Goal: Task Accomplishment & Management: Use online tool/utility

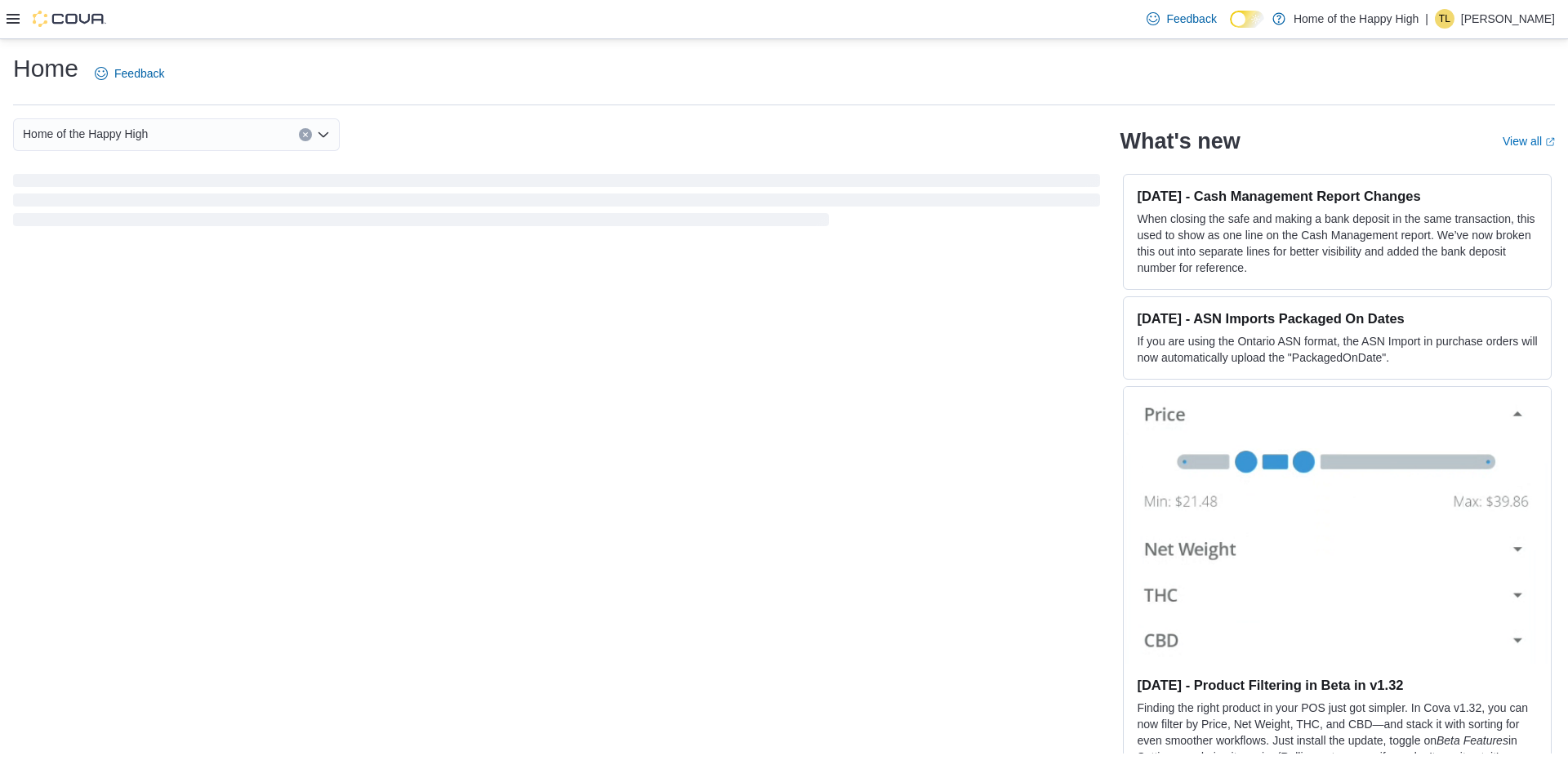
click at [8, 21] on icon at bounding box center [13, 19] width 13 height 13
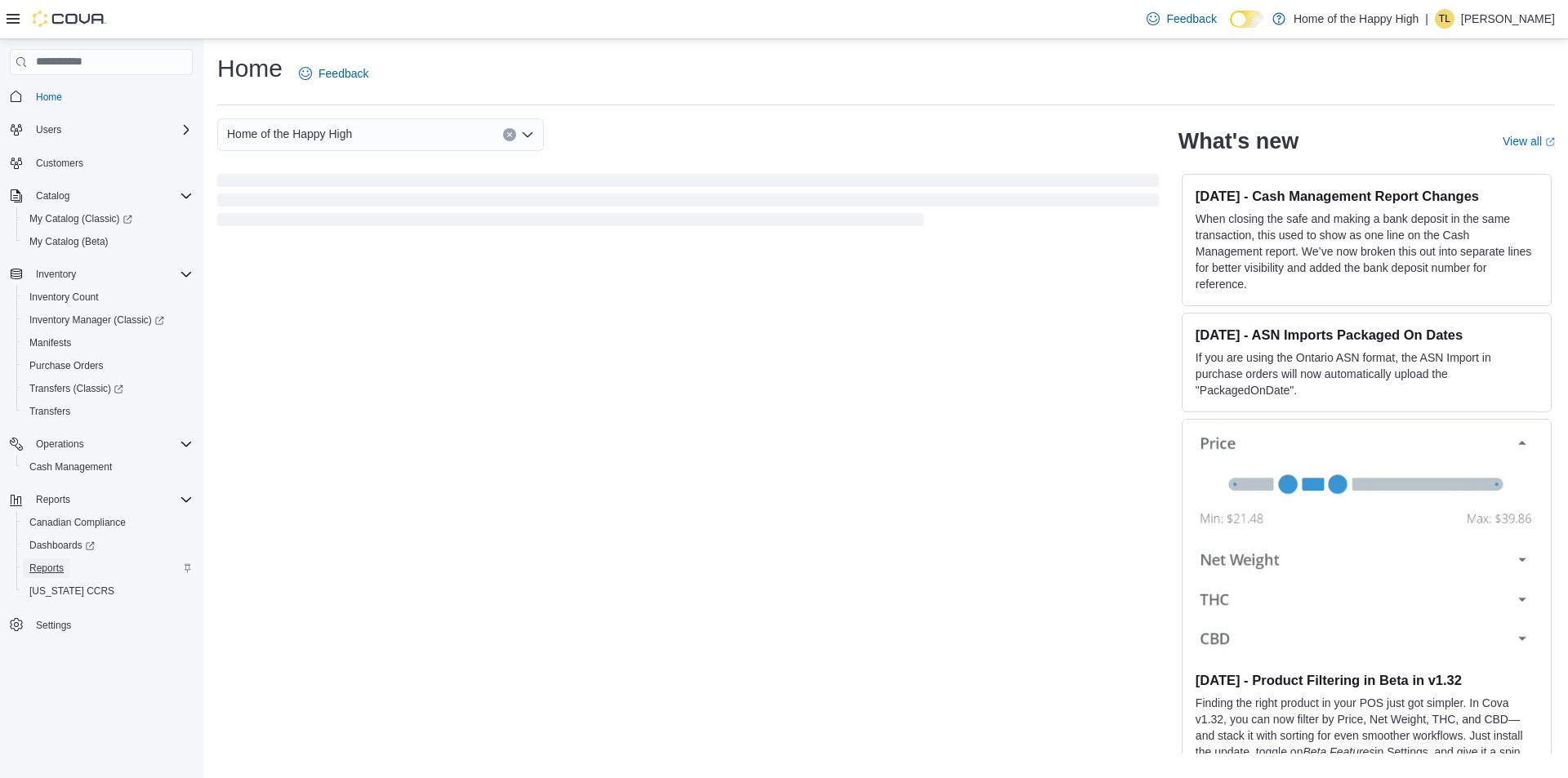
click at [53, 566] on span "Reports" at bounding box center [46, 568] width 35 height 13
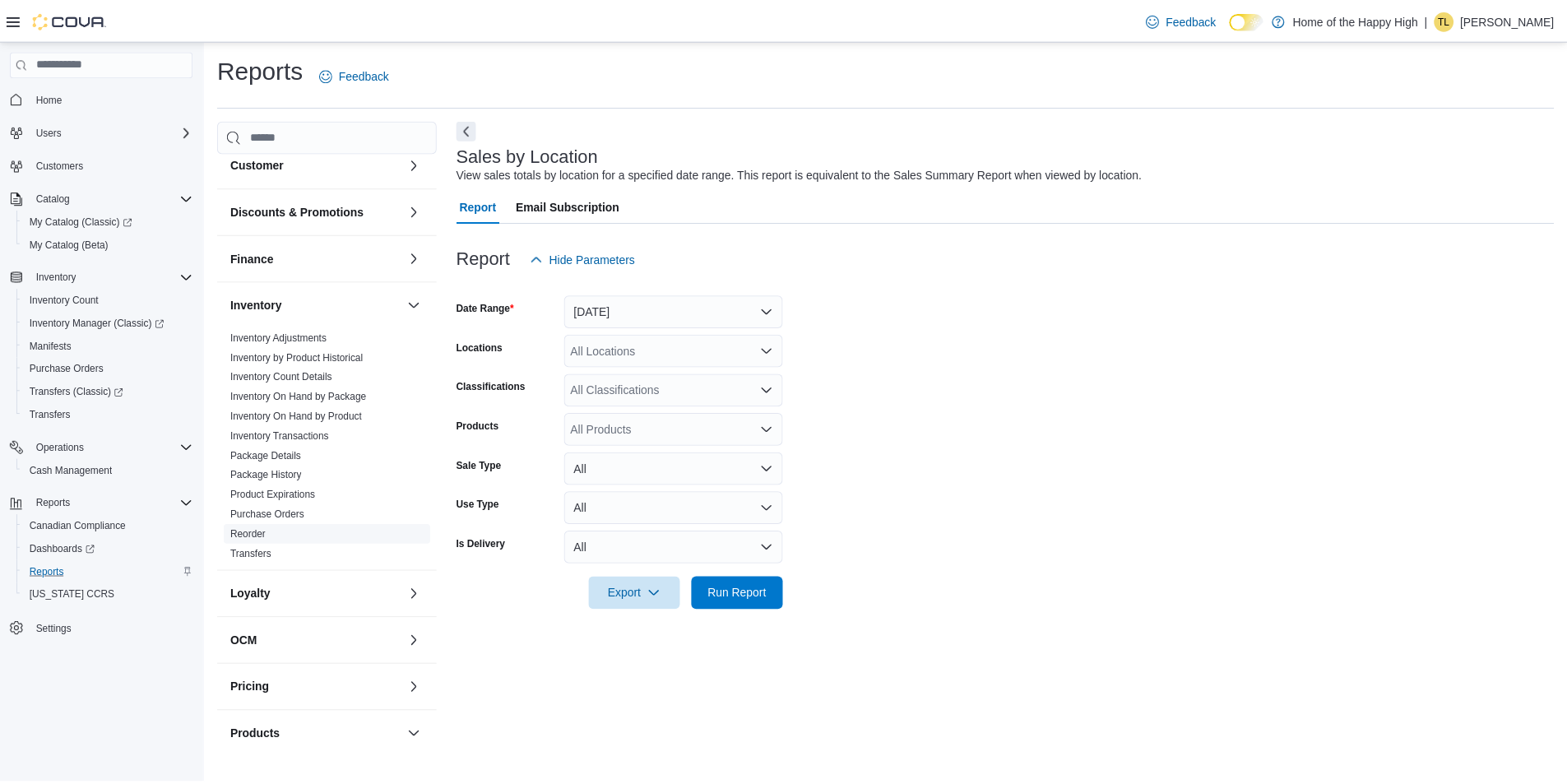
scroll to position [411, 0]
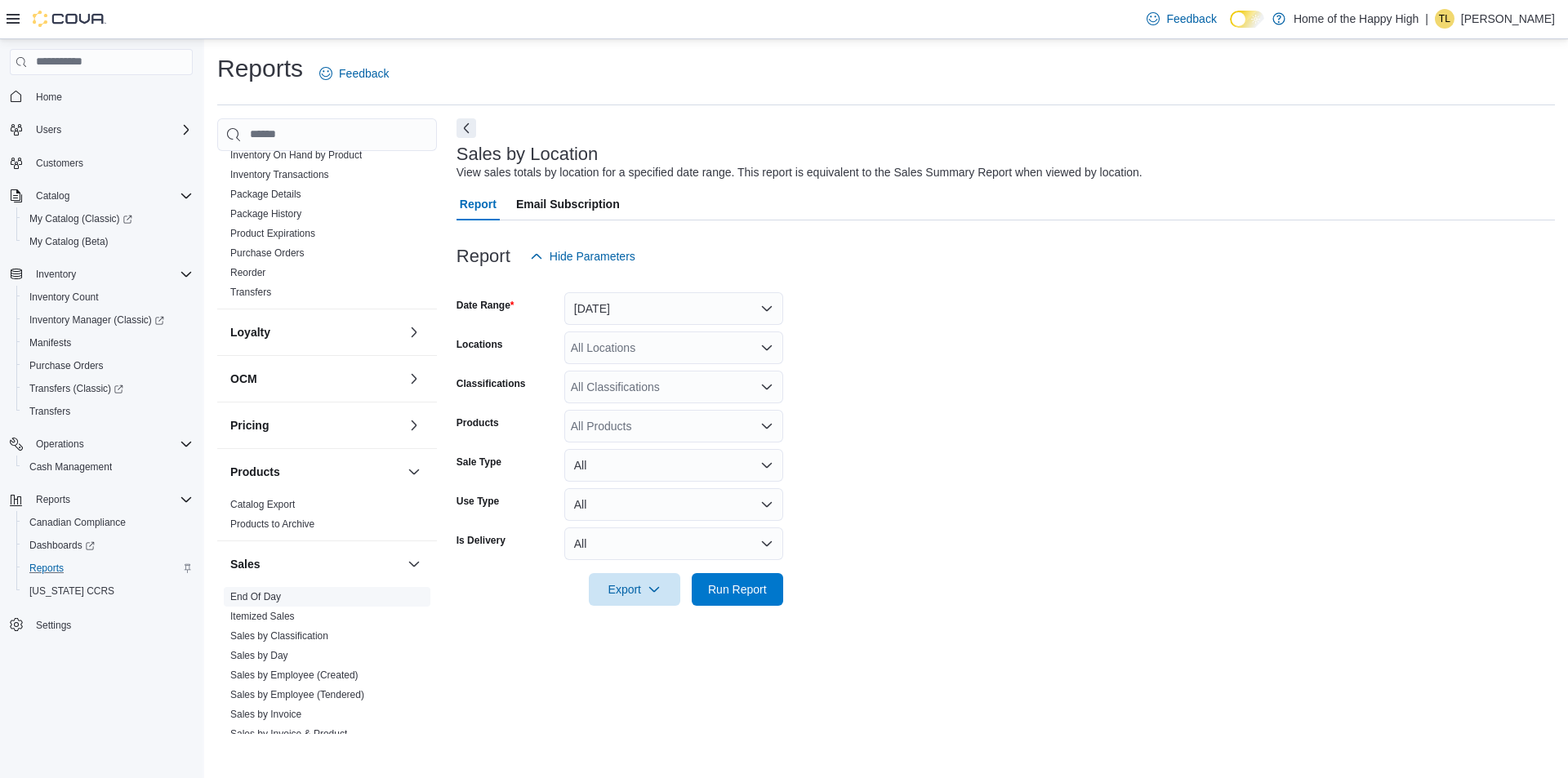
click at [259, 596] on link "End Of Day" at bounding box center [255, 597] width 51 height 11
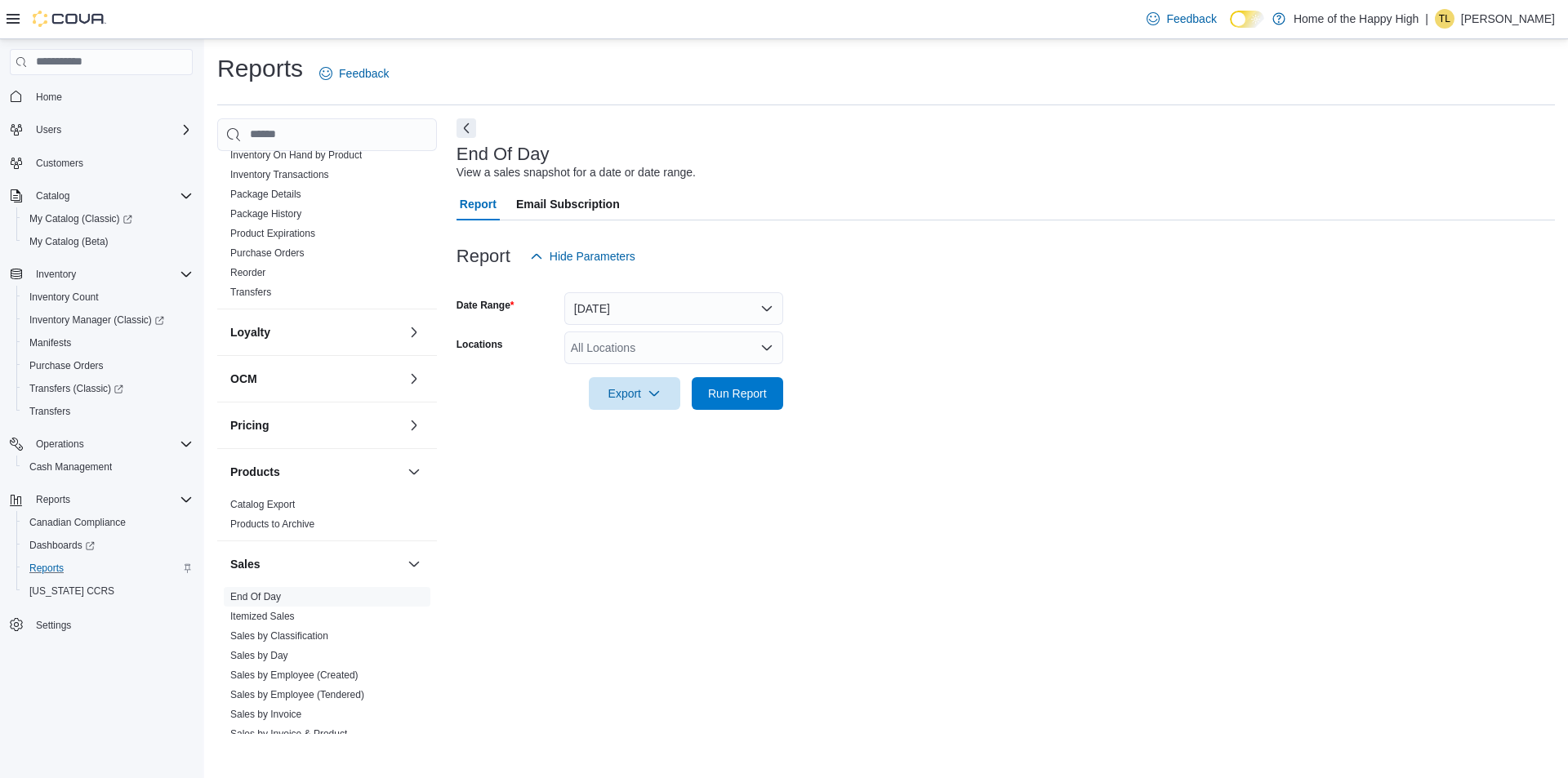
click at [613, 355] on div "All Locations" at bounding box center [673, 347] width 219 height 33
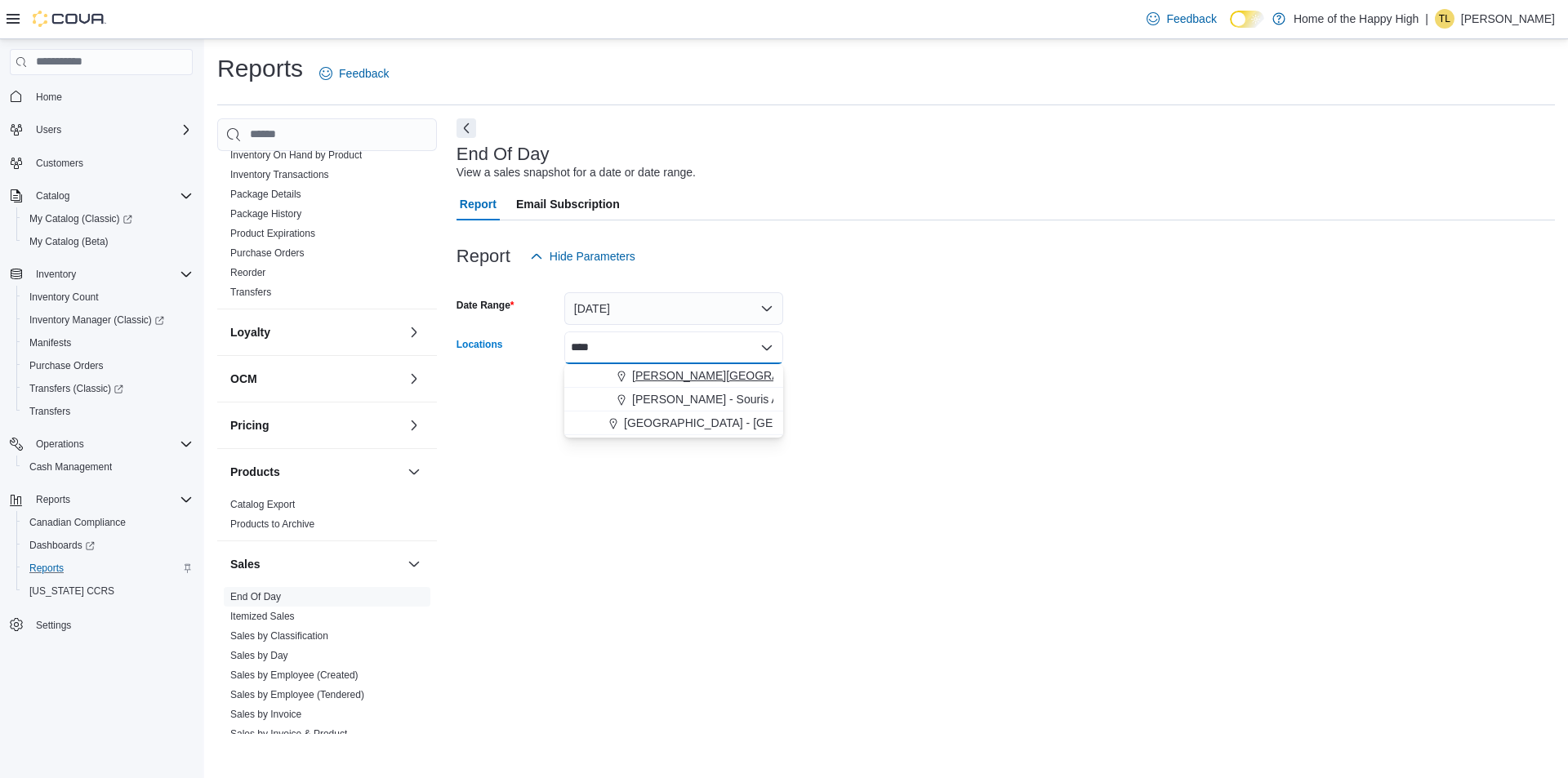
type input "****"
click at [710, 375] on span "[PERSON_NAME][GEOGRAPHIC_DATA] - Fire & Flower" at bounding box center [777, 374] width 291 height 16
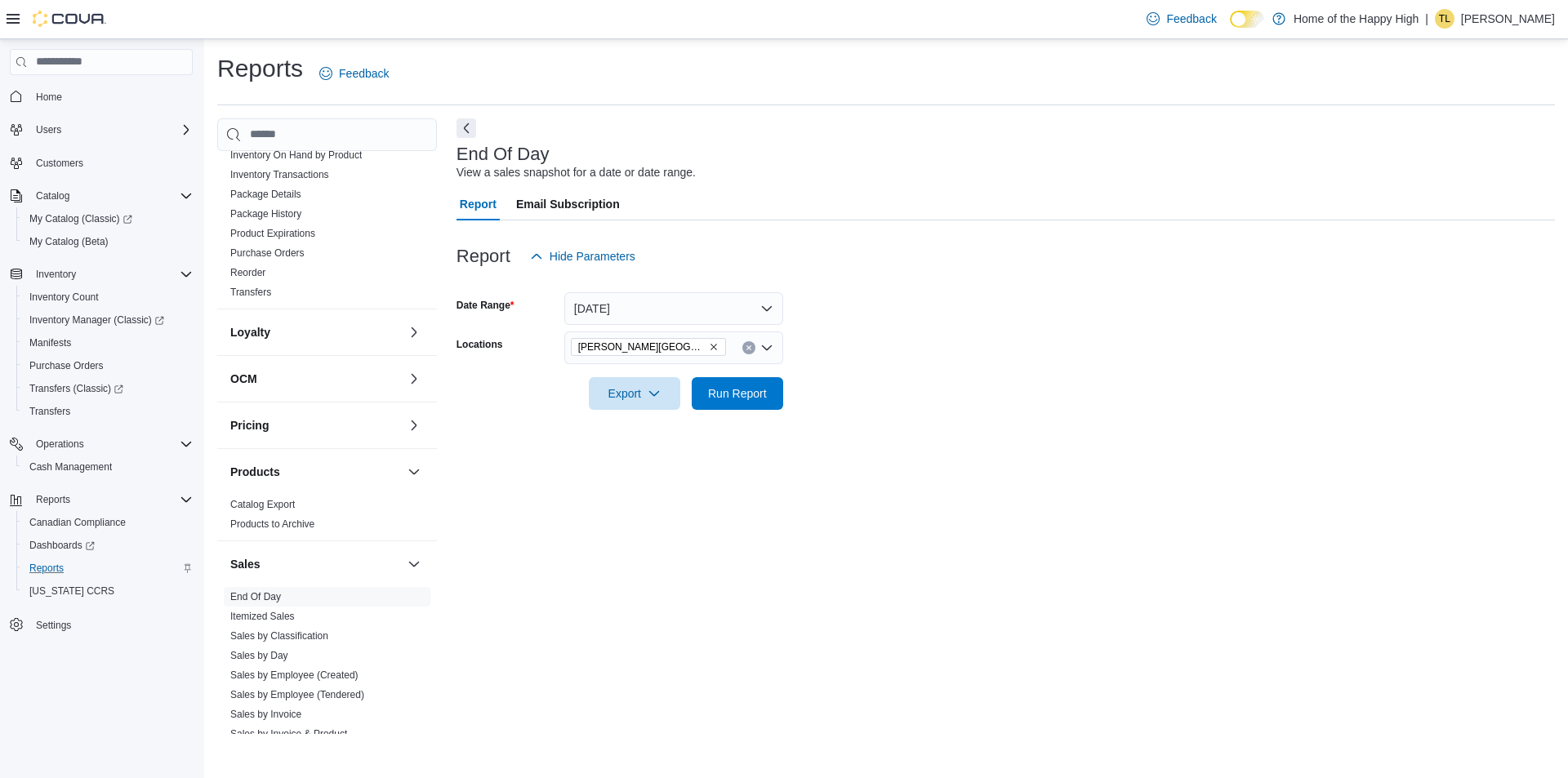
click at [967, 373] on div at bounding box center [1006, 371] width 1099 height 13
click at [747, 396] on span "Run Report" at bounding box center [737, 392] width 59 height 16
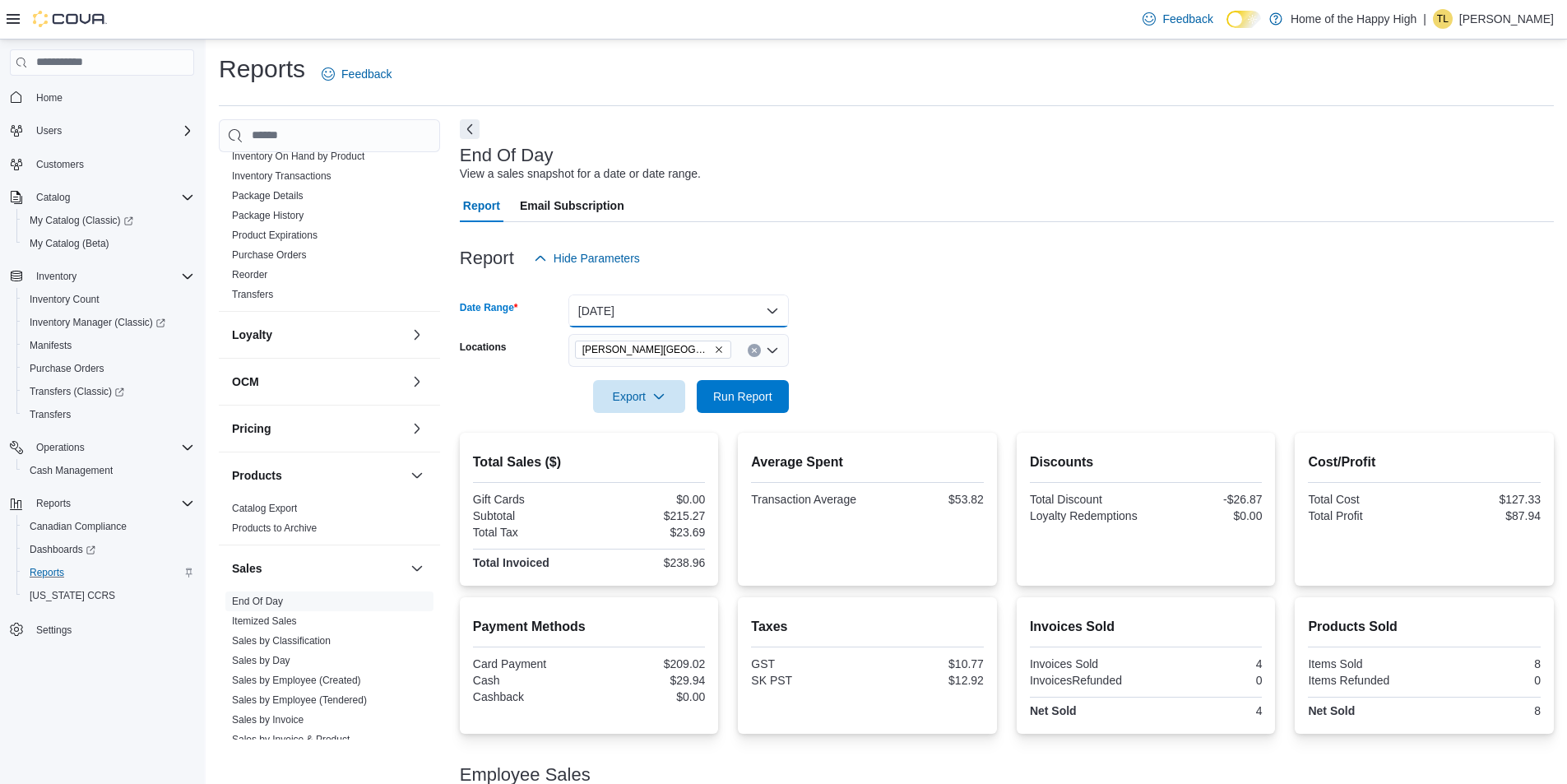
click at [630, 307] on button "[DATE]" at bounding box center [678, 310] width 220 height 33
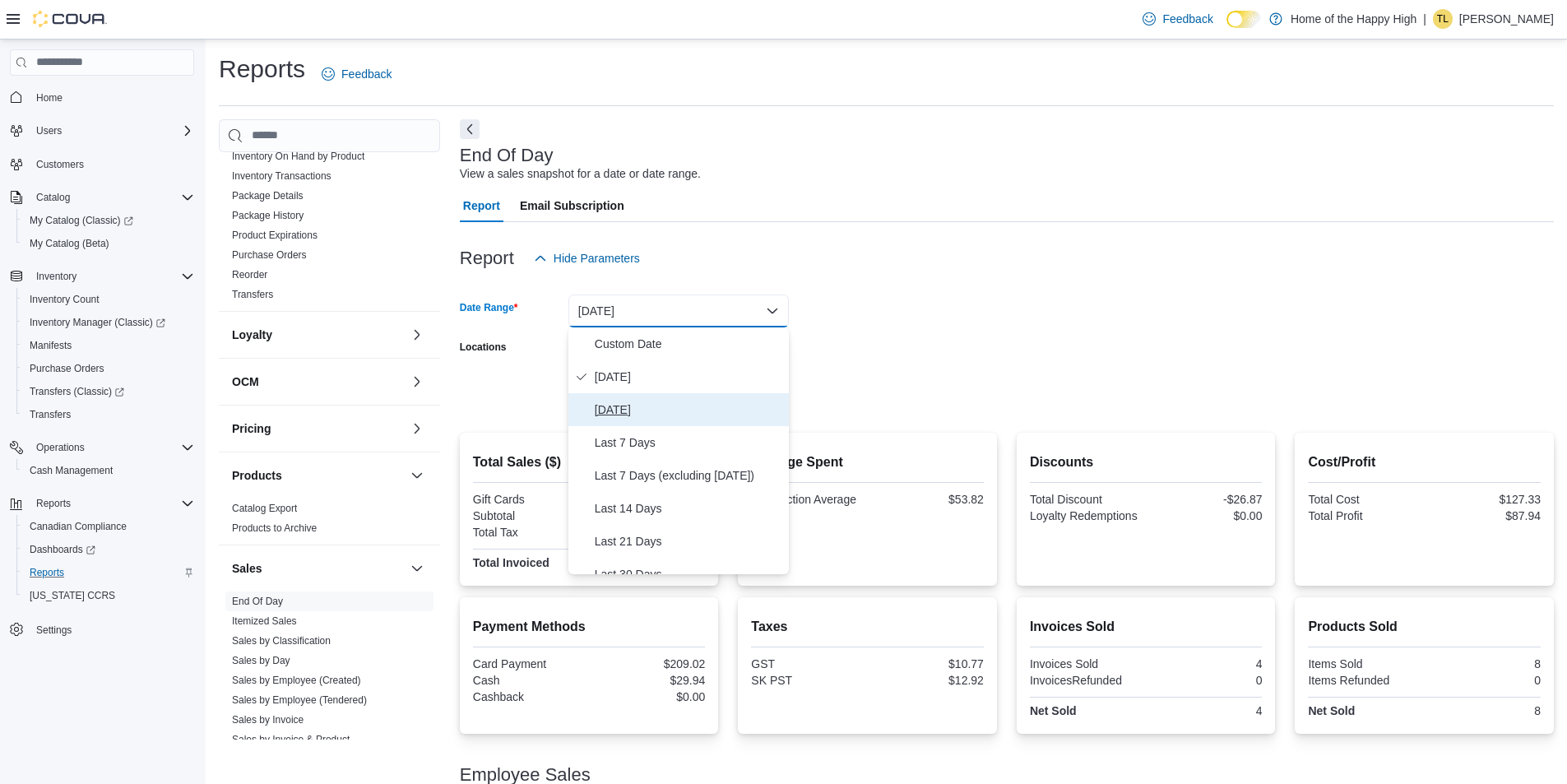
click at [631, 414] on span "[DATE]" at bounding box center [689, 409] width 187 height 20
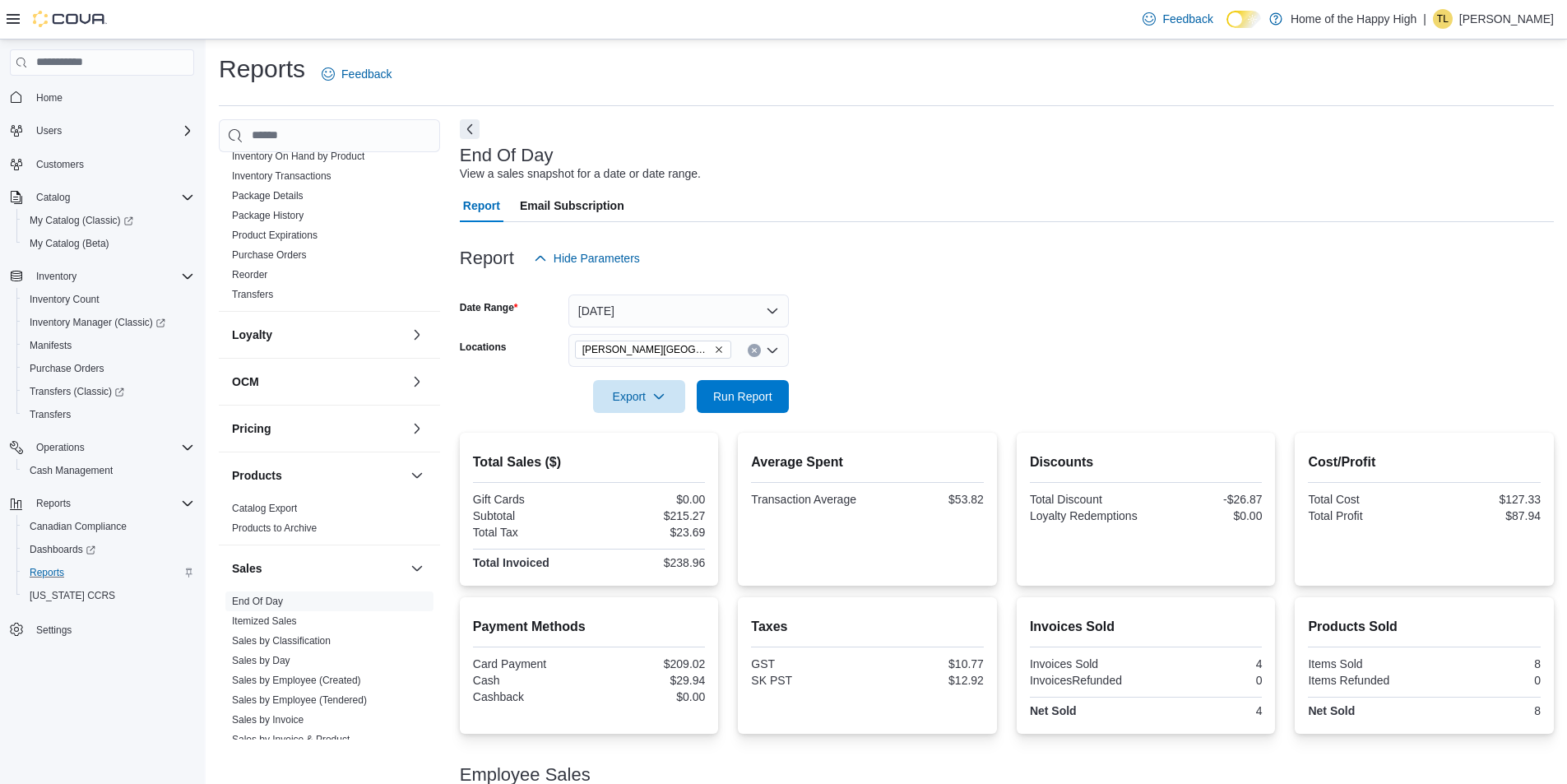
click at [930, 391] on form "Date Range Yesterday Locations Estevan - Estevan Plaza - Fire & Flower Export R…" at bounding box center [1007, 343] width 1094 height 138
click at [760, 387] on span "Run Report" at bounding box center [743, 395] width 73 height 33
click at [777, 312] on button "[DATE]" at bounding box center [678, 310] width 220 height 33
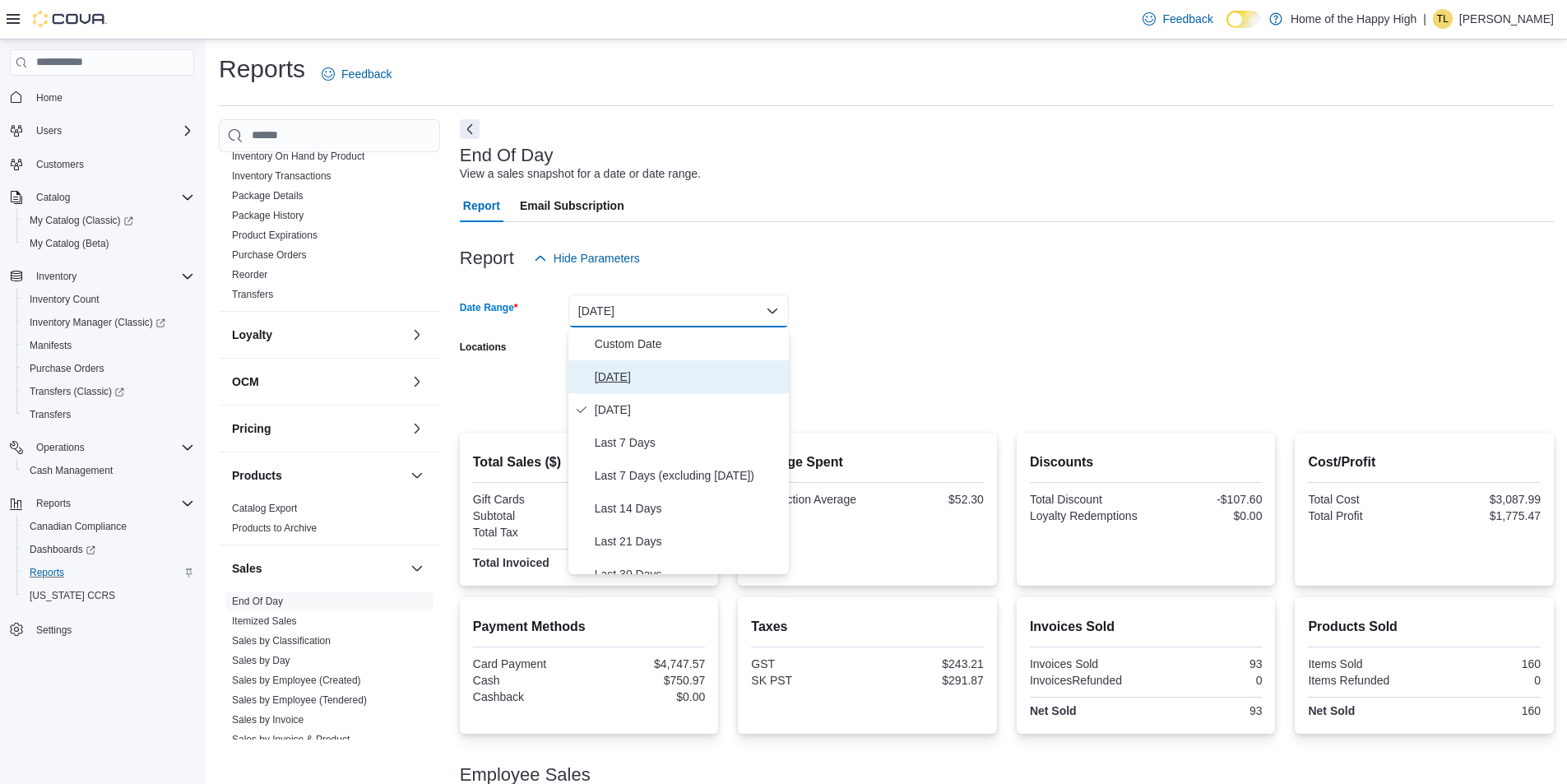
click at [635, 378] on span "[DATE]" at bounding box center [689, 376] width 187 height 20
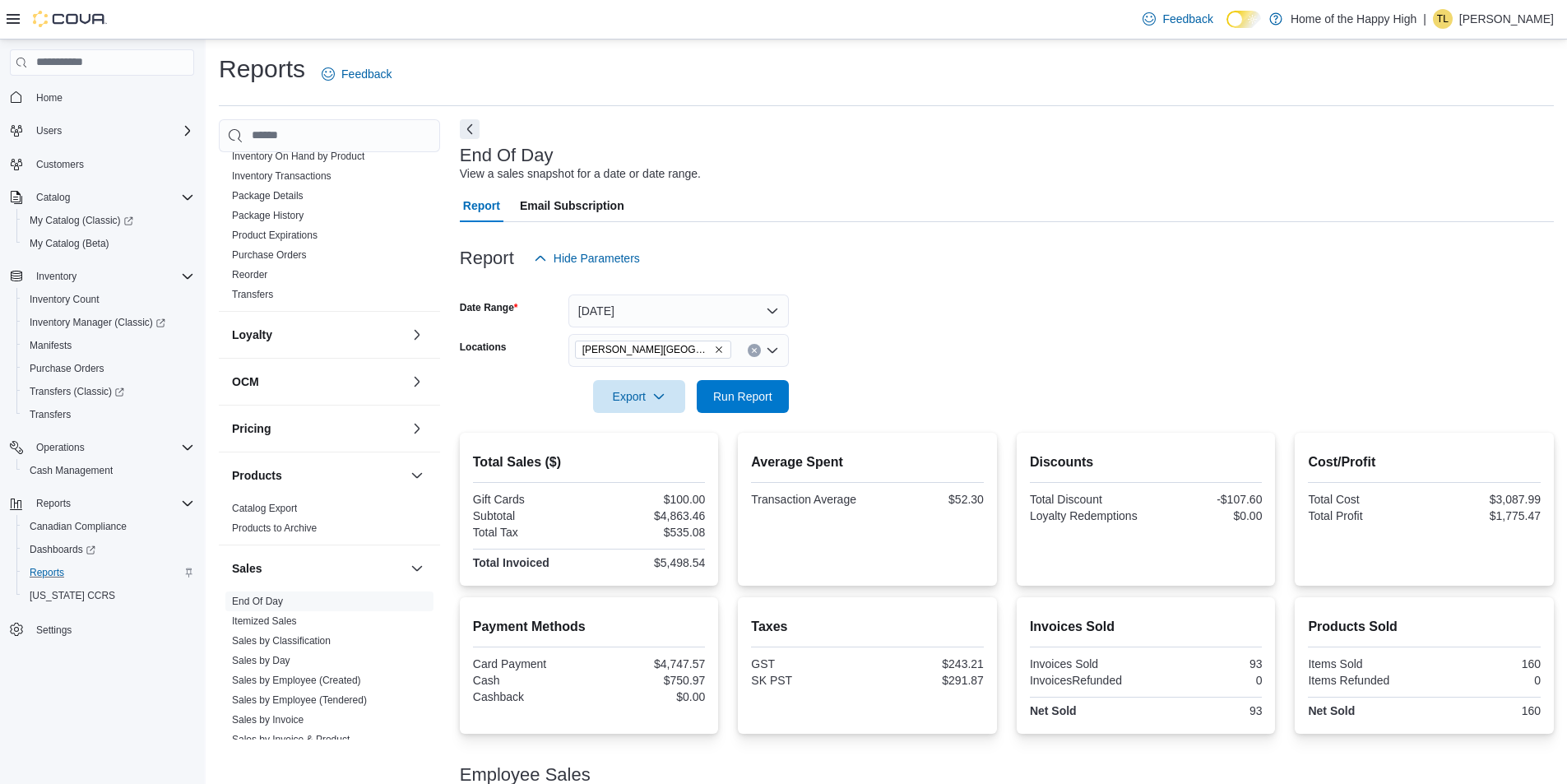
click at [935, 342] on form "Date Range Today Locations Estevan - Estevan Plaza - Fire & Flower Export Run R…" at bounding box center [1007, 343] width 1094 height 138
click at [759, 397] on span "Run Report" at bounding box center [743, 395] width 60 height 16
click at [762, 391] on span "Run Report" at bounding box center [743, 395] width 60 height 16
click at [716, 350] on icon "Remove Estevan - Estevan Plaza - Fire & Flower from selection in this group" at bounding box center [719, 349] width 9 height 9
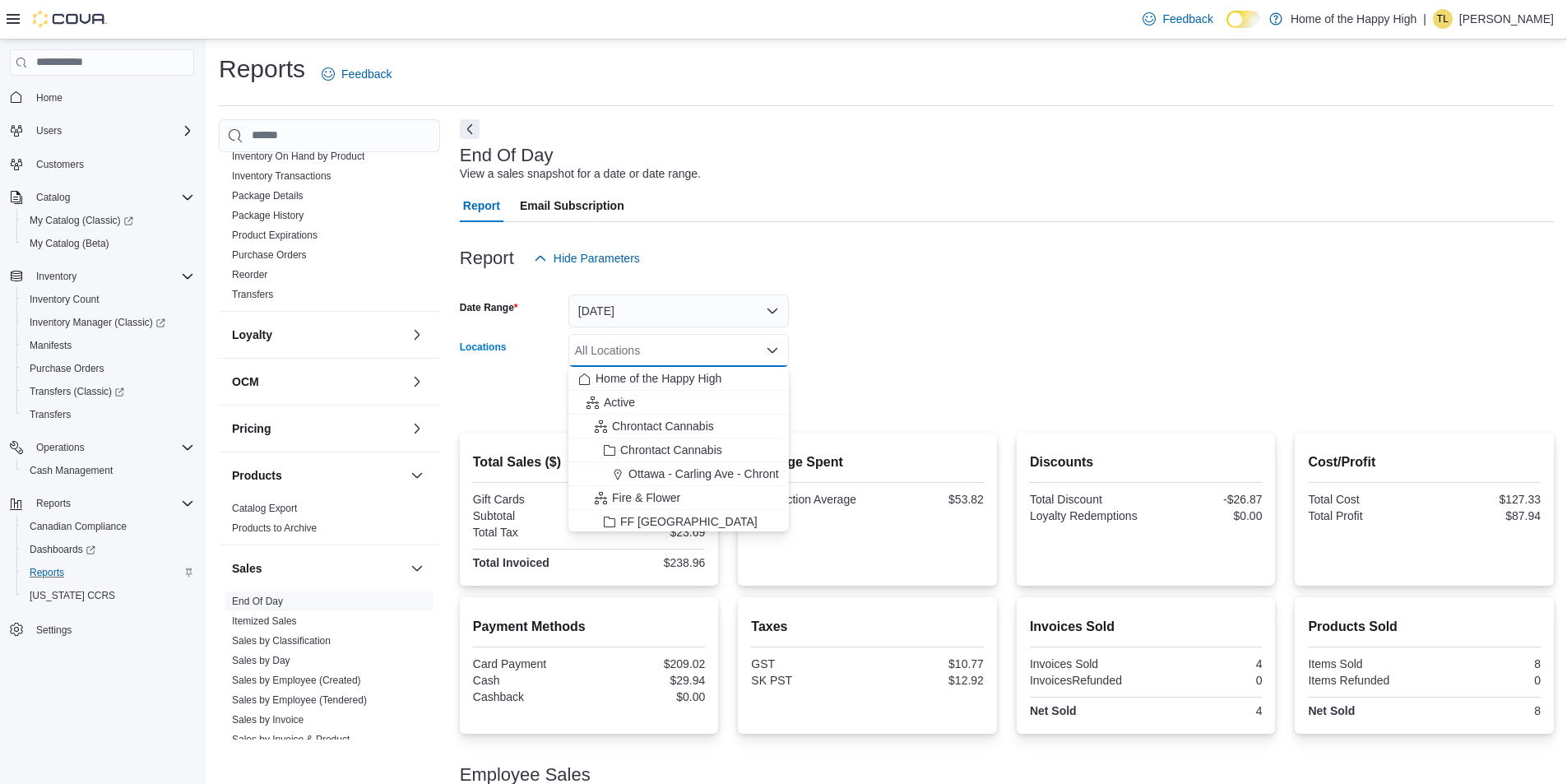
click at [716, 350] on div "All Locations Combo box. Selected. Combo box input. All Locations. Type some te…" at bounding box center [678, 350] width 220 height 33
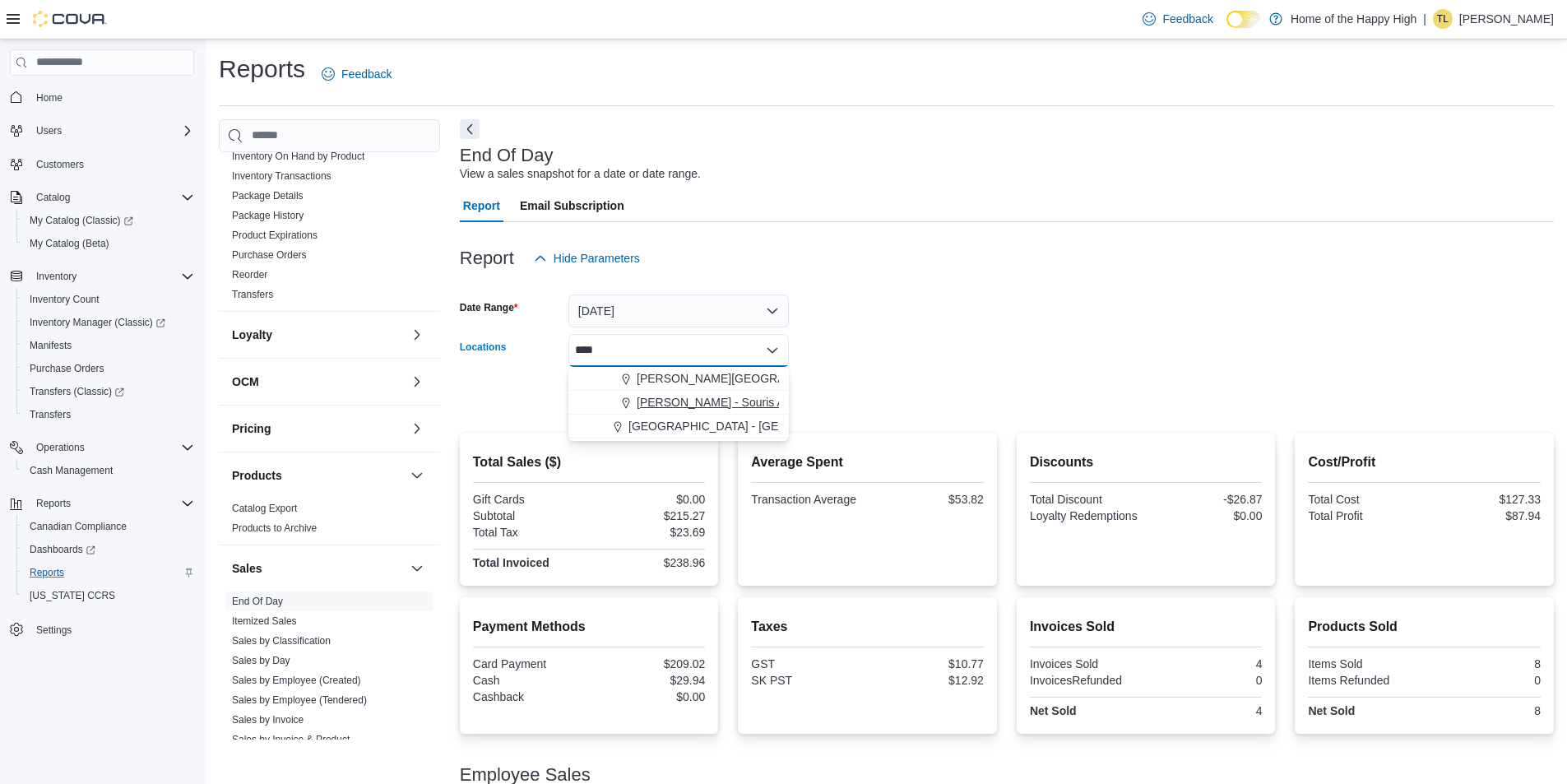
type input "****"
click at [721, 394] on span "[PERSON_NAME] - Souris Avenue - Fire & Flower" at bounding box center [766, 402] width 257 height 16
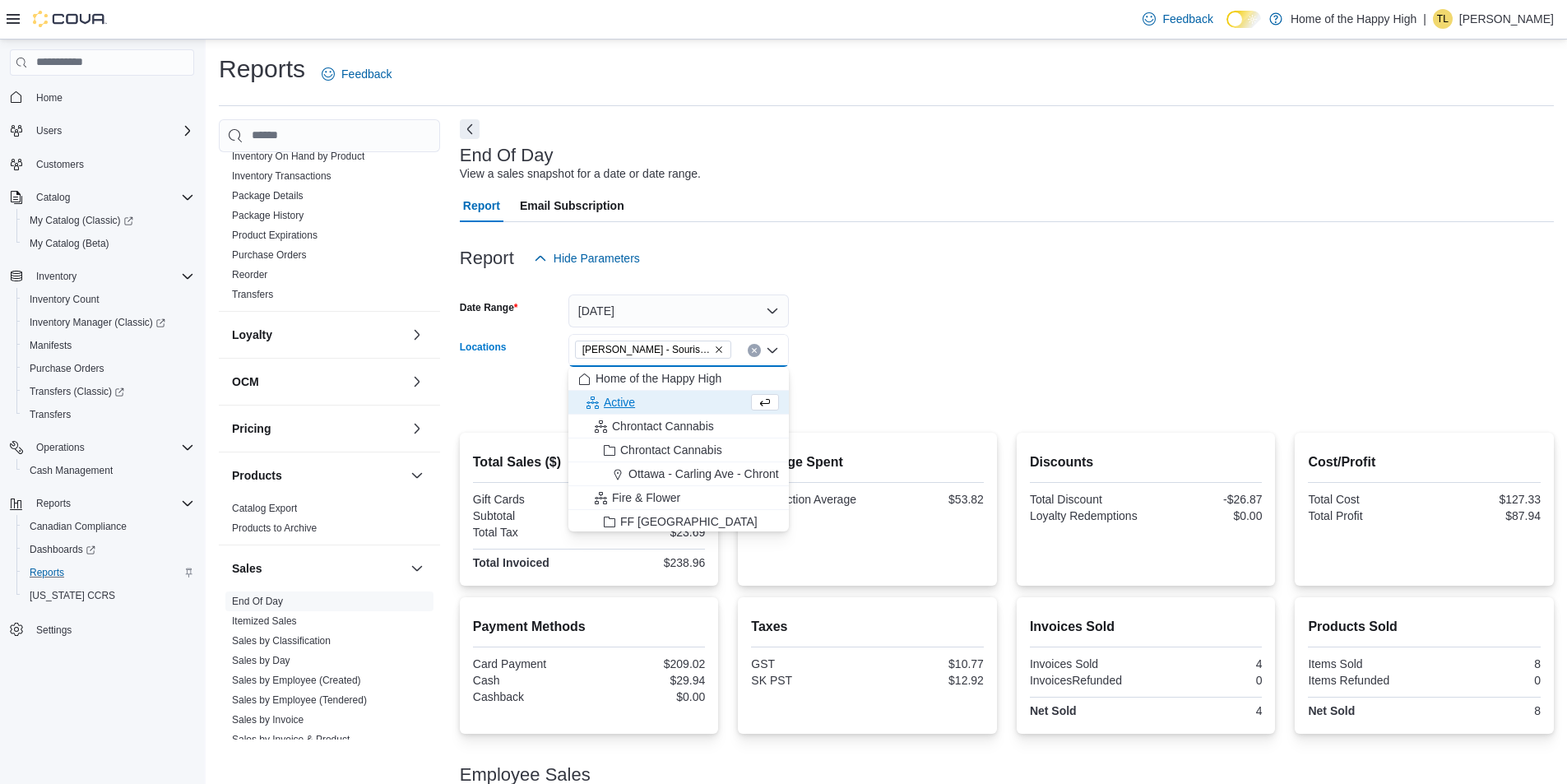
click at [968, 360] on form "Date Range Today Locations Estevan - Souris Avenue - Fire & Flower Combo box. S…" at bounding box center [1007, 343] width 1094 height 138
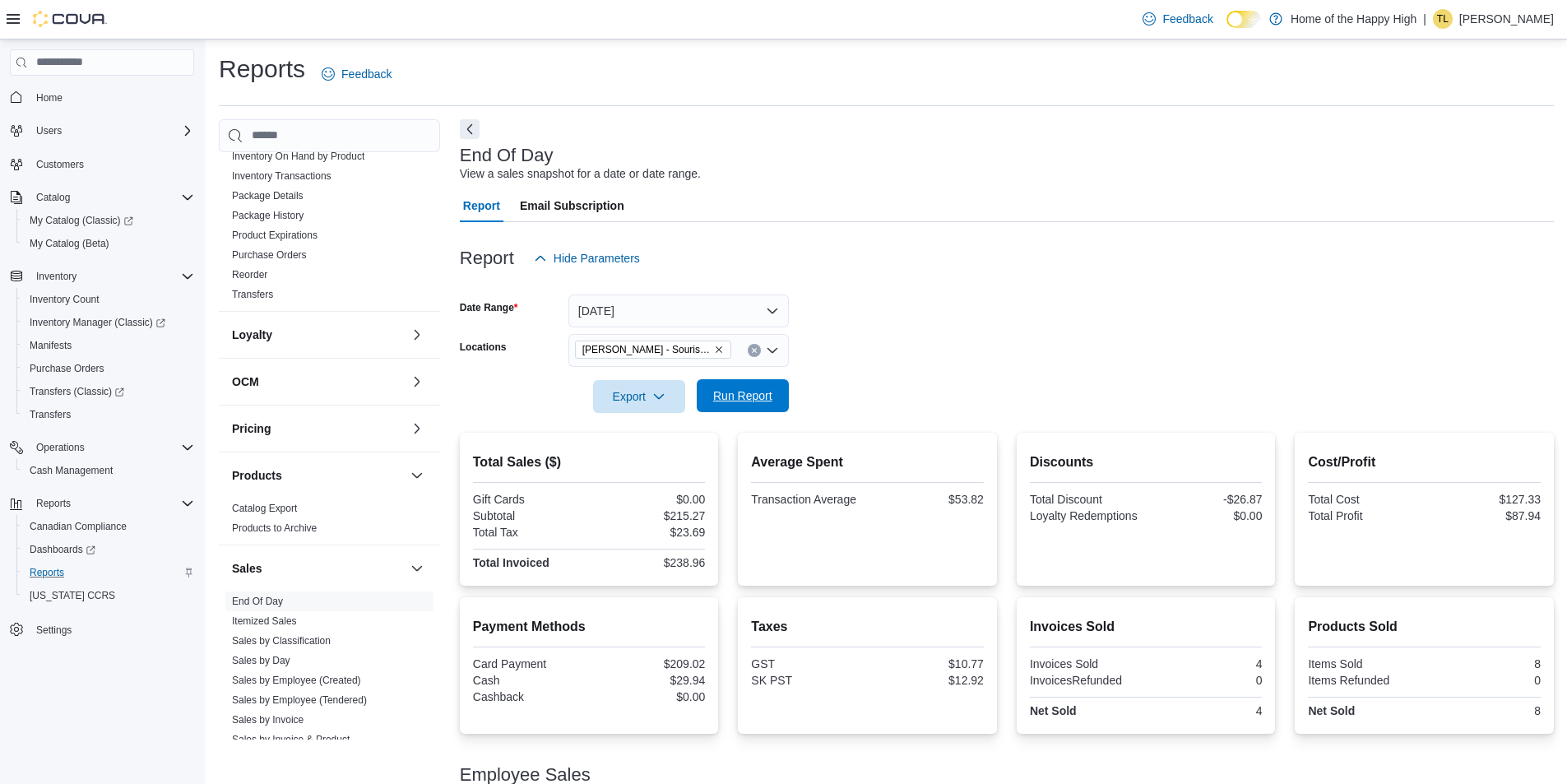
click at [747, 394] on span "Run Report" at bounding box center [743, 395] width 60 height 16
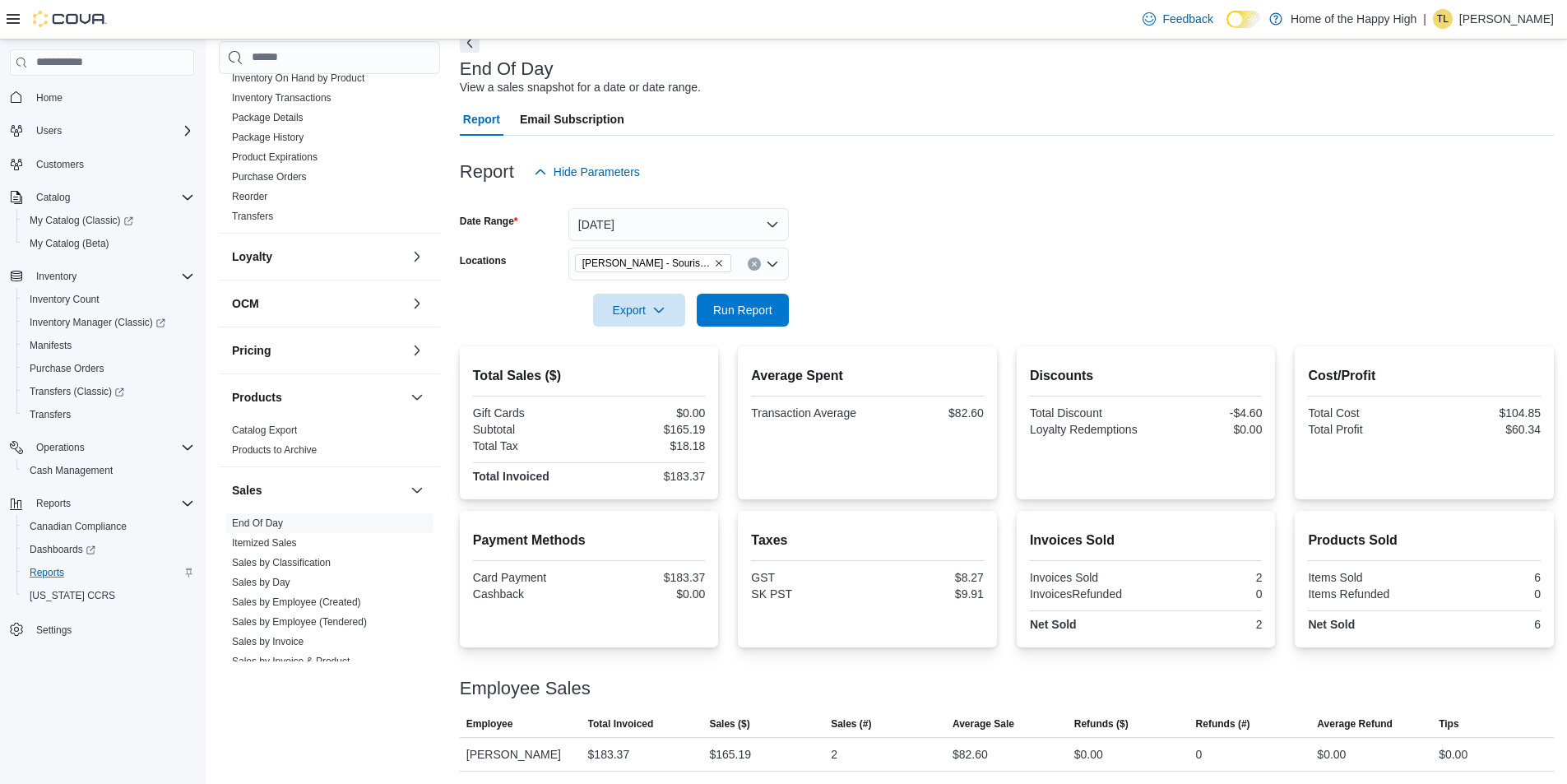
scroll to position [87, 0]
click at [720, 260] on icon "Remove Estevan - Souris Avenue - Fire & Flower from selection in this group" at bounding box center [719, 262] width 9 height 9
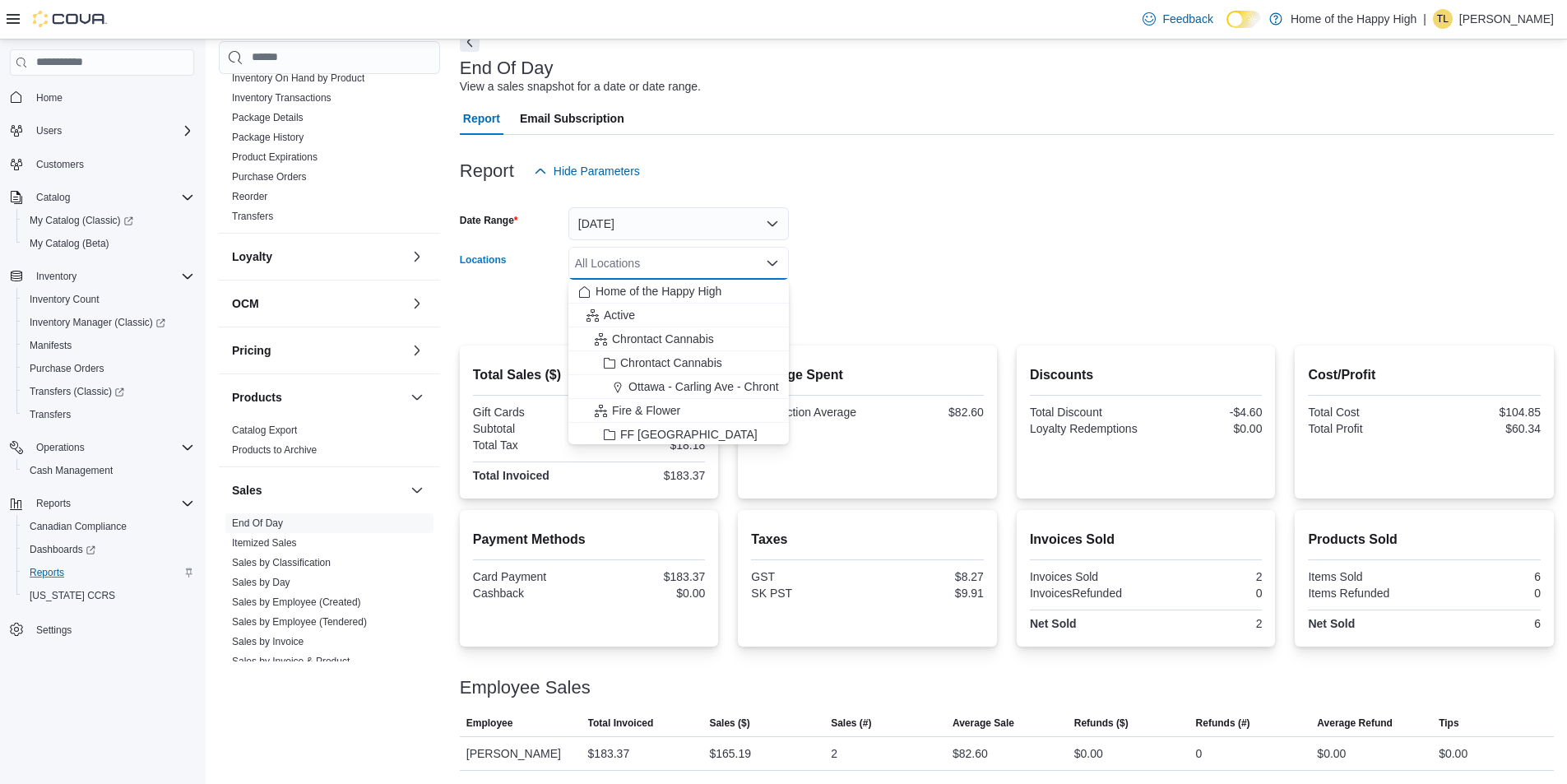
click at [720, 260] on div "All Locations Combo box. Selected. Combo box input. All Locations. Type some te…" at bounding box center [678, 263] width 220 height 33
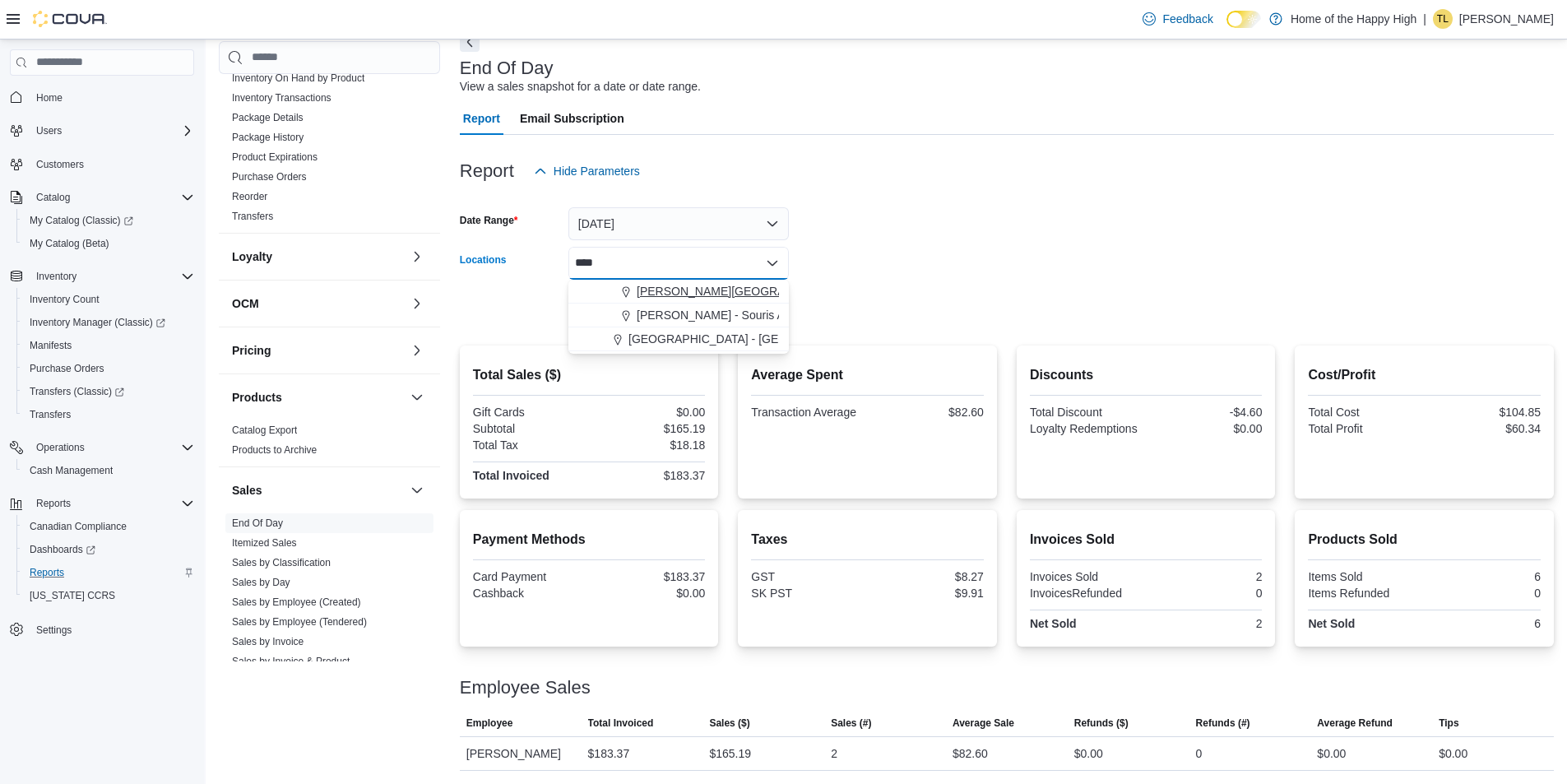
type input "****"
click at [728, 292] on span "[PERSON_NAME][GEOGRAPHIC_DATA] - Fire & Flower" at bounding box center [784, 290] width 293 height 16
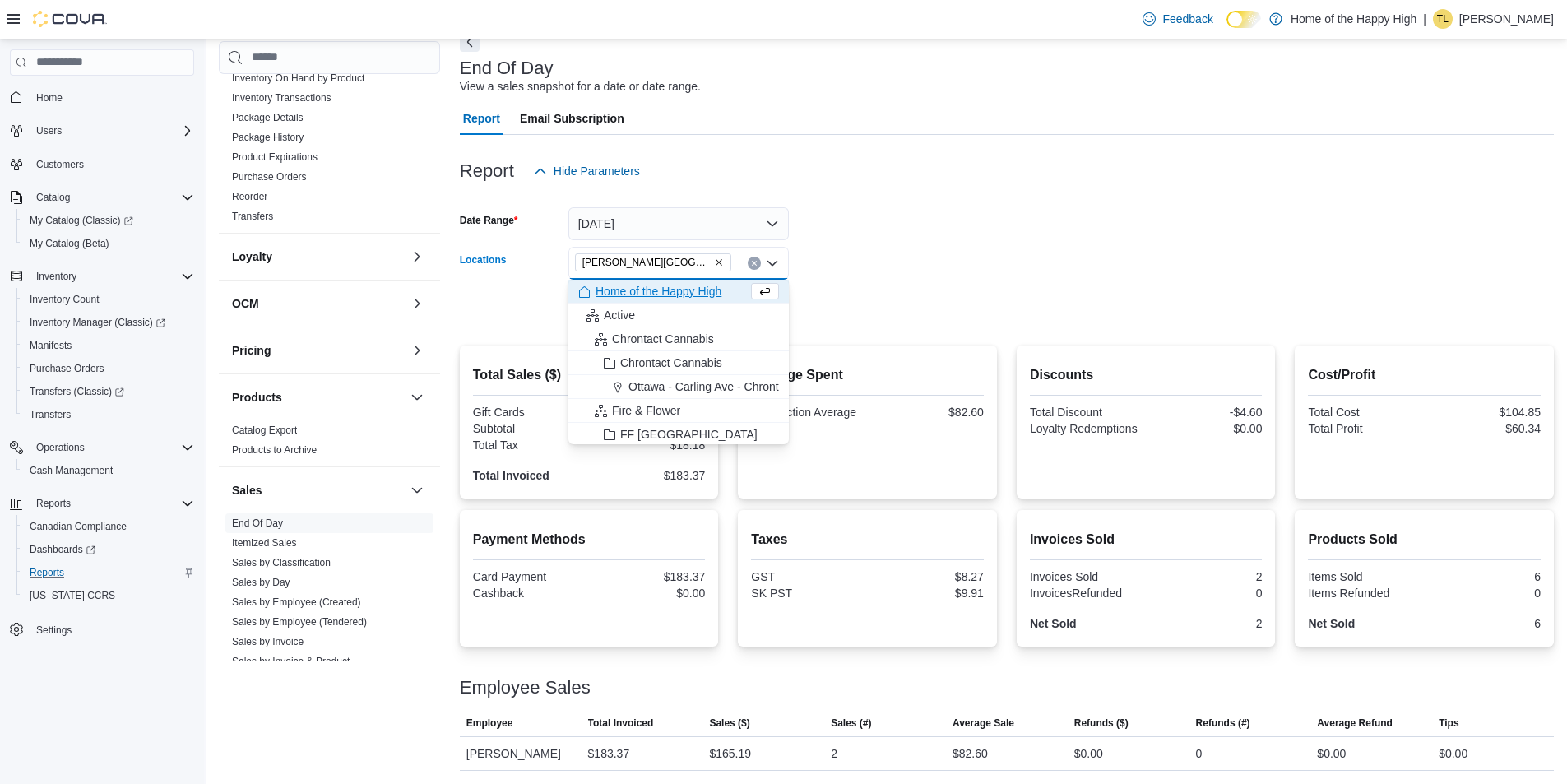
click at [853, 293] on form "Date Range Today Locations Estevan - Estevan Plaza - Fire & Flower Combo box. S…" at bounding box center [1007, 256] width 1094 height 138
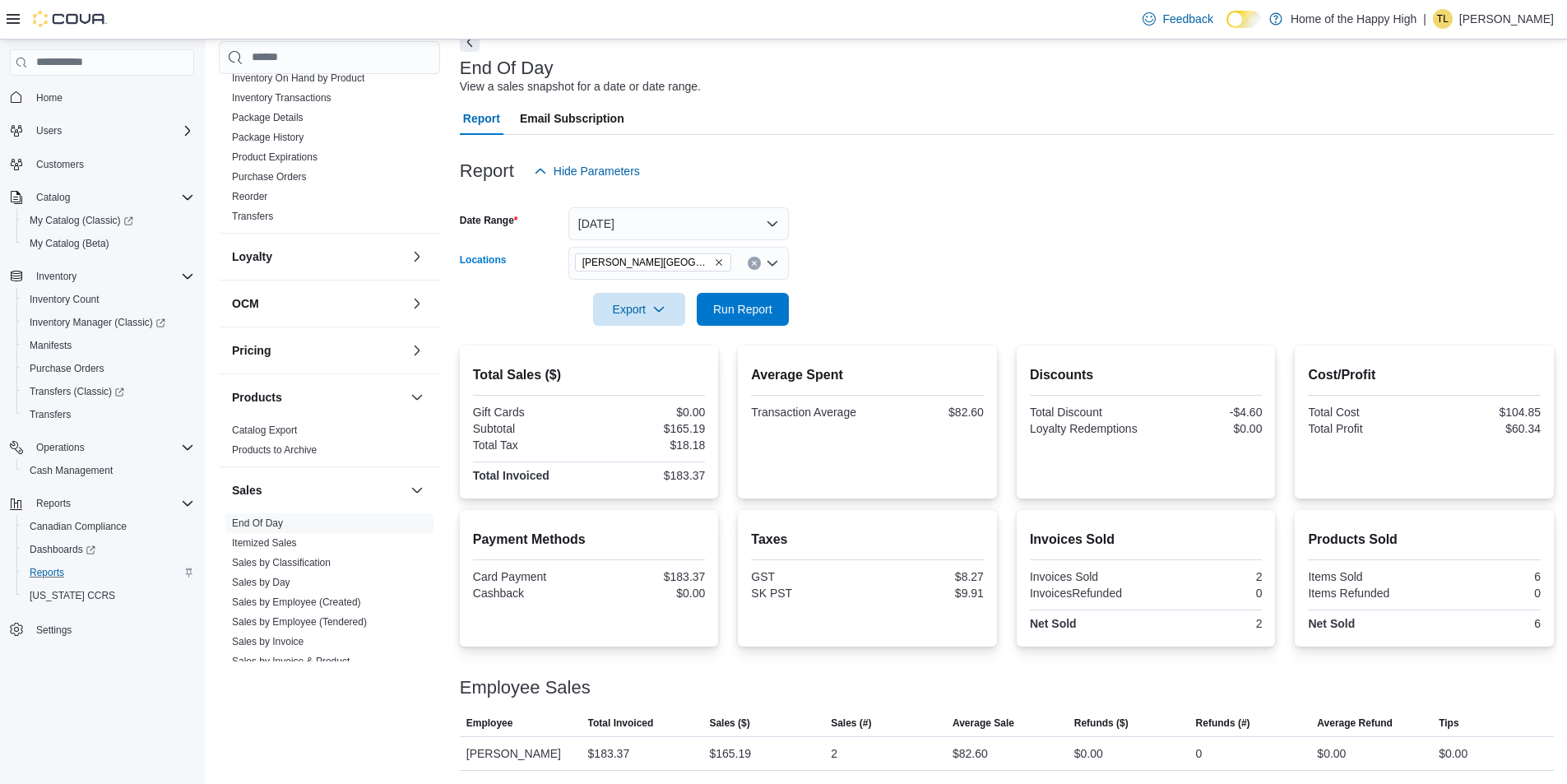
click at [741, 257] on div "[PERSON_NAME][GEOGRAPHIC_DATA] - Fire & Flower" at bounding box center [678, 263] width 220 height 33
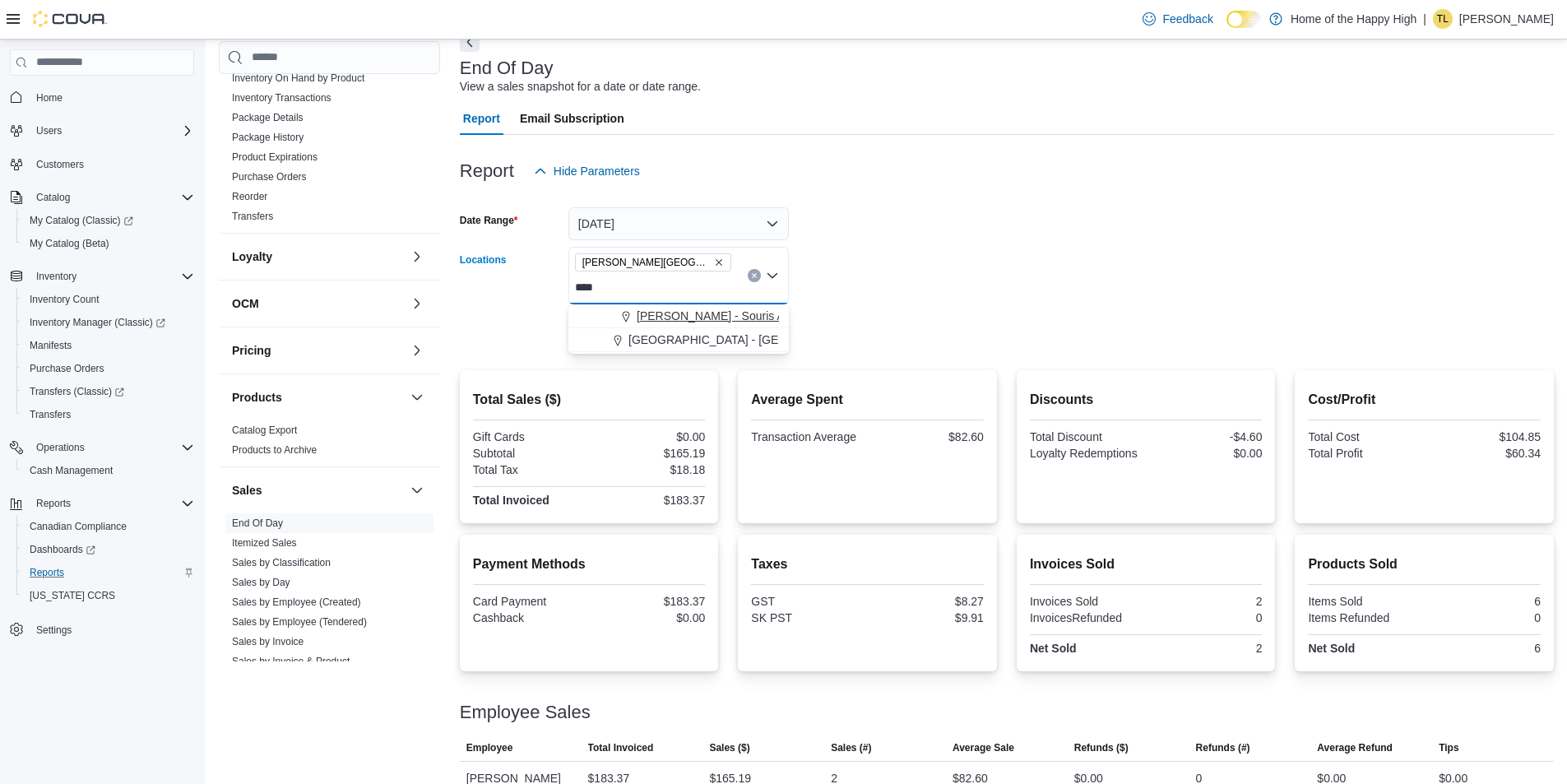
type input "****"
click at [736, 312] on span "[PERSON_NAME] - Souris Avenue - Fire & Flower" at bounding box center [766, 315] width 257 height 16
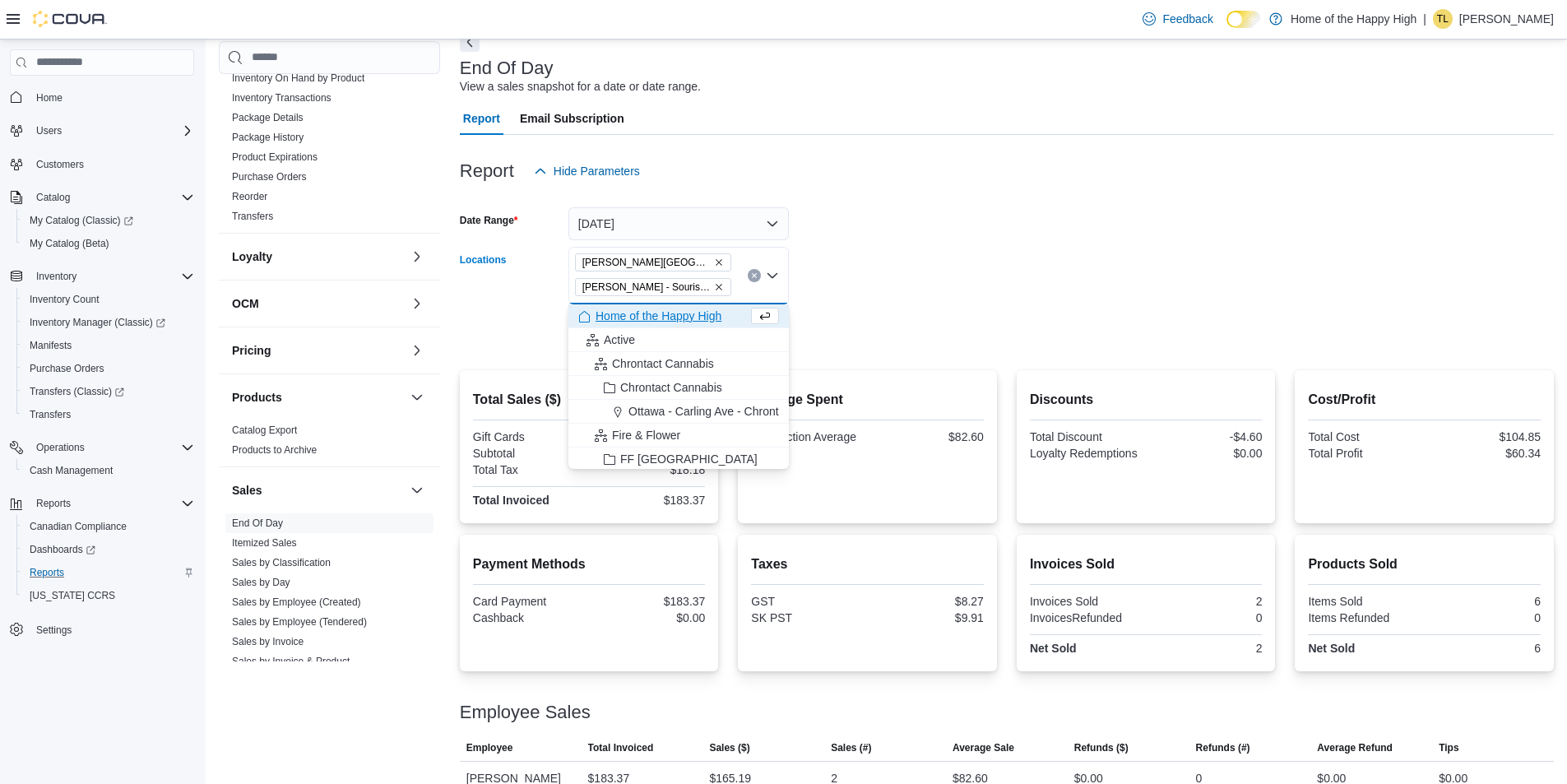
click at [906, 288] on form "Date Range Today Locations Estevan - Estevan Plaza - Fire & Flower Estevan - So…" at bounding box center [1007, 269] width 1094 height 163
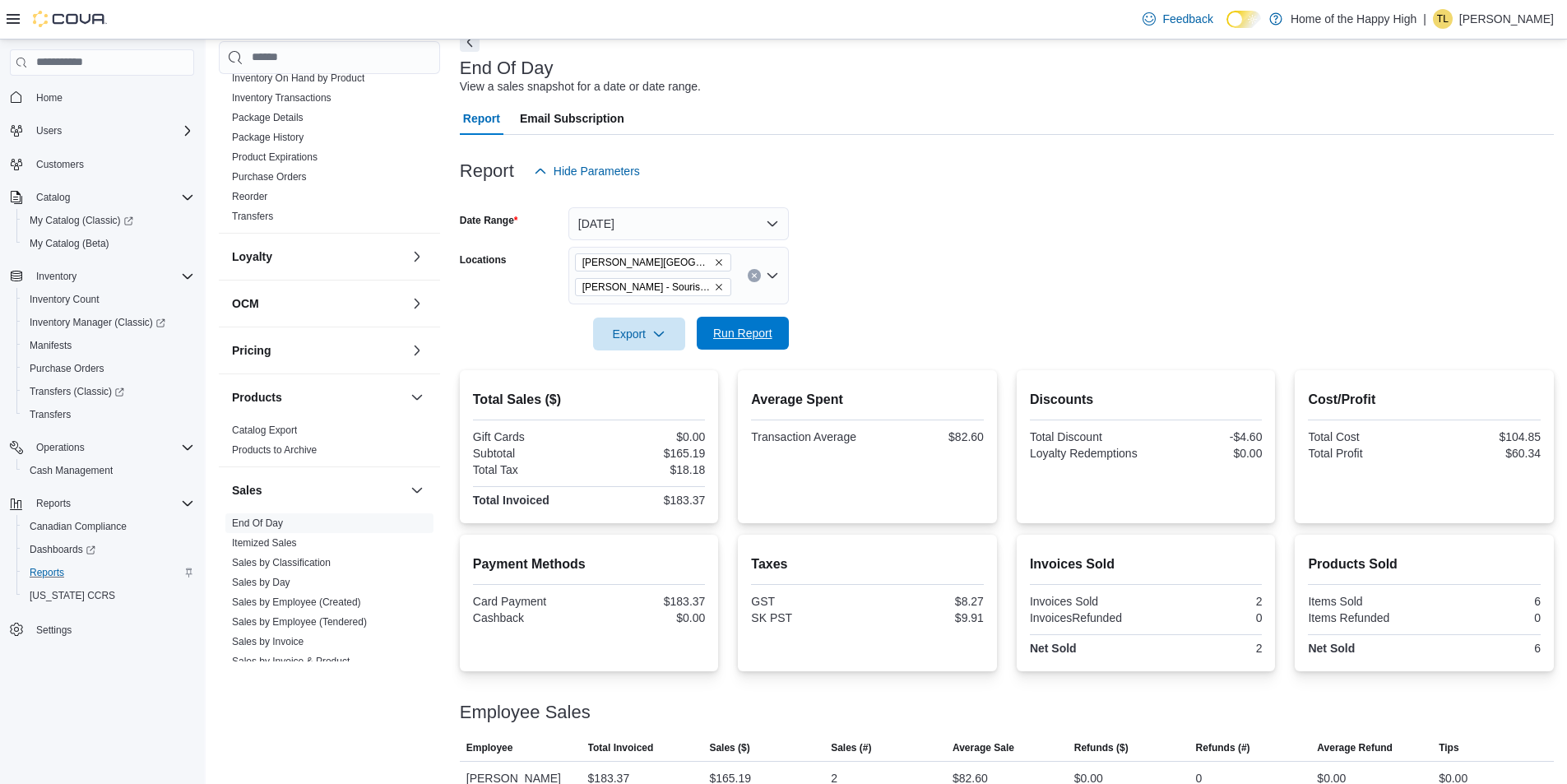
click at [749, 340] on span "Run Report" at bounding box center [743, 332] width 60 height 16
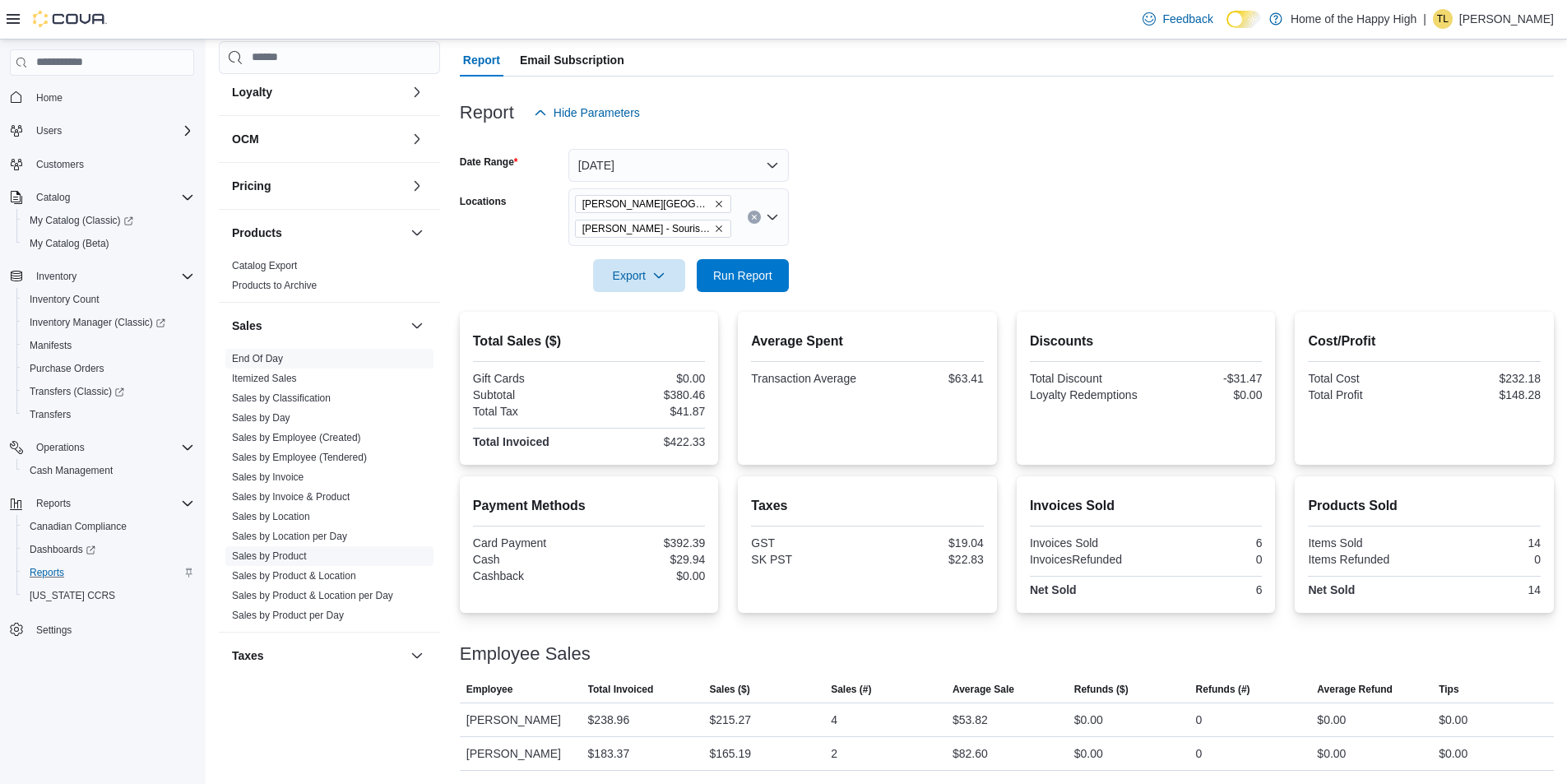
scroll to position [655, 0]
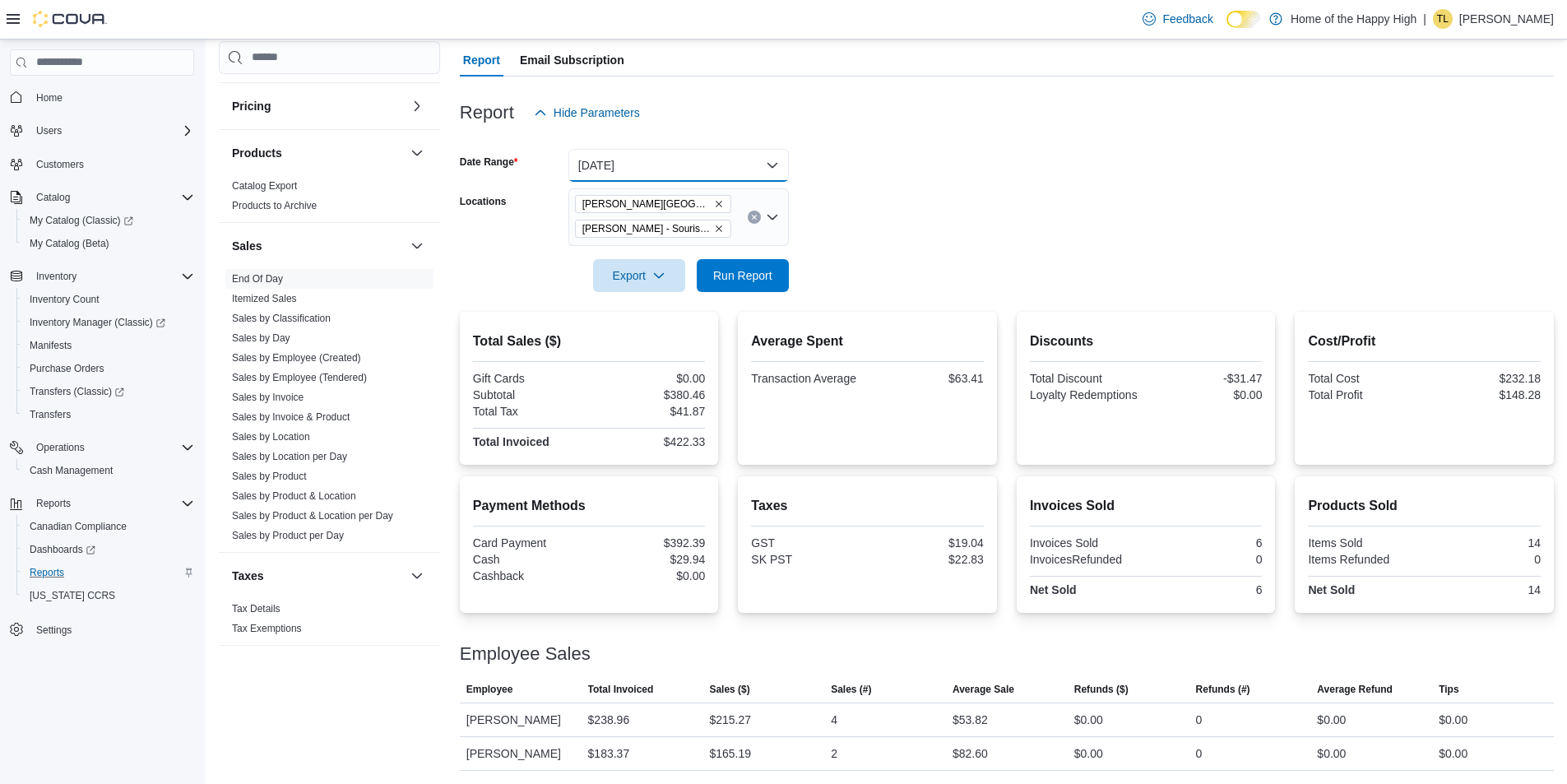
click at [625, 158] on button "[DATE]" at bounding box center [678, 165] width 220 height 33
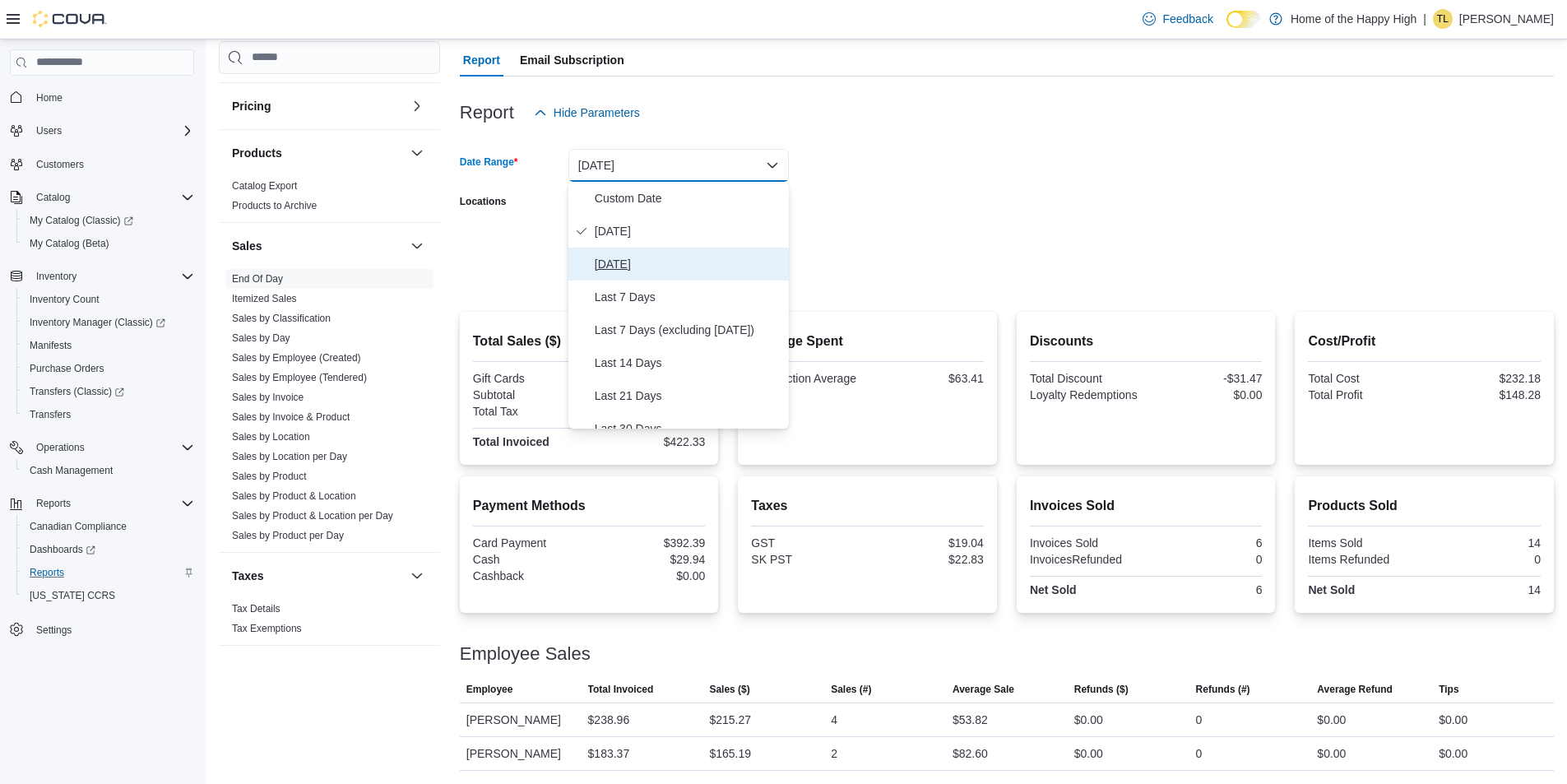
click at [632, 265] on span "[DATE]" at bounding box center [689, 264] width 187 height 20
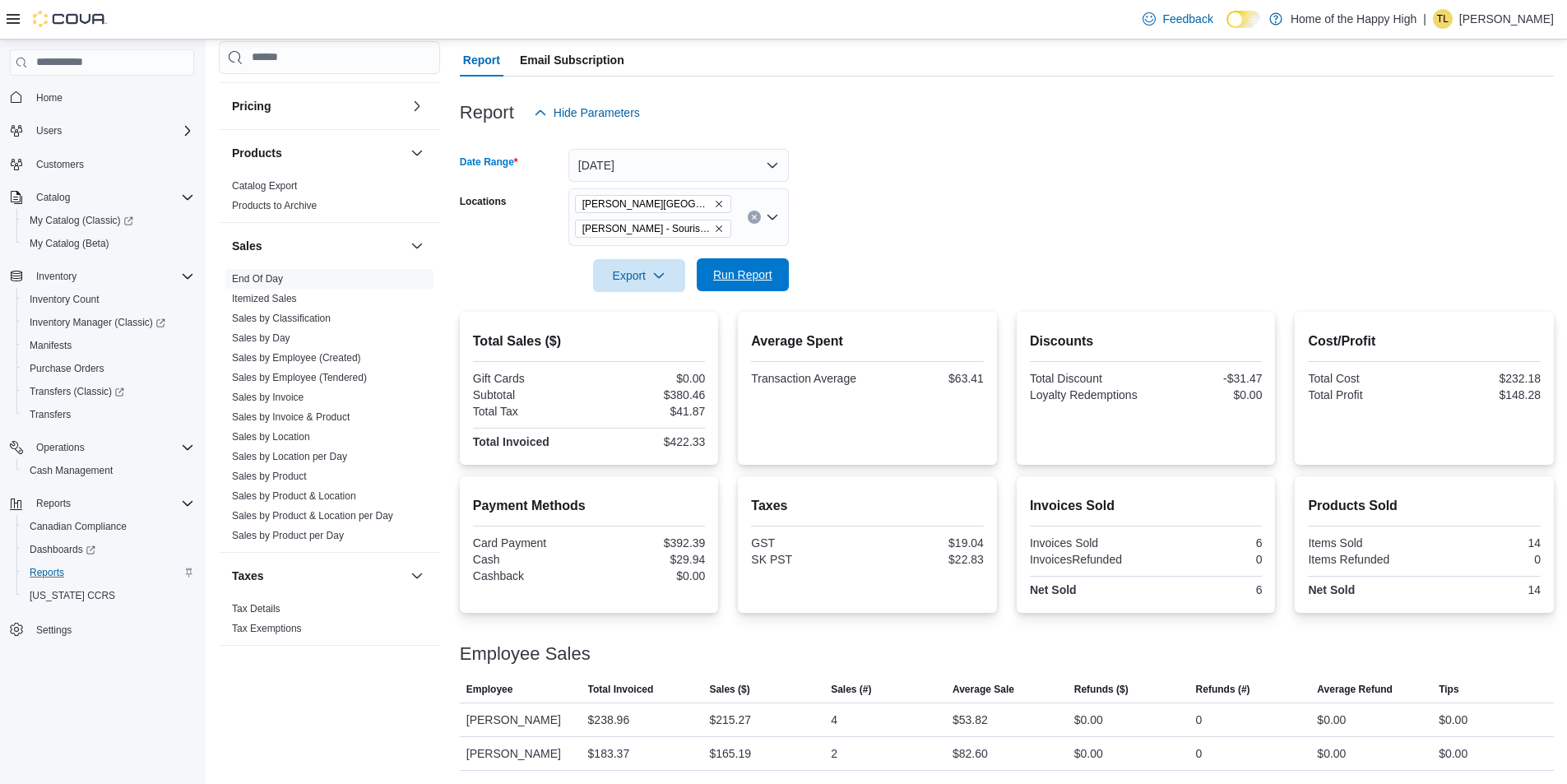
click at [744, 270] on span "Run Report" at bounding box center [743, 274] width 60 height 16
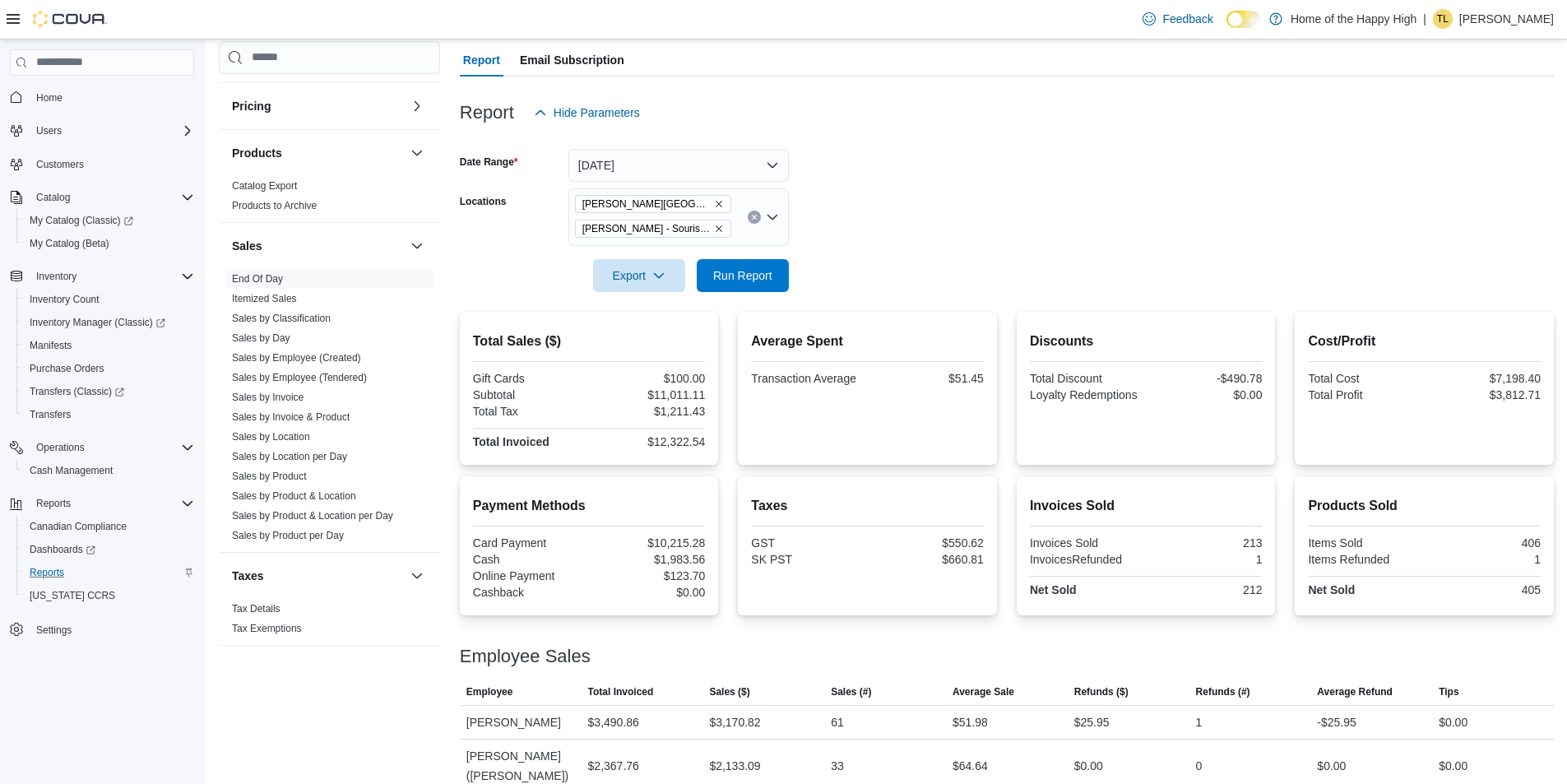
scroll to position [303, 0]
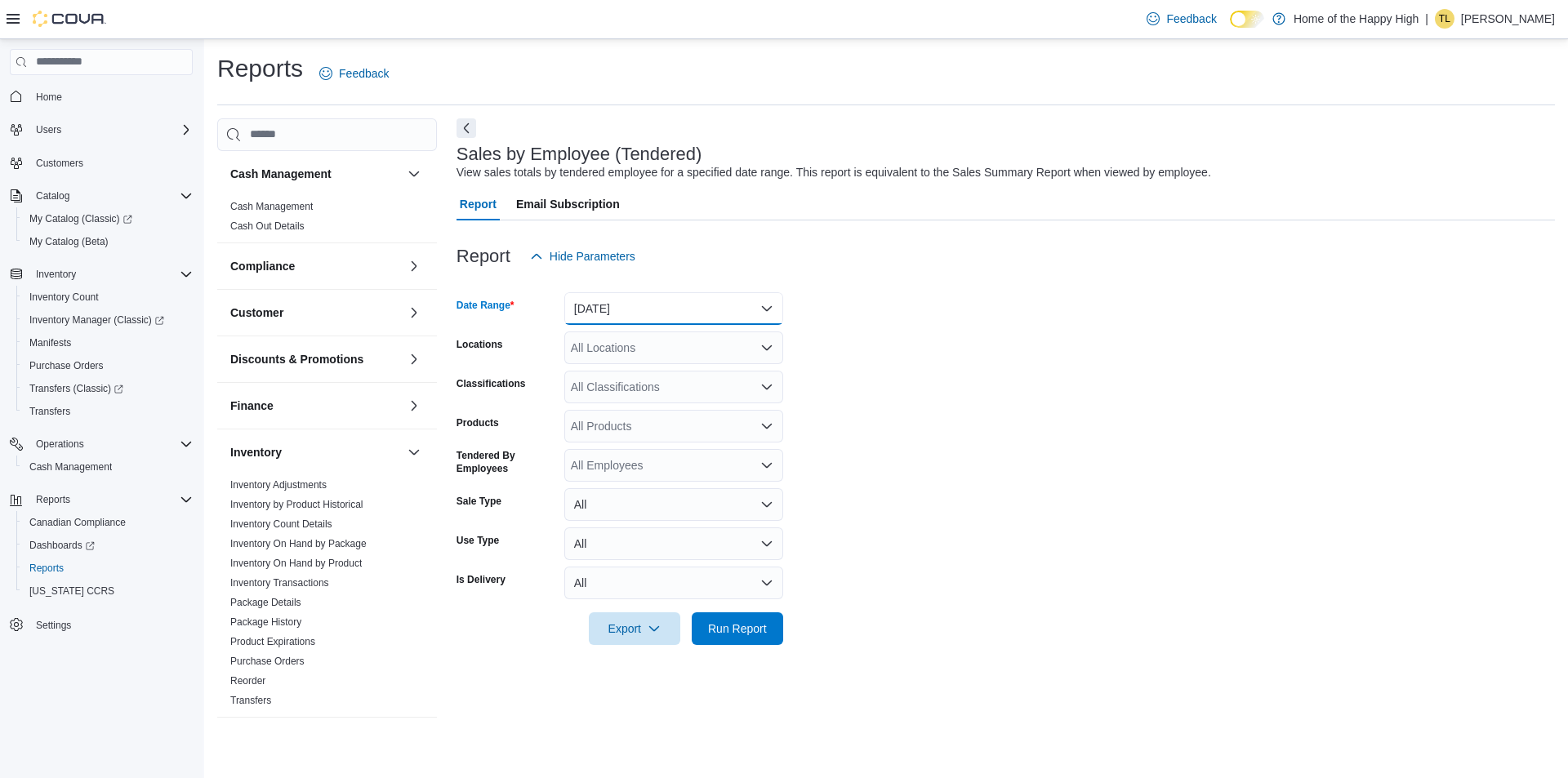
click at [609, 299] on button "[DATE]" at bounding box center [673, 308] width 219 height 33
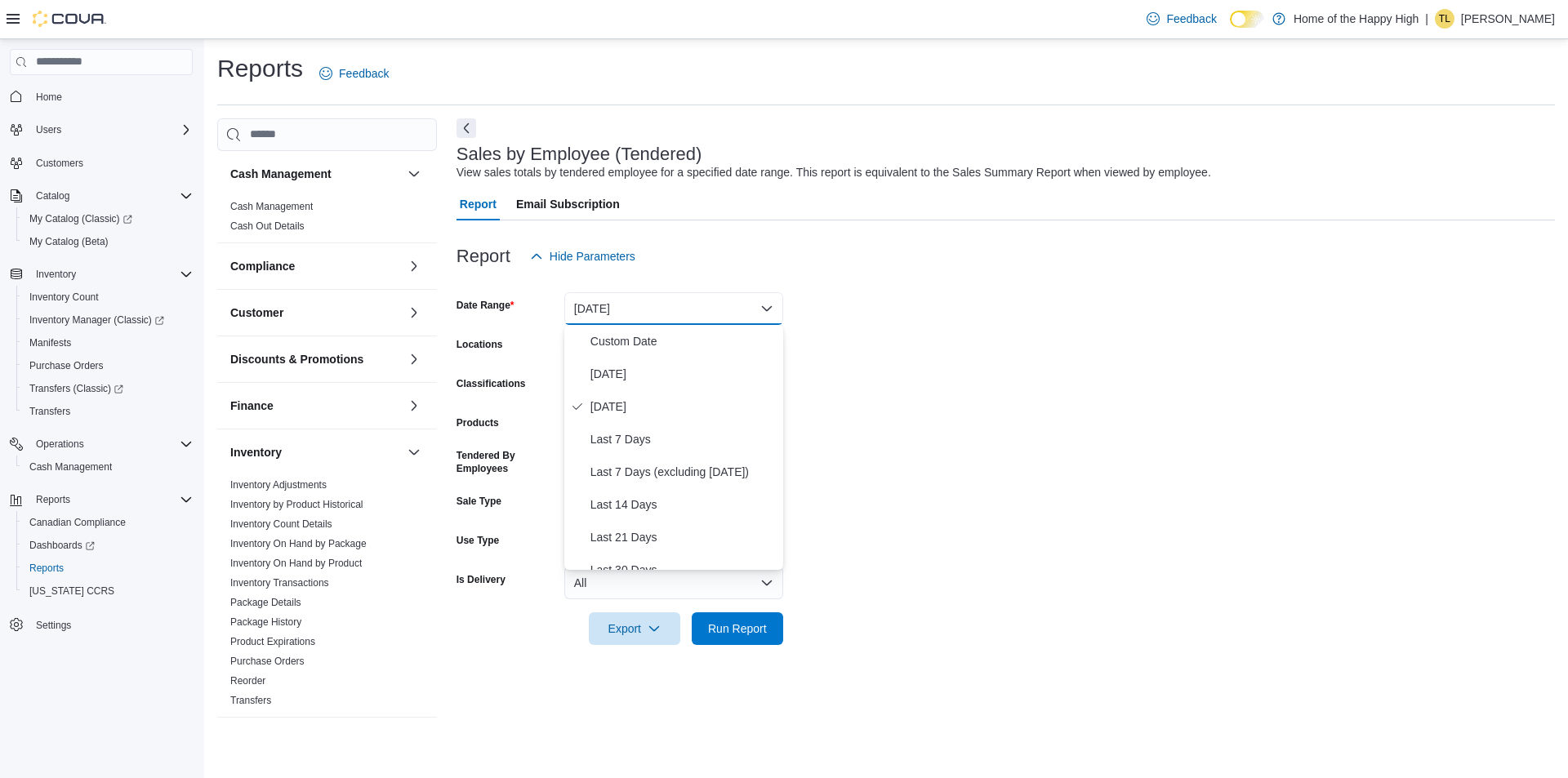
click at [880, 253] on div "Report Hide Parameters" at bounding box center [1006, 256] width 1099 height 33
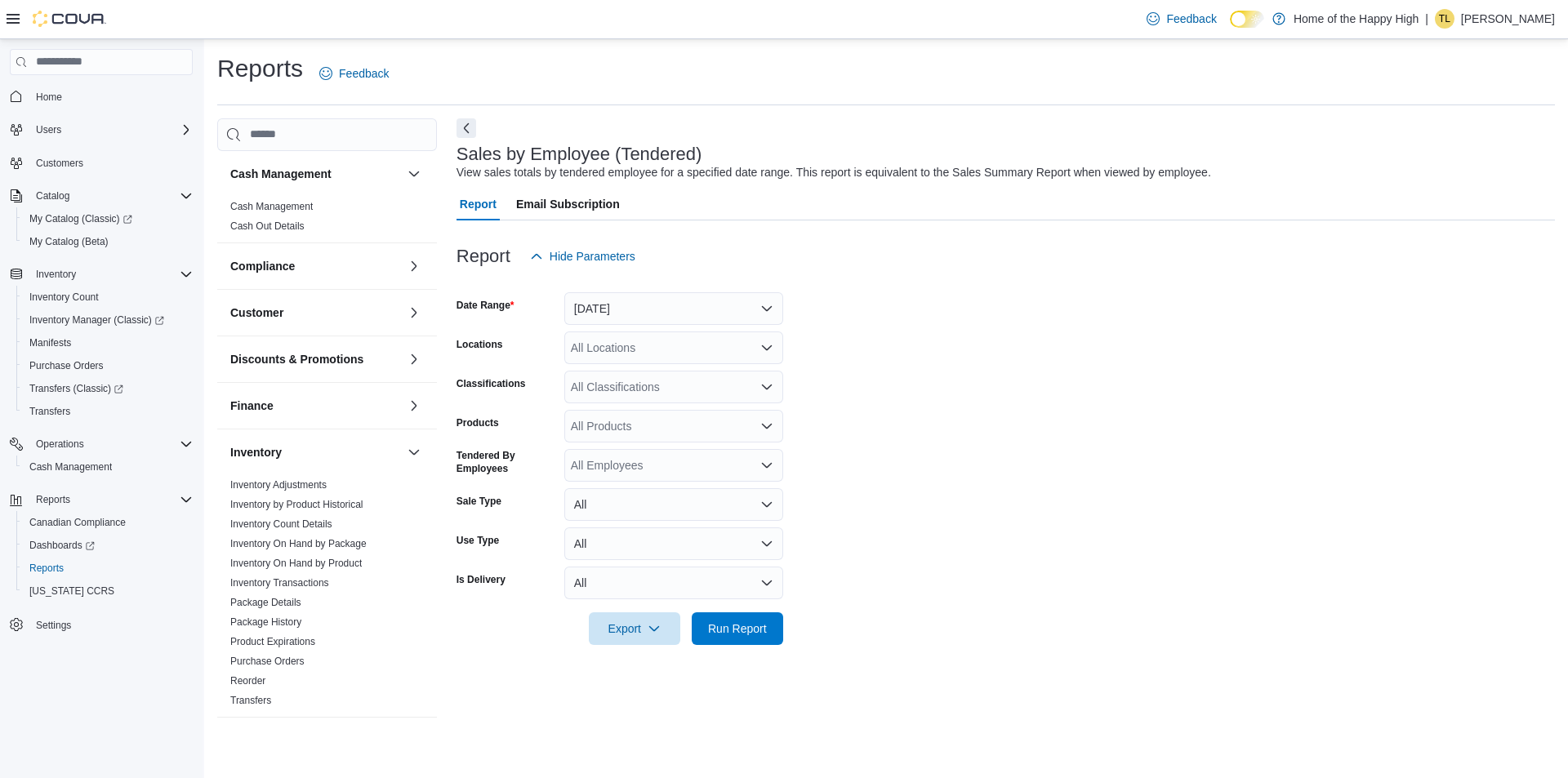
click at [631, 350] on div "All Locations" at bounding box center [673, 347] width 219 height 33
type input "****"
click at [714, 399] on span "[PERSON_NAME] - Souris Avenue - Fire & Flower" at bounding box center [760, 399] width 255 height 16
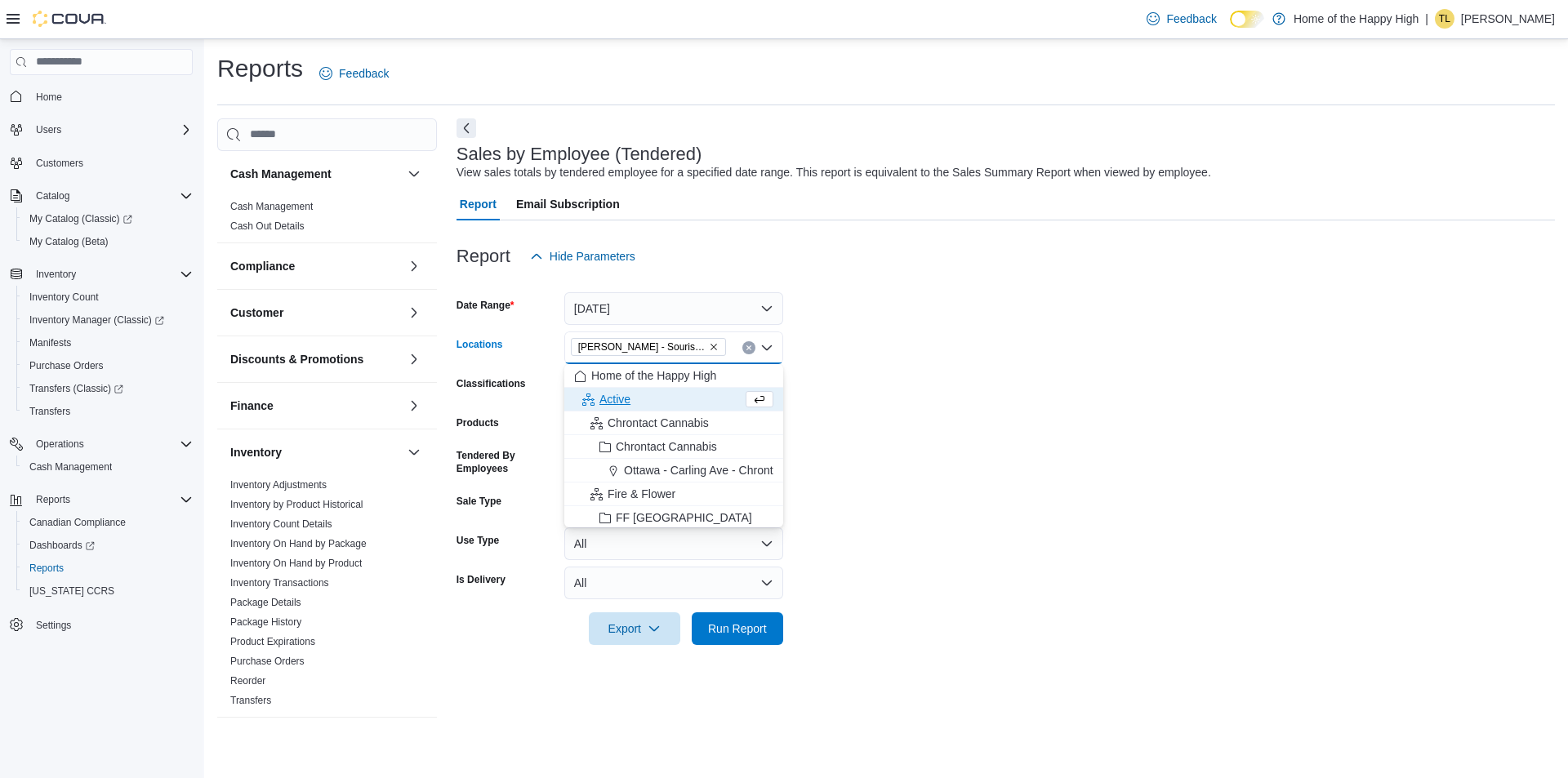
click at [907, 396] on form "Date Range Yesterday Locations Estevan - Souris Avenue - Fire & Flower Combo bo…" at bounding box center [1006, 458] width 1099 height 373
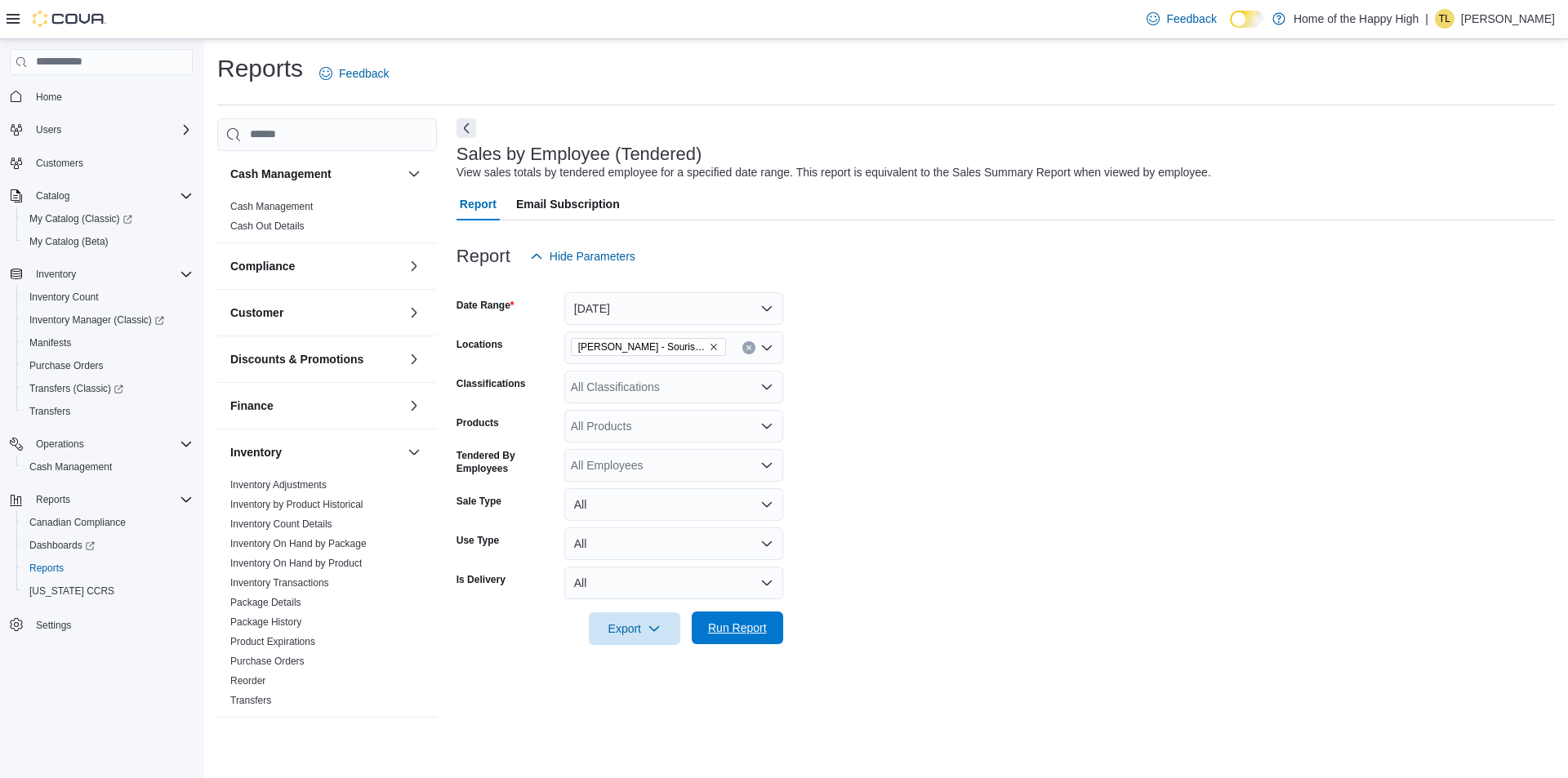
click at [727, 627] on span "Run Report" at bounding box center [737, 627] width 59 height 16
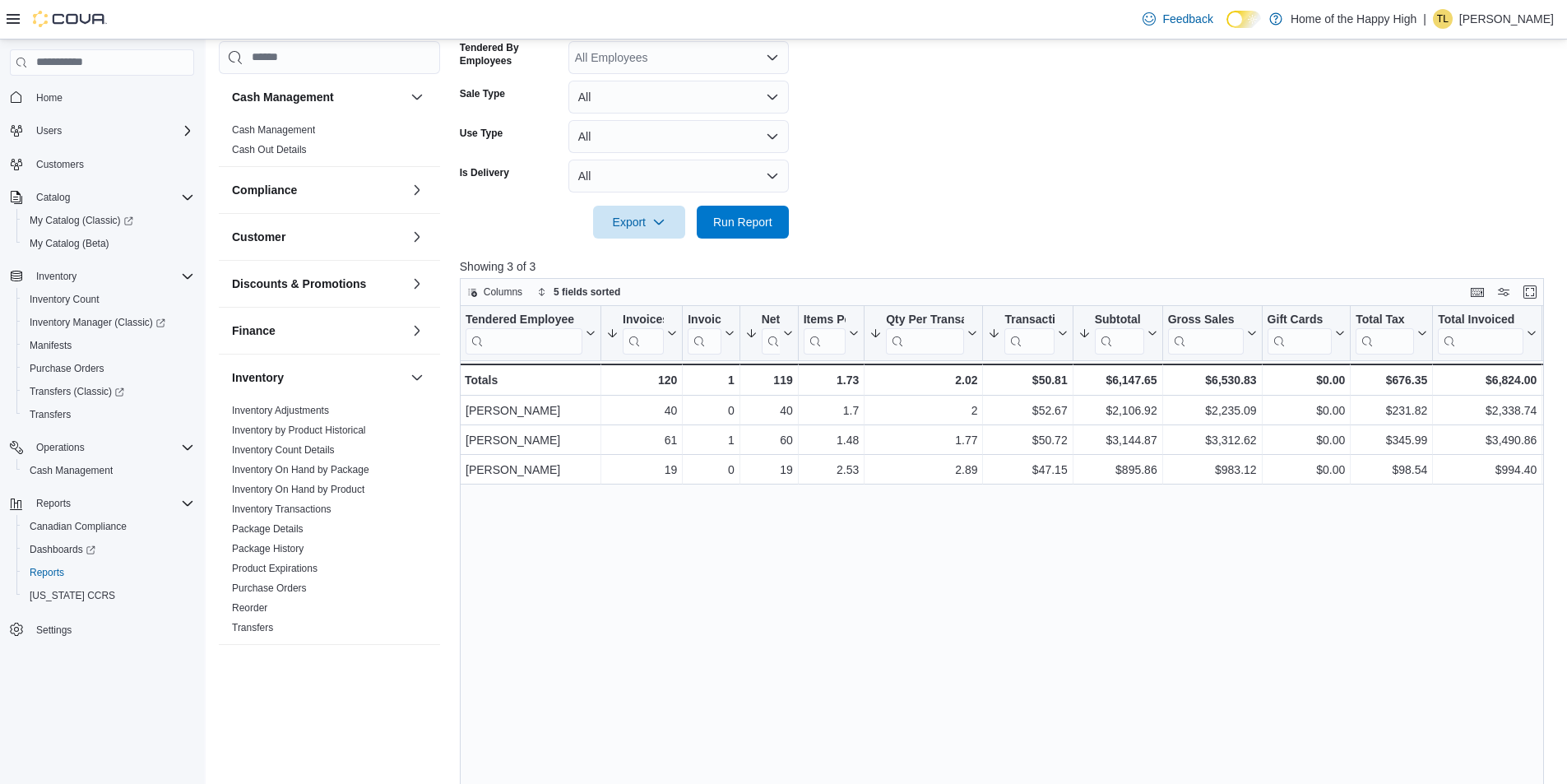
scroll to position [247, 0]
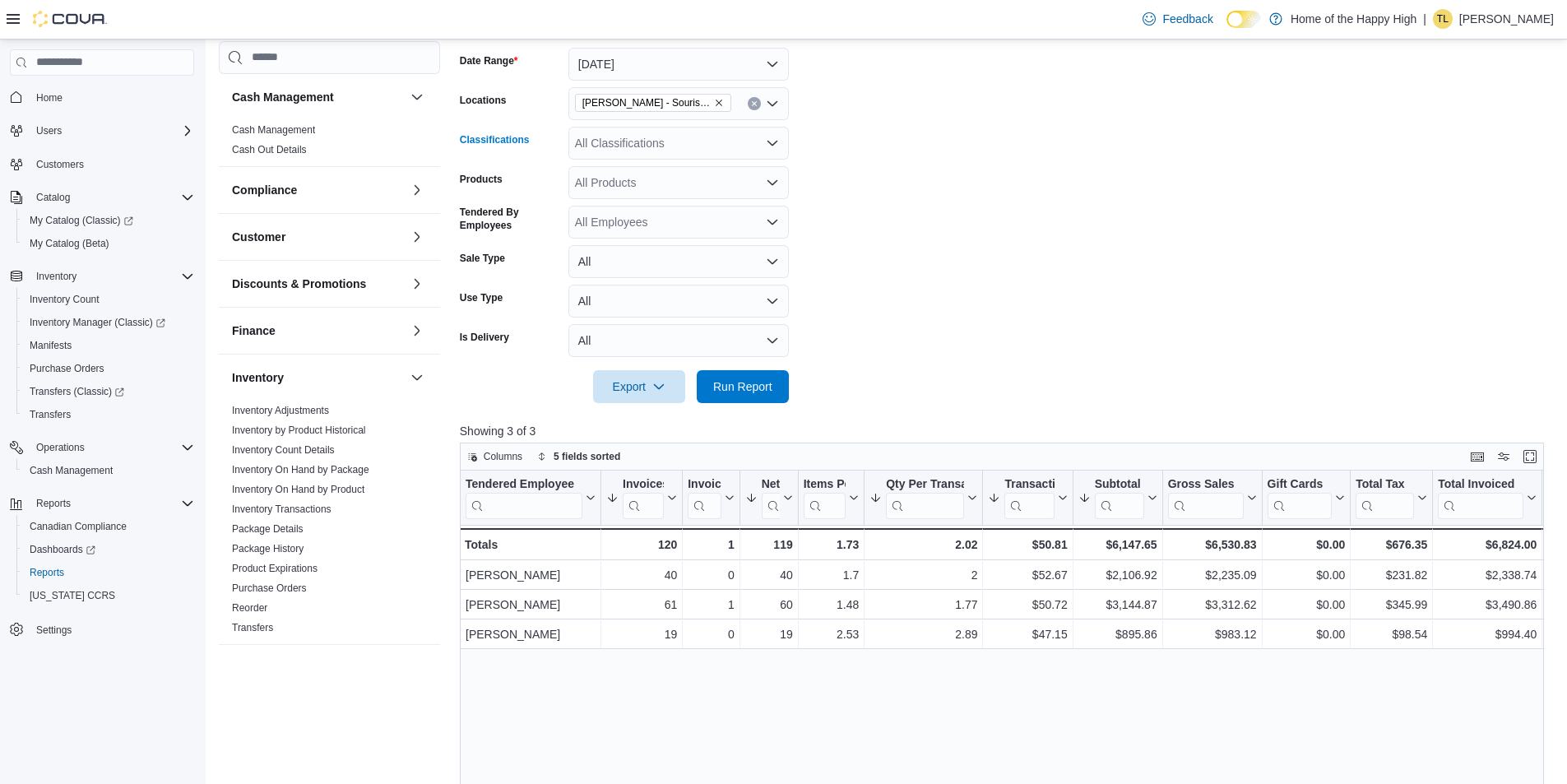
click at [602, 142] on div "All Classifications" at bounding box center [678, 143] width 220 height 33
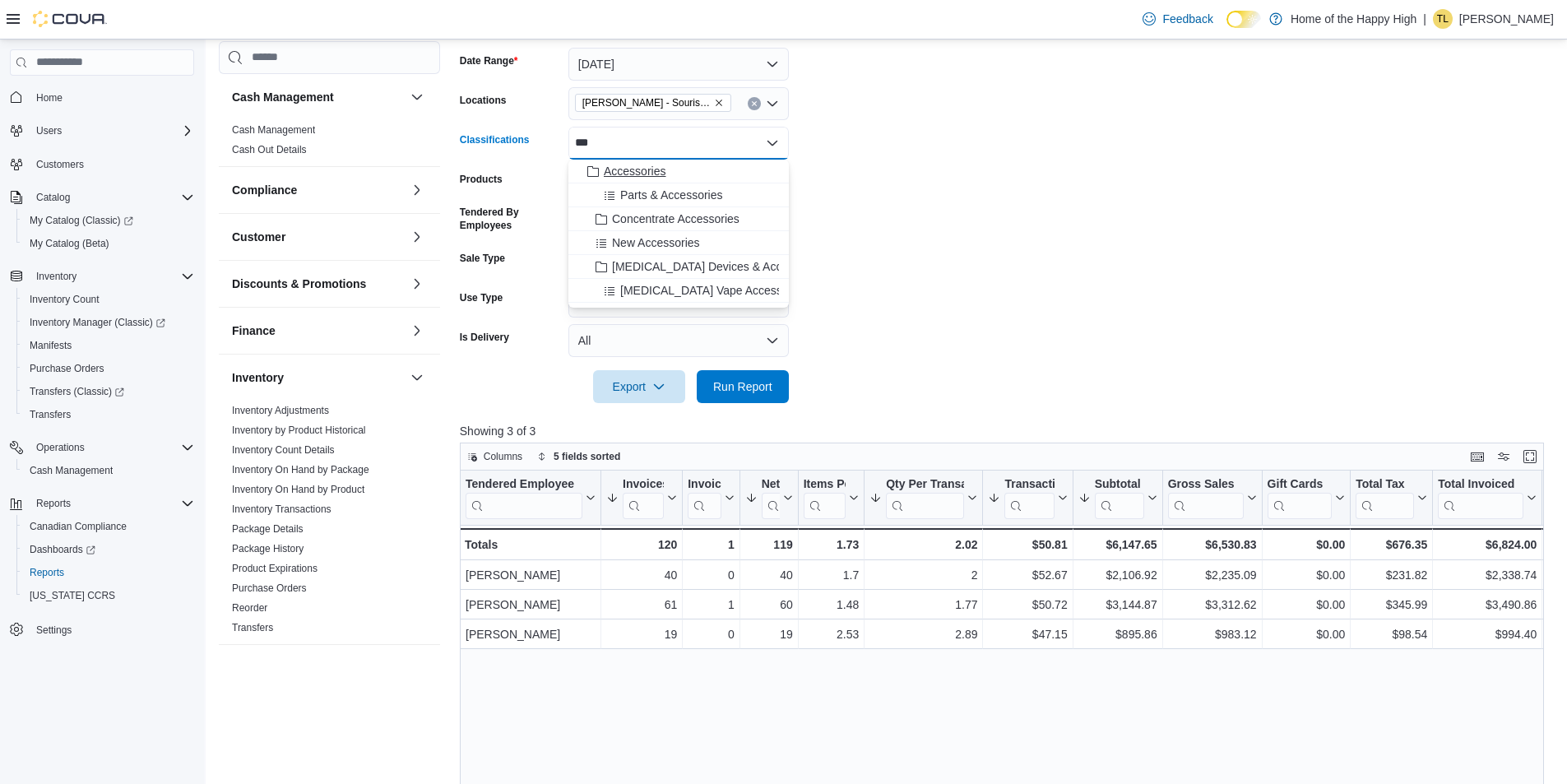
type input "***"
click at [646, 170] on span "Accessories" at bounding box center [634, 170] width 62 height 16
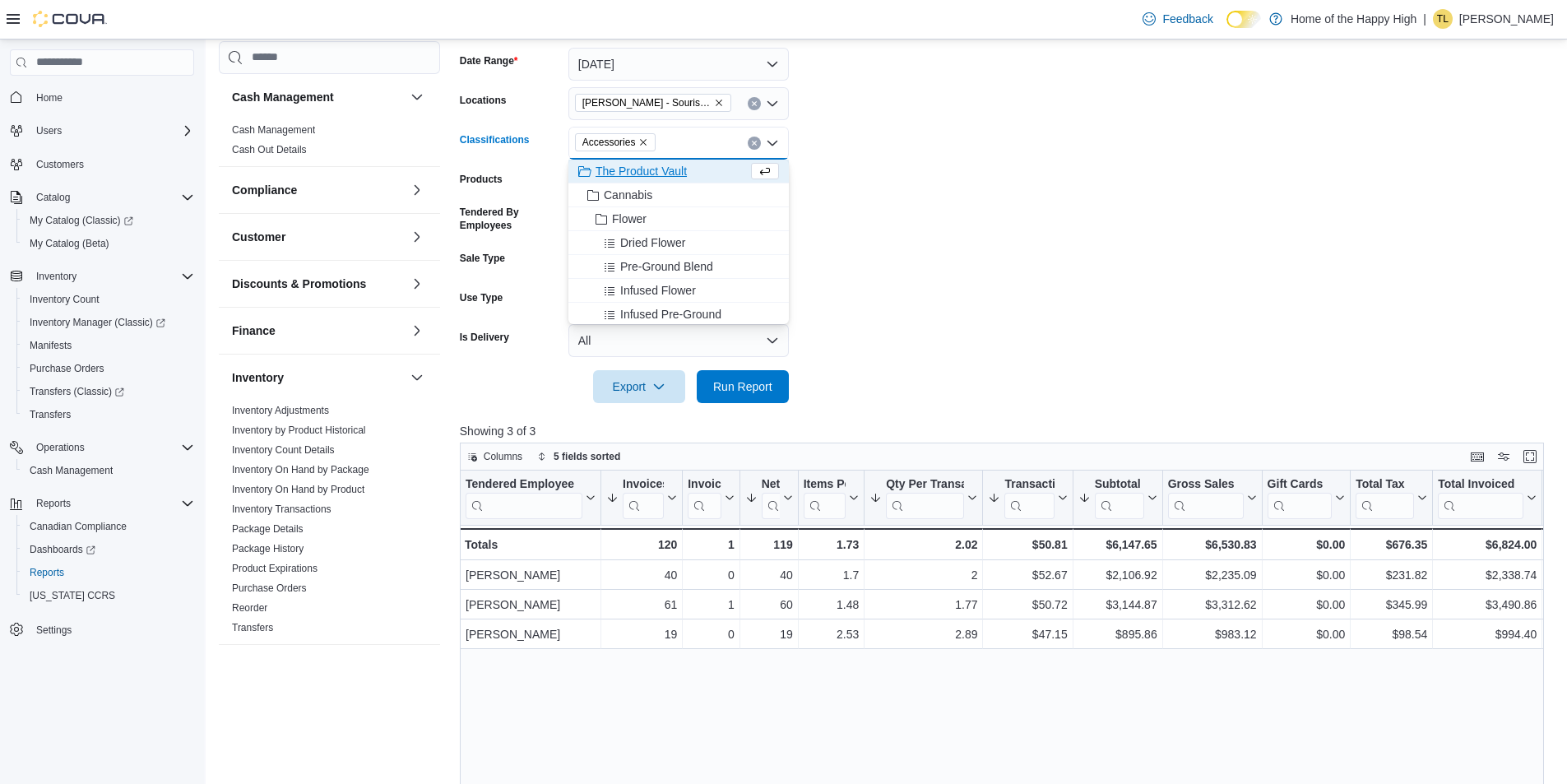
click at [1056, 318] on form "Date Range Yesterday Locations Estevan - Souris Avenue - Fire & Flower Classifi…" at bounding box center [1008, 216] width 1096 height 375
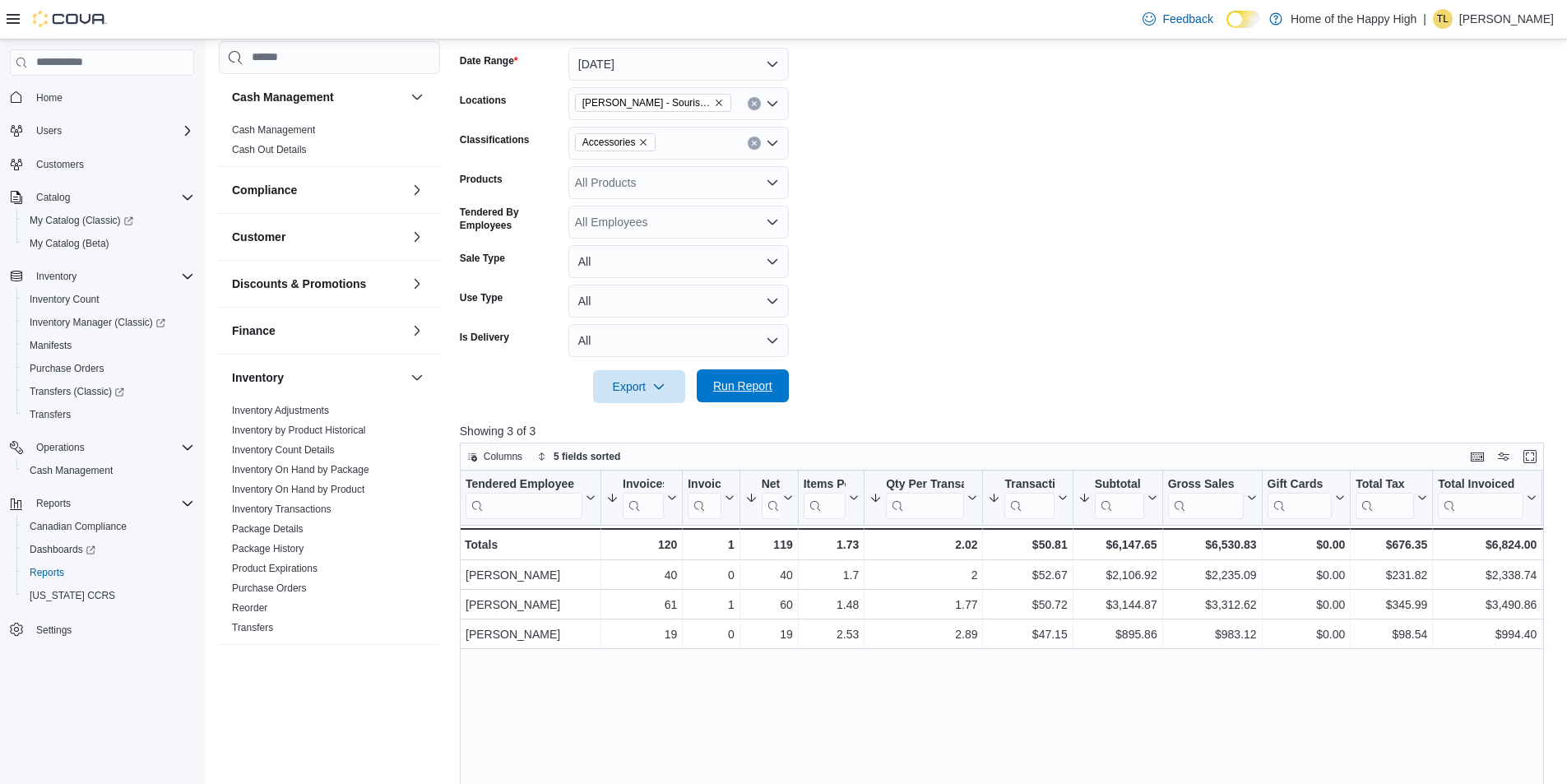
click at [717, 381] on span "Run Report" at bounding box center [743, 385] width 60 height 16
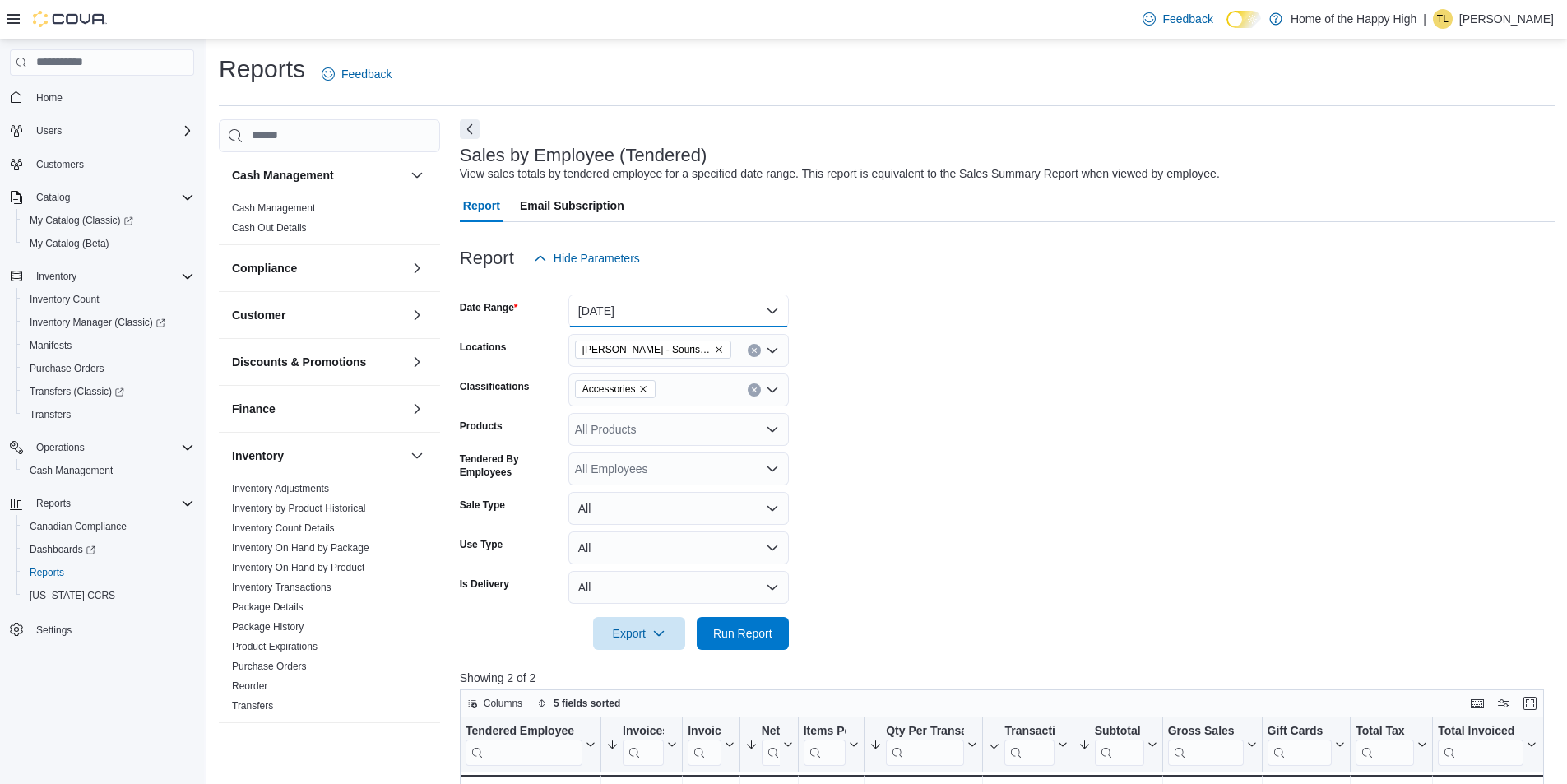
click at [774, 312] on button "[DATE]" at bounding box center [678, 310] width 220 height 33
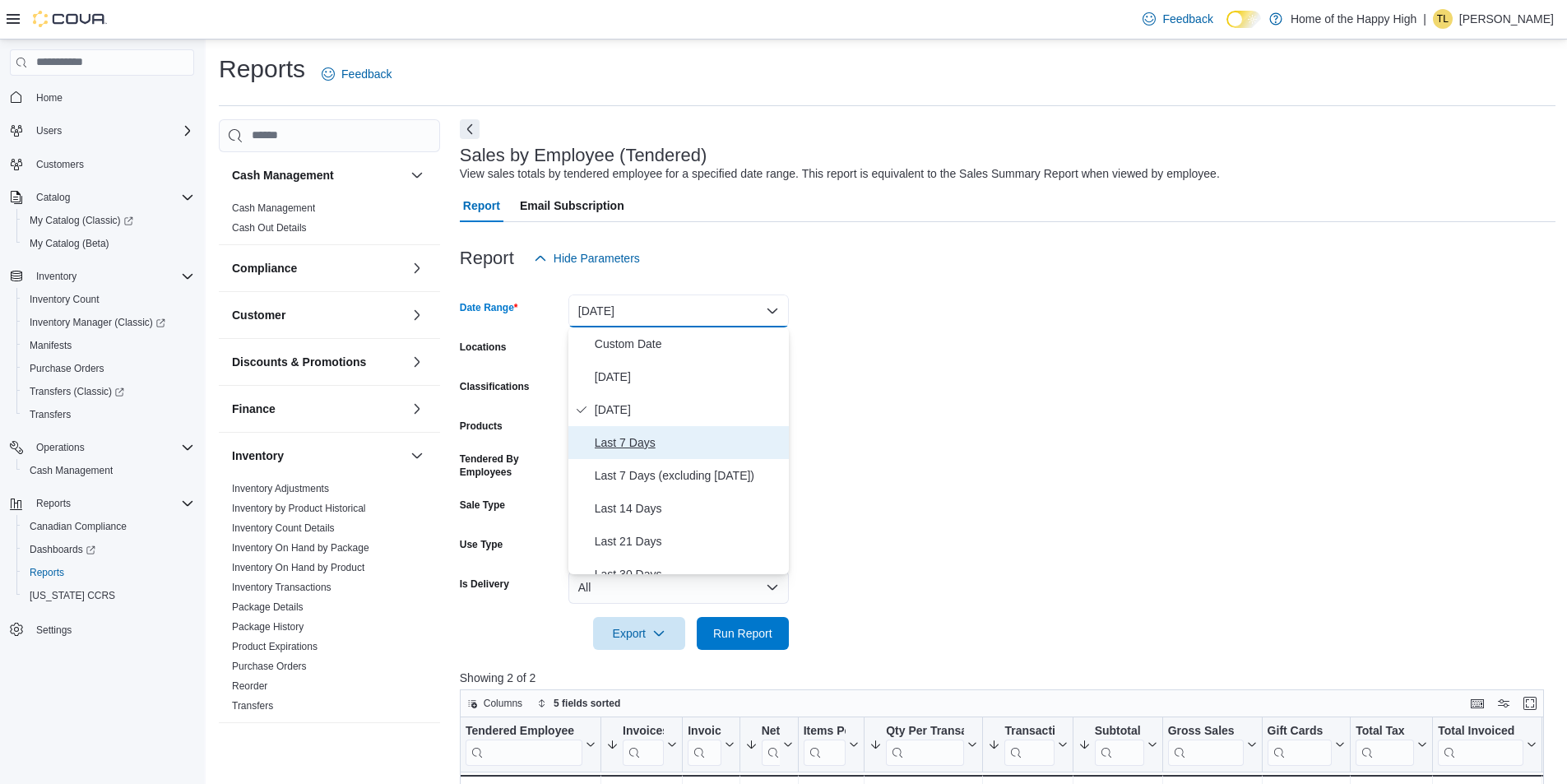
click at [649, 442] on span "Last 7 Days" at bounding box center [689, 442] width 187 height 20
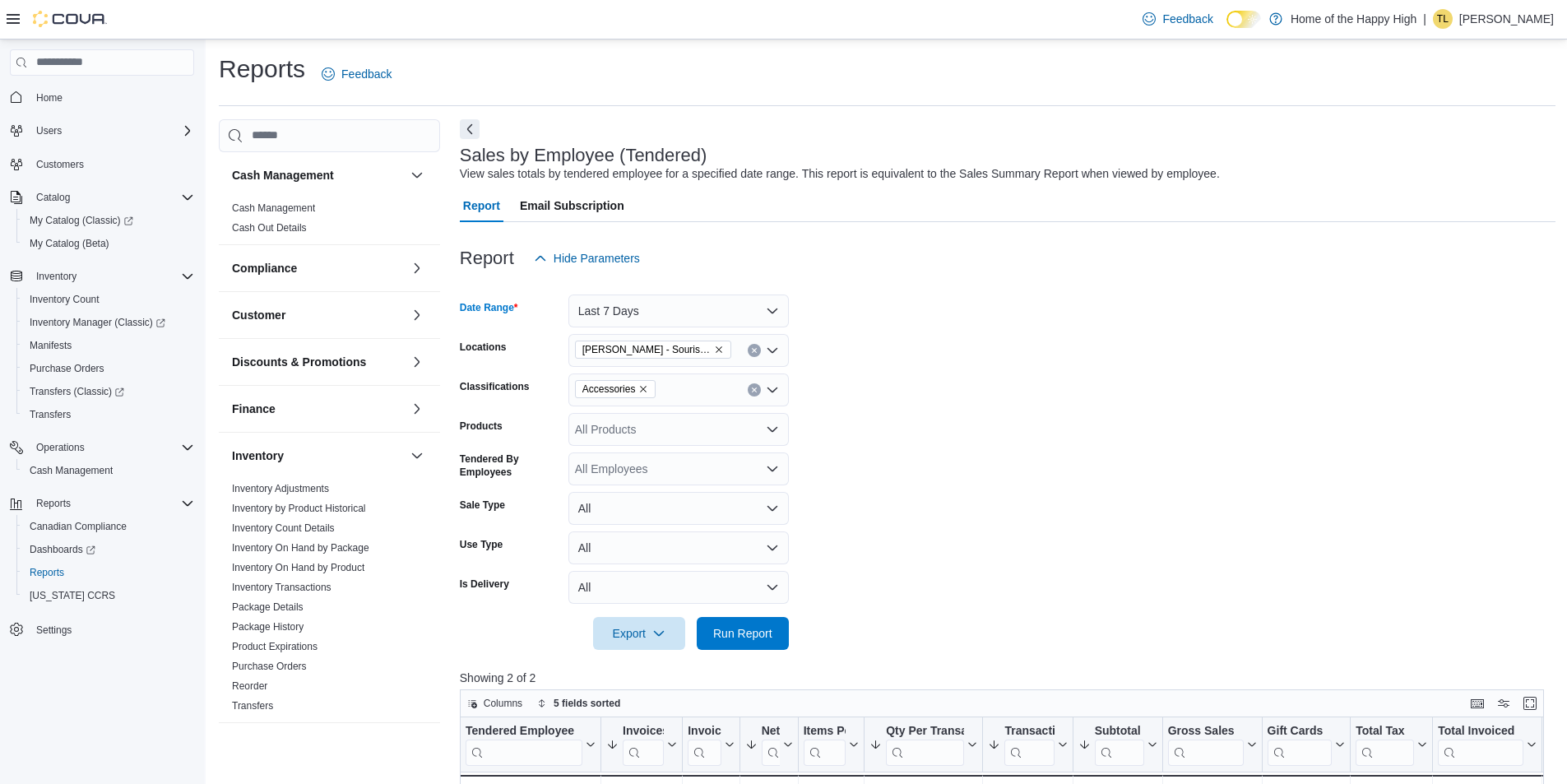
click at [641, 391] on icon "Remove Accessories from selection in this group" at bounding box center [643, 389] width 9 height 9
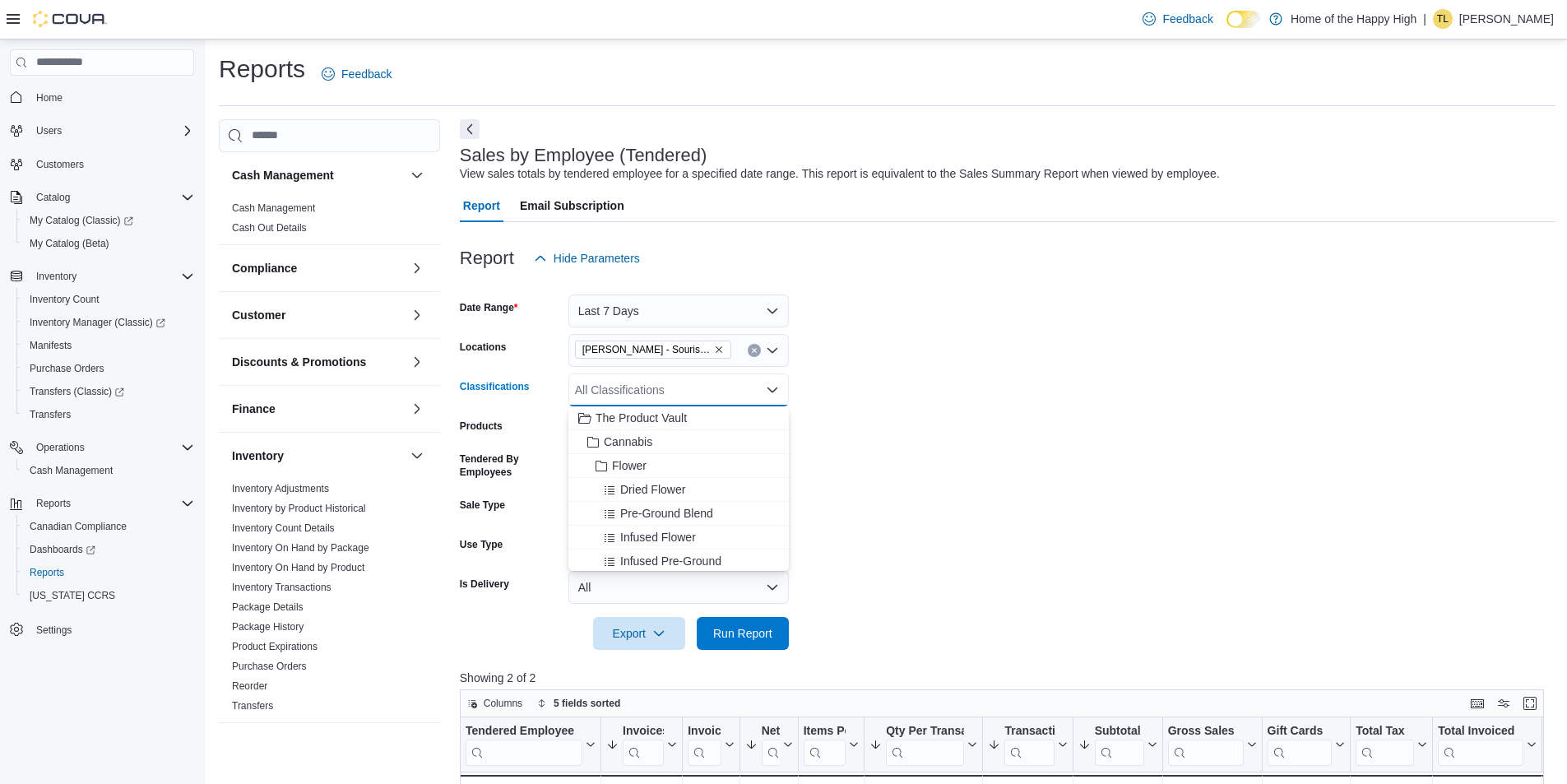
click at [975, 470] on form "Date Range Last 7 Days Locations Estevan - Souris Avenue - Fire & Flower Classi…" at bounding box center [1008, 462] width 1096 height 375
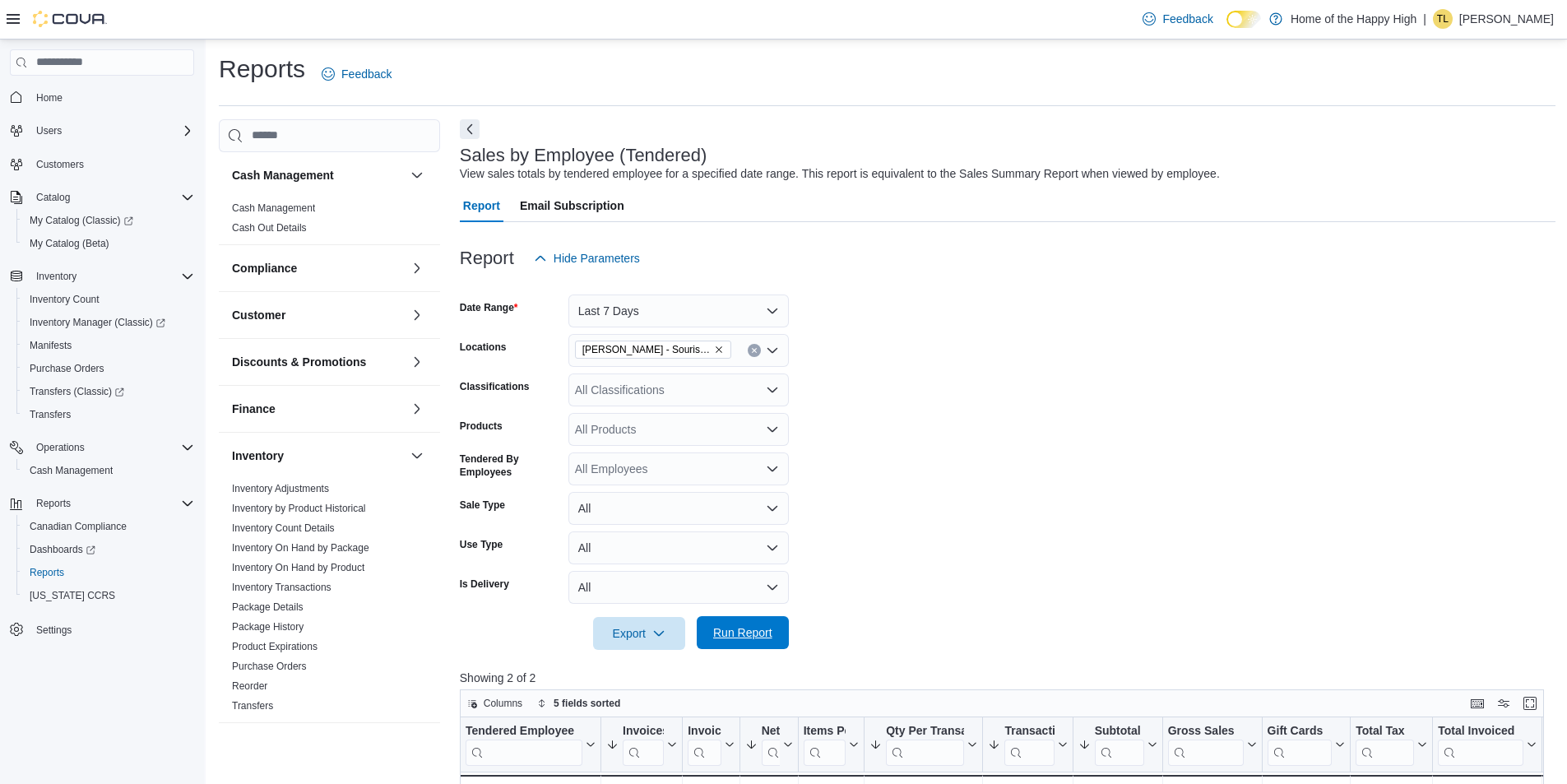
click at [754, 635] on span "Run Report" at bounding box center [743, 632] width 60 height 16
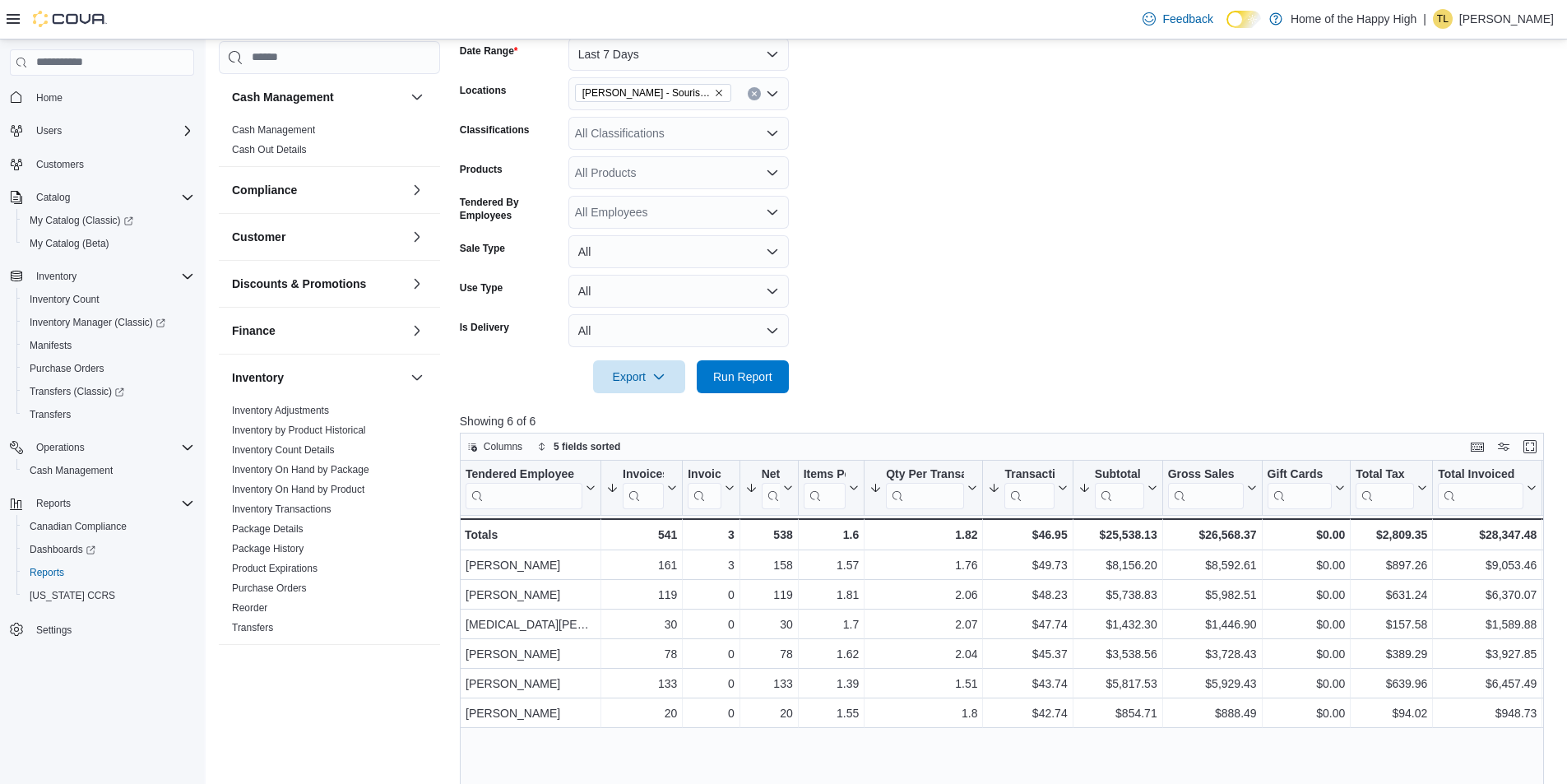
scroll to position [165, 0]
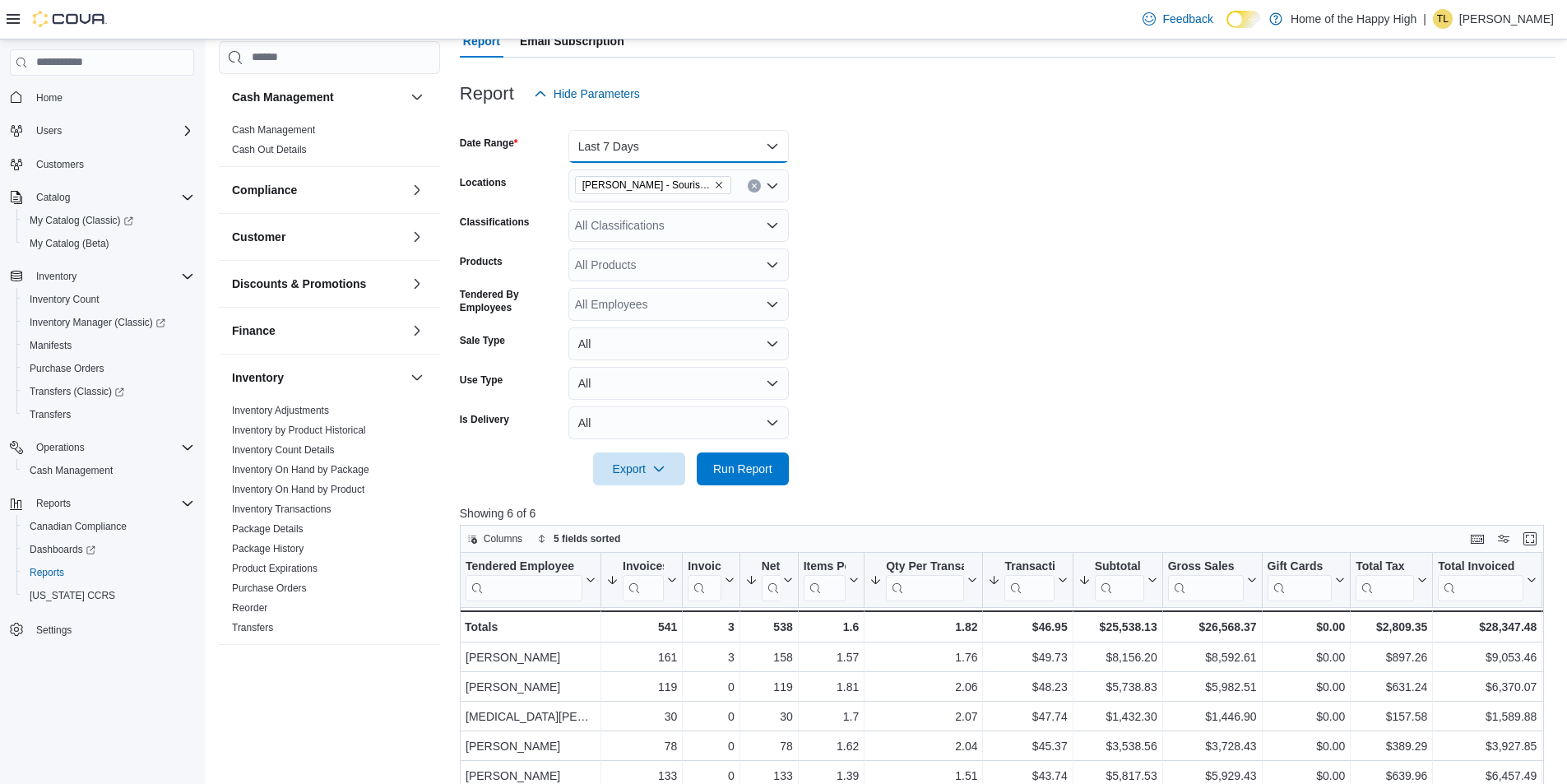
click at [768, 147] on button "Last 7 Days" at bounding box center [678, 146] width 220 height 33
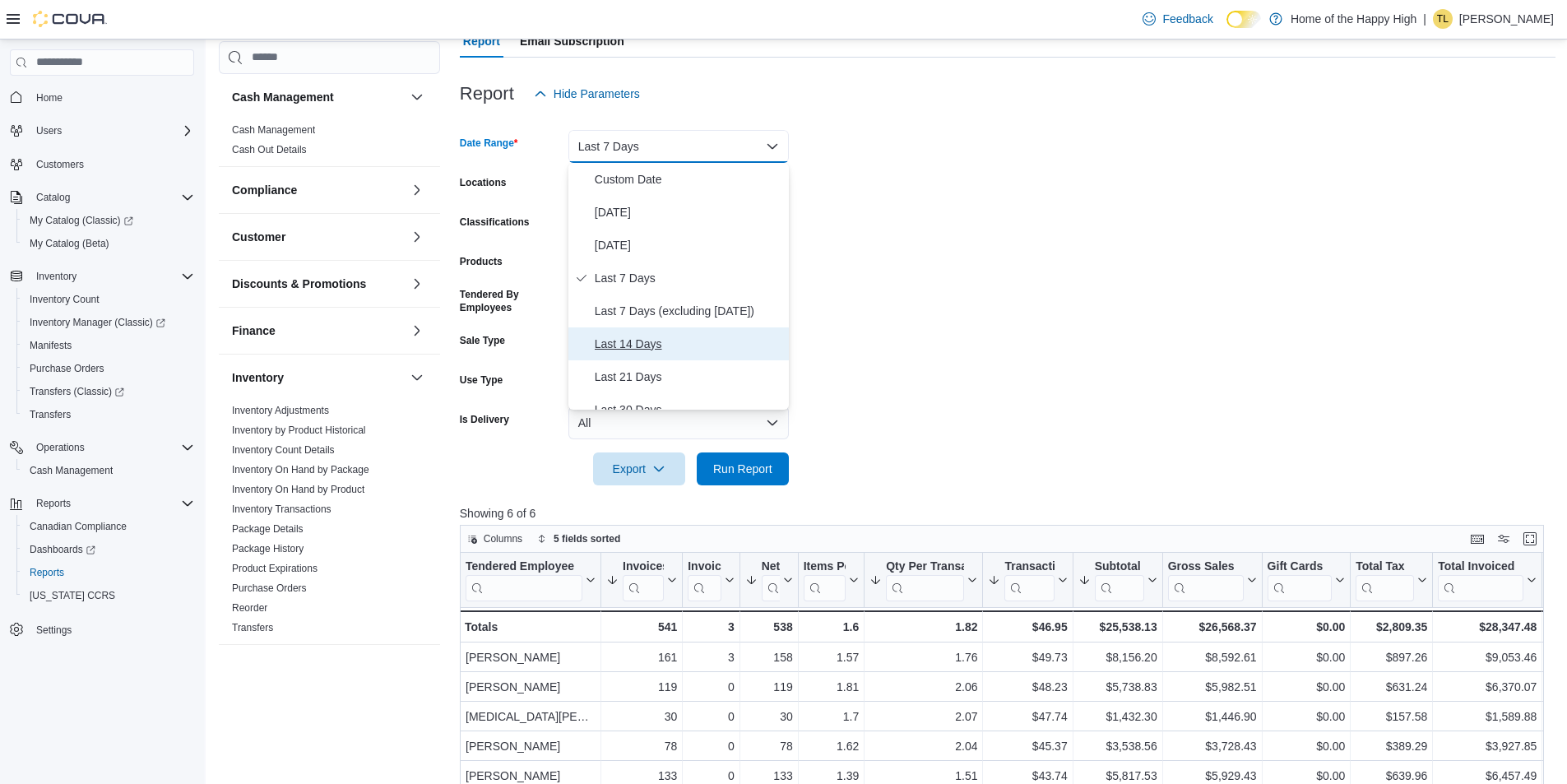
click at [643, 338] on span "Last 14 Days" at bounding box center [689, 343] width 187 height 20
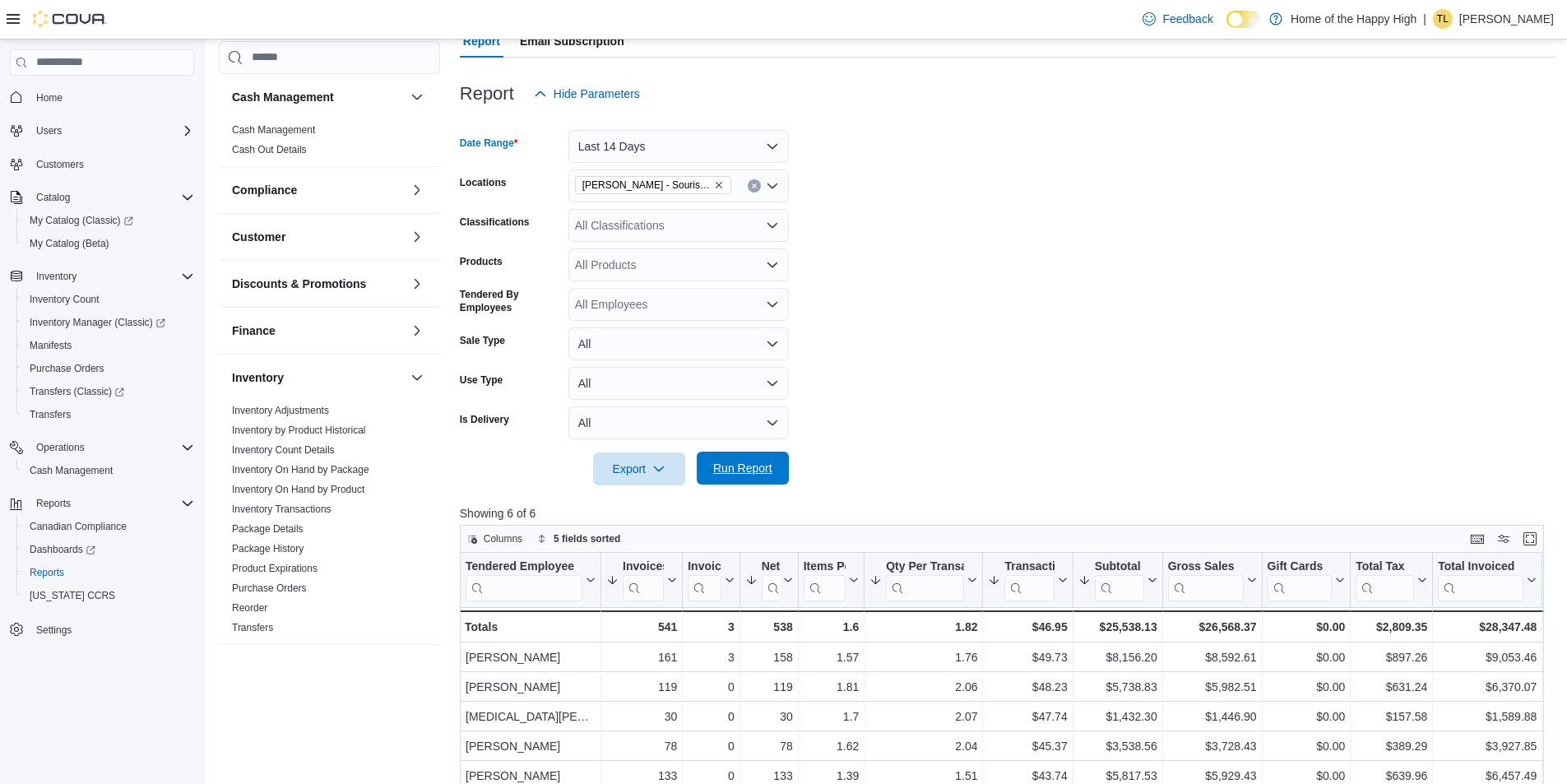
click at [744, 463] on span "Run Report" at bounding box center [743, 467] width 60 height 16
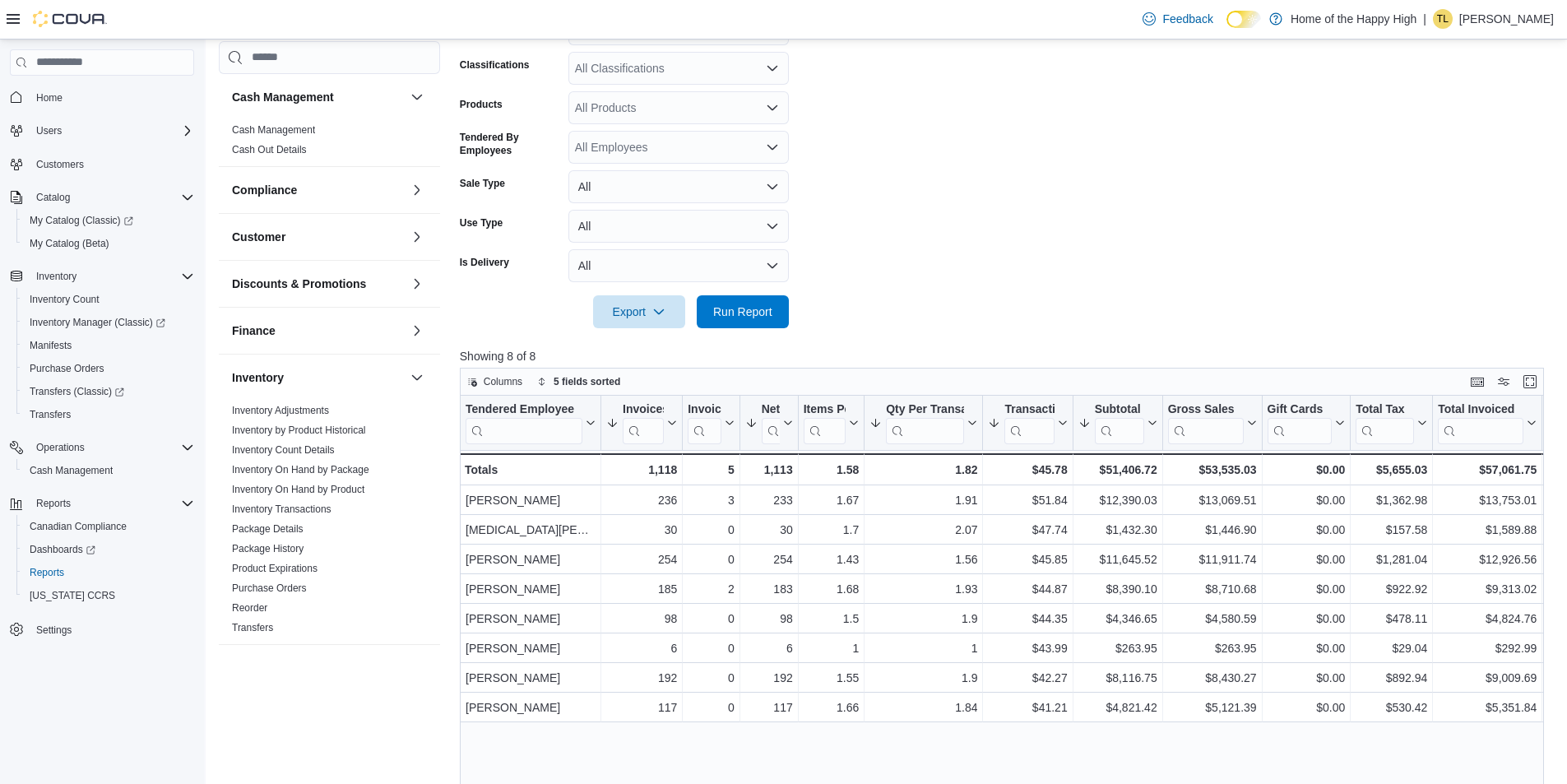
scroll to position [165, 0]
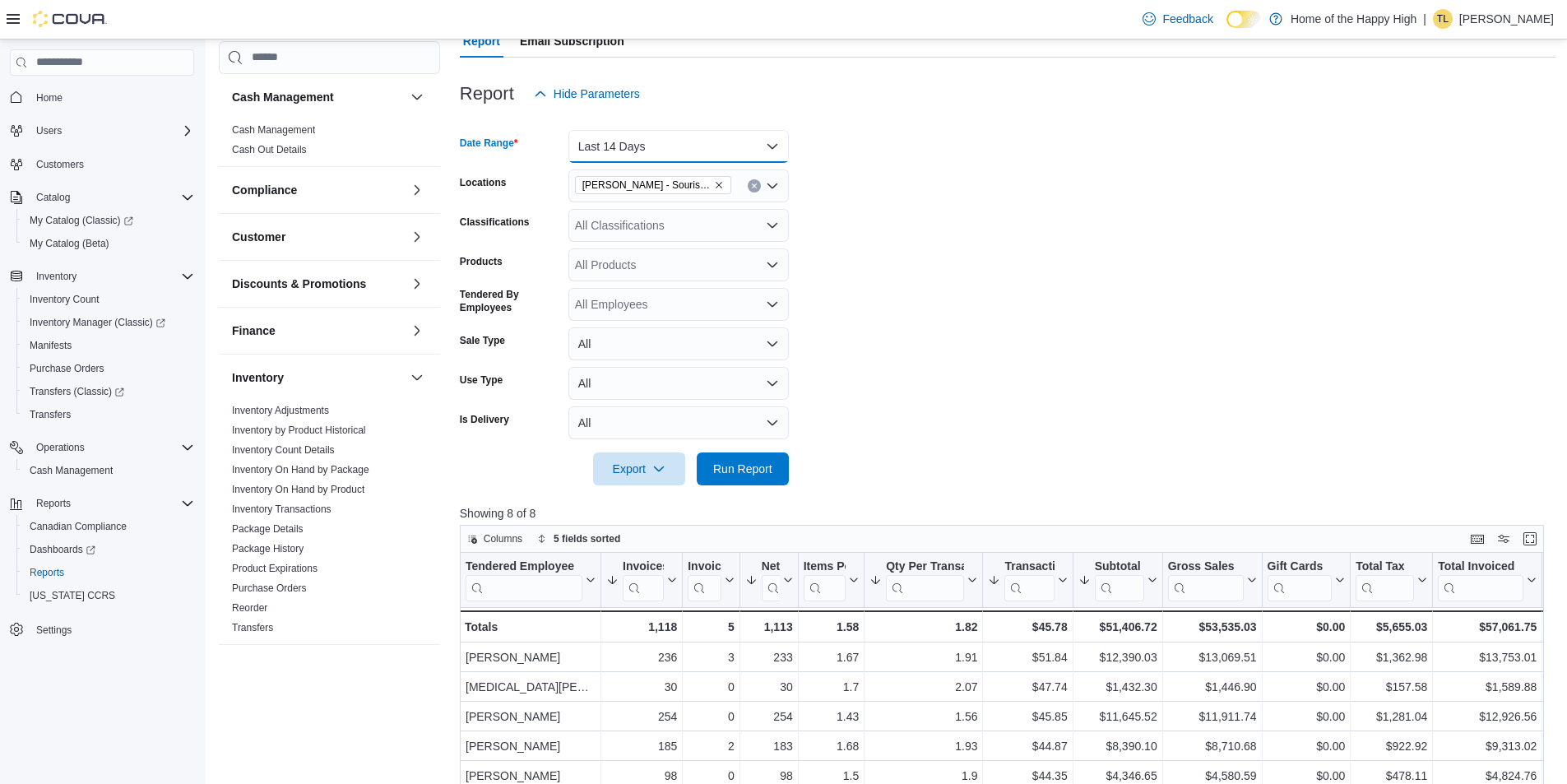
click at [712, 148] on button "Last 14 Days" at bounding box center [678, 146] width 220 height 33
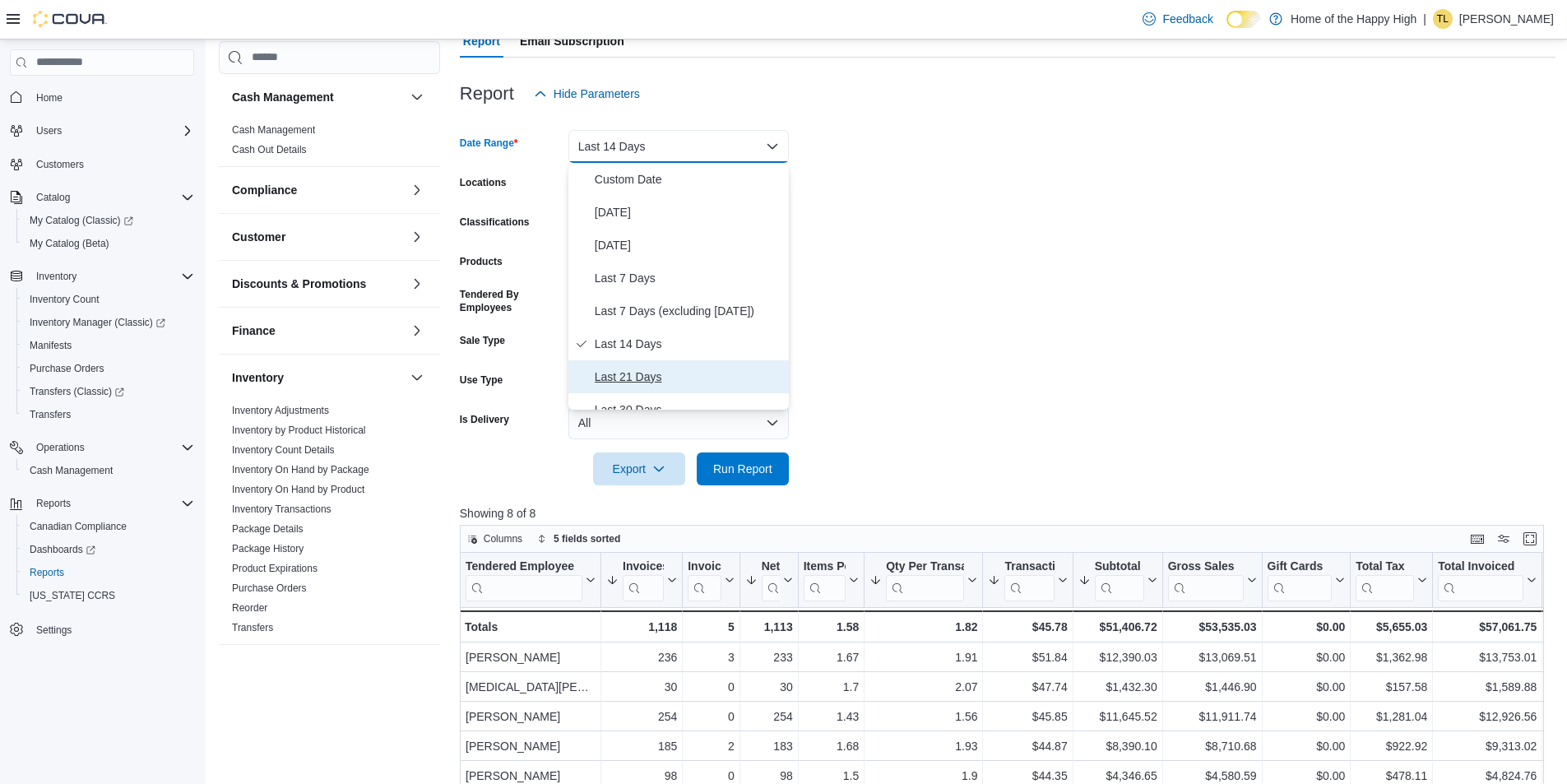
click at [639, 381] on span "Last 21 Days" at bounding box center [689, 376] width 187 height 20
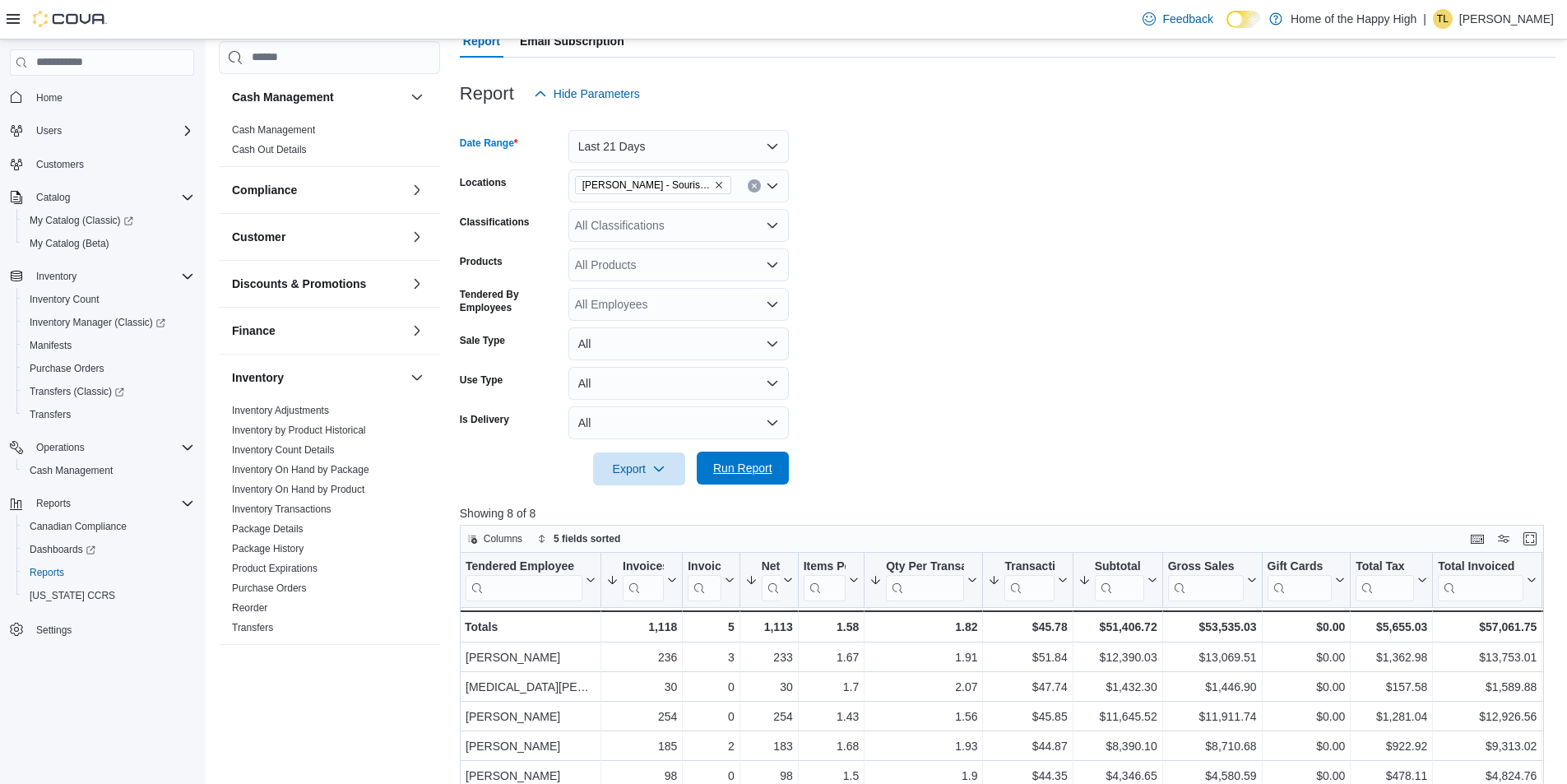
drag, startPoint x: 743, startPoint y: 467, endPoint x: 777, endPoint y: 462, distance: 34.4
click at [743, 468] on span "Run Report" at bounding box center [743, 467] width 60 height 16
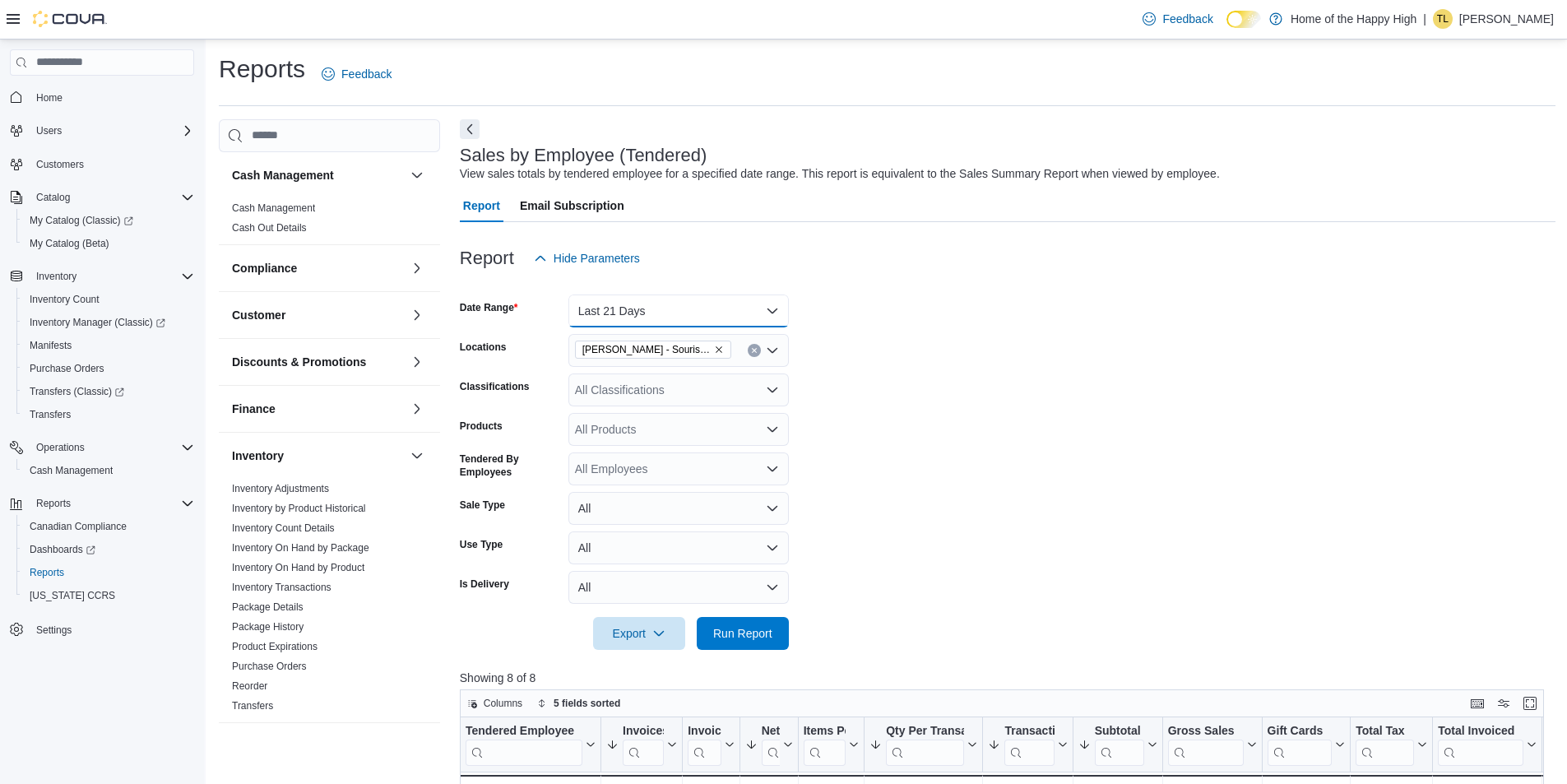
click at [673, 313] on button "Last 21 Days" at bounding box center [678, 310] width 220 height 33
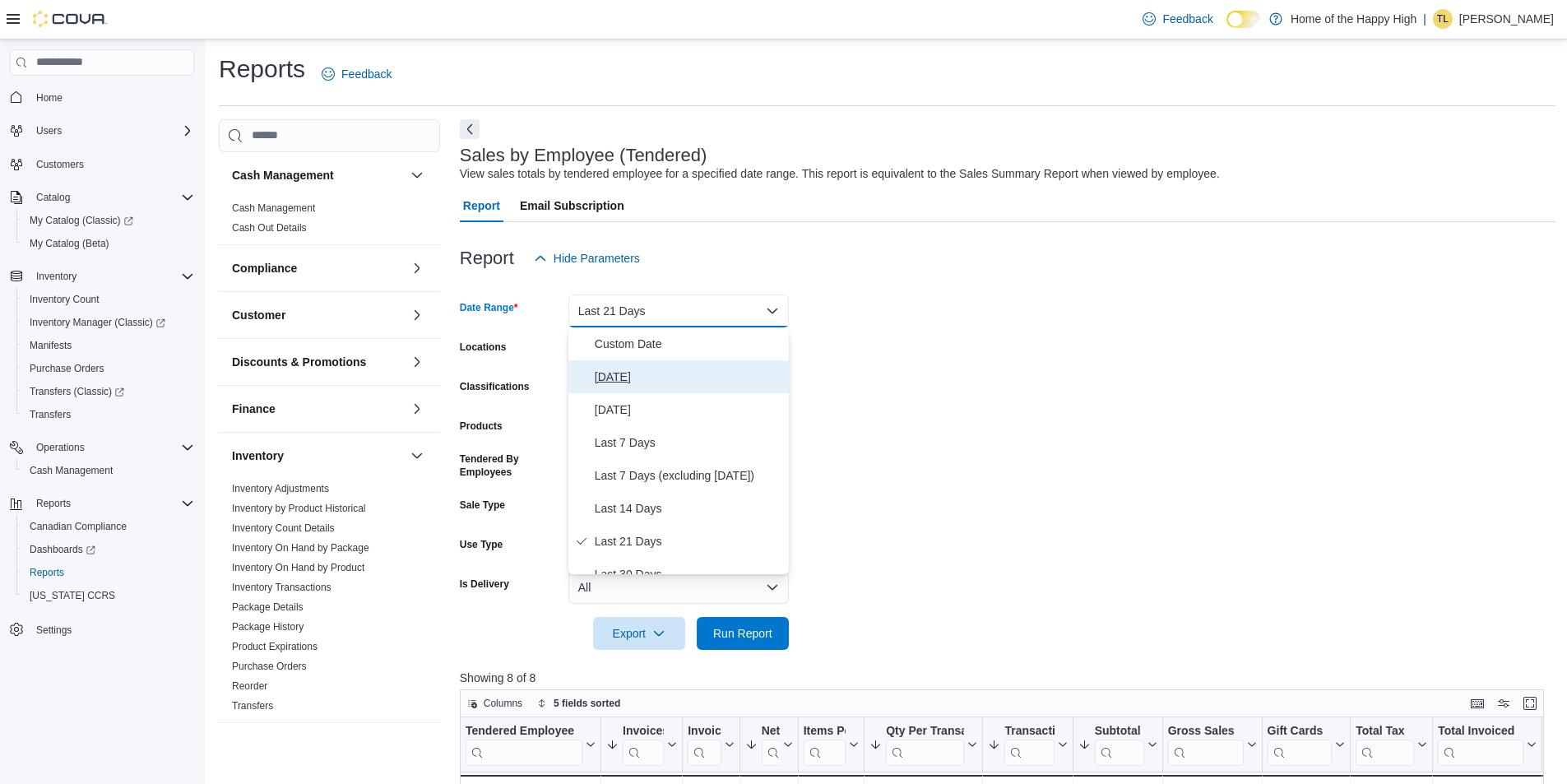
click at [627, 372] on span "[DATE]" at bounding box center [689, 376] width 187 height 20
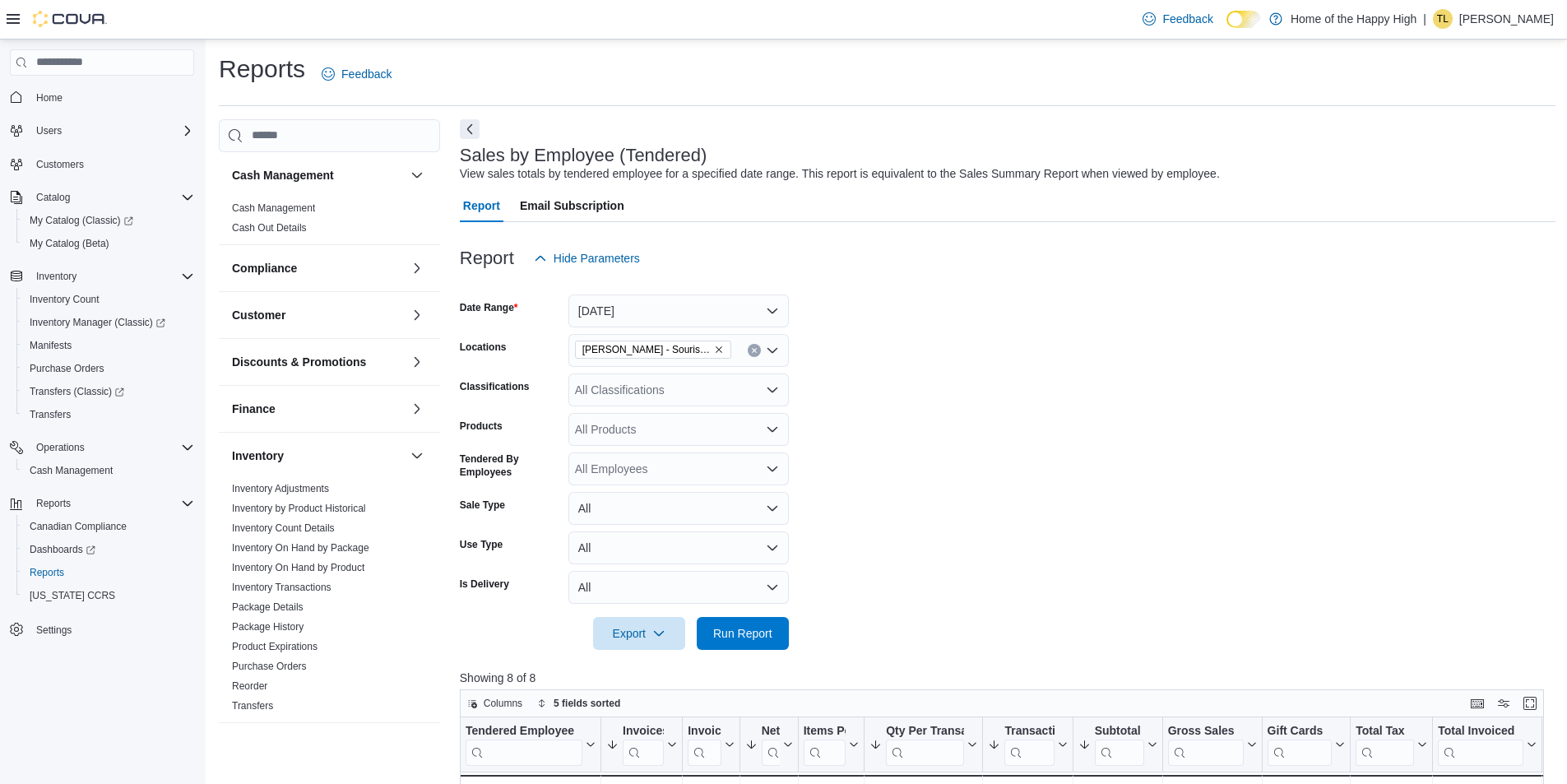
click at [909, 481] on form "Date Range Today Locations Estevan - Souris Avenue - Fire & Flower Classificati…" at bounding box center [1008, 462] width 1096 height 375
click at [759, 633] on span "Run Report" at bounding box center [743, 632] width 60 height 16
click at [735, 350] on div "[PERSON_NAME] - Souris Avenue - Fire & Flower" at bounding box center [678, 350] width 220 height 33
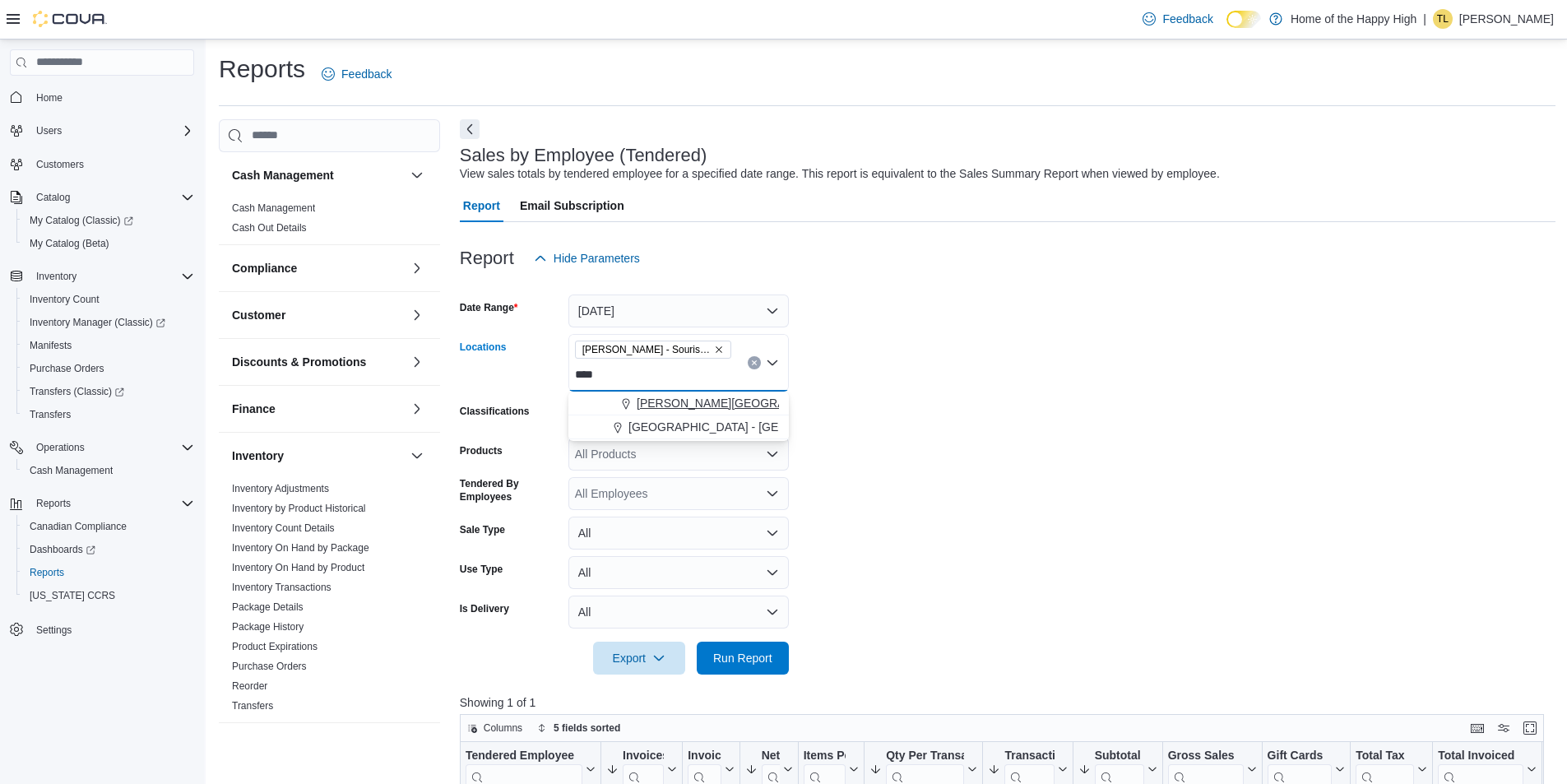
type input "****"
click at [722, 398] on span "[PERSON_NAME][GEOGRAPHIC_DATA] - Fire & Flower" at bounding box center [784, 402] width 293 height 16
click at [1104, 392] on form "Date Range Today Locations Estevan - Estevan Plaza - Fire & Flower Estevan - So…" at bounding box center [1008, 474] width 1096 height 400
click at [726, 666] on span "Run Report" at bounding box center [743, 656] width 73 height 33
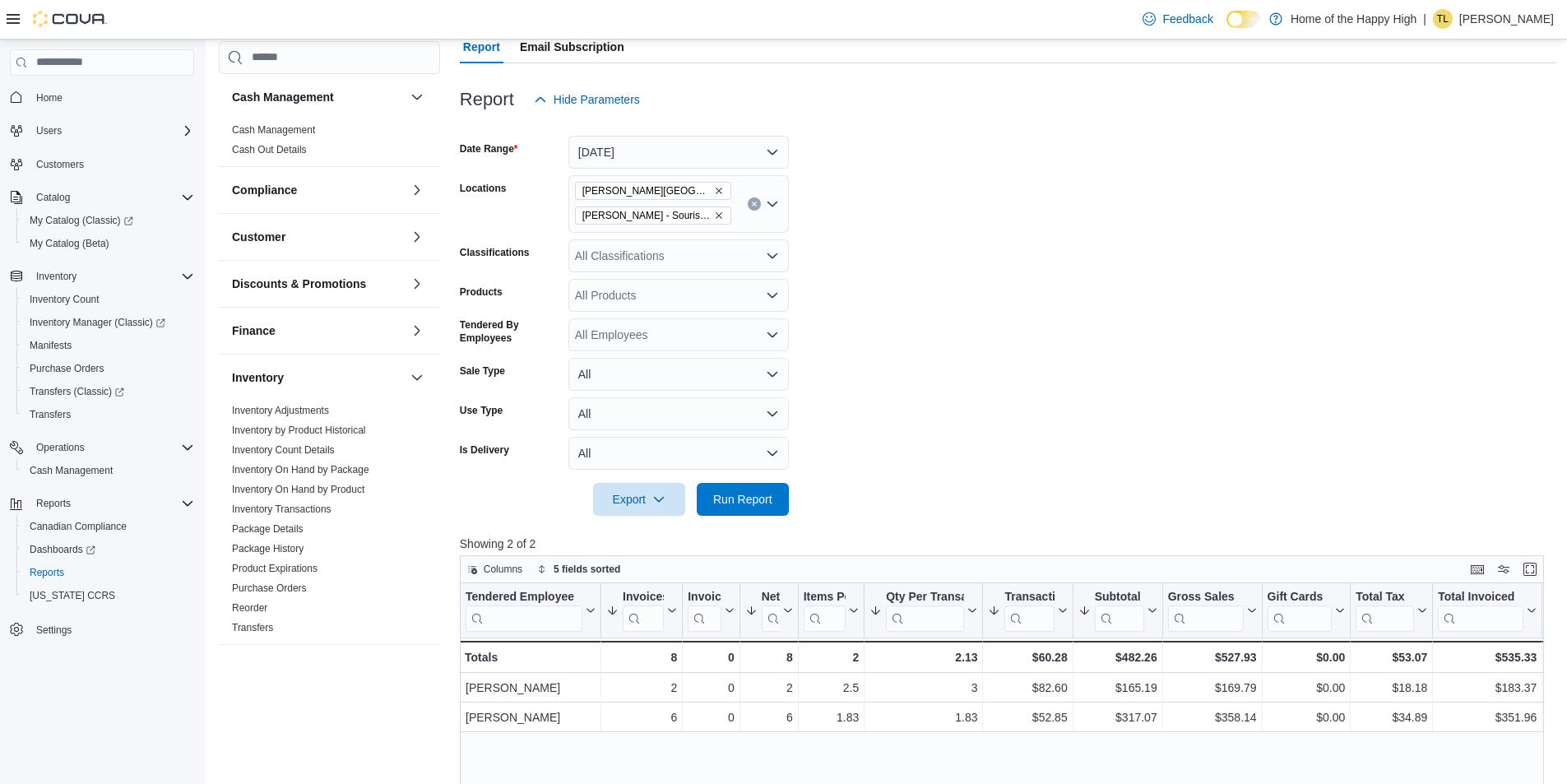
scroll to position [165, 0]
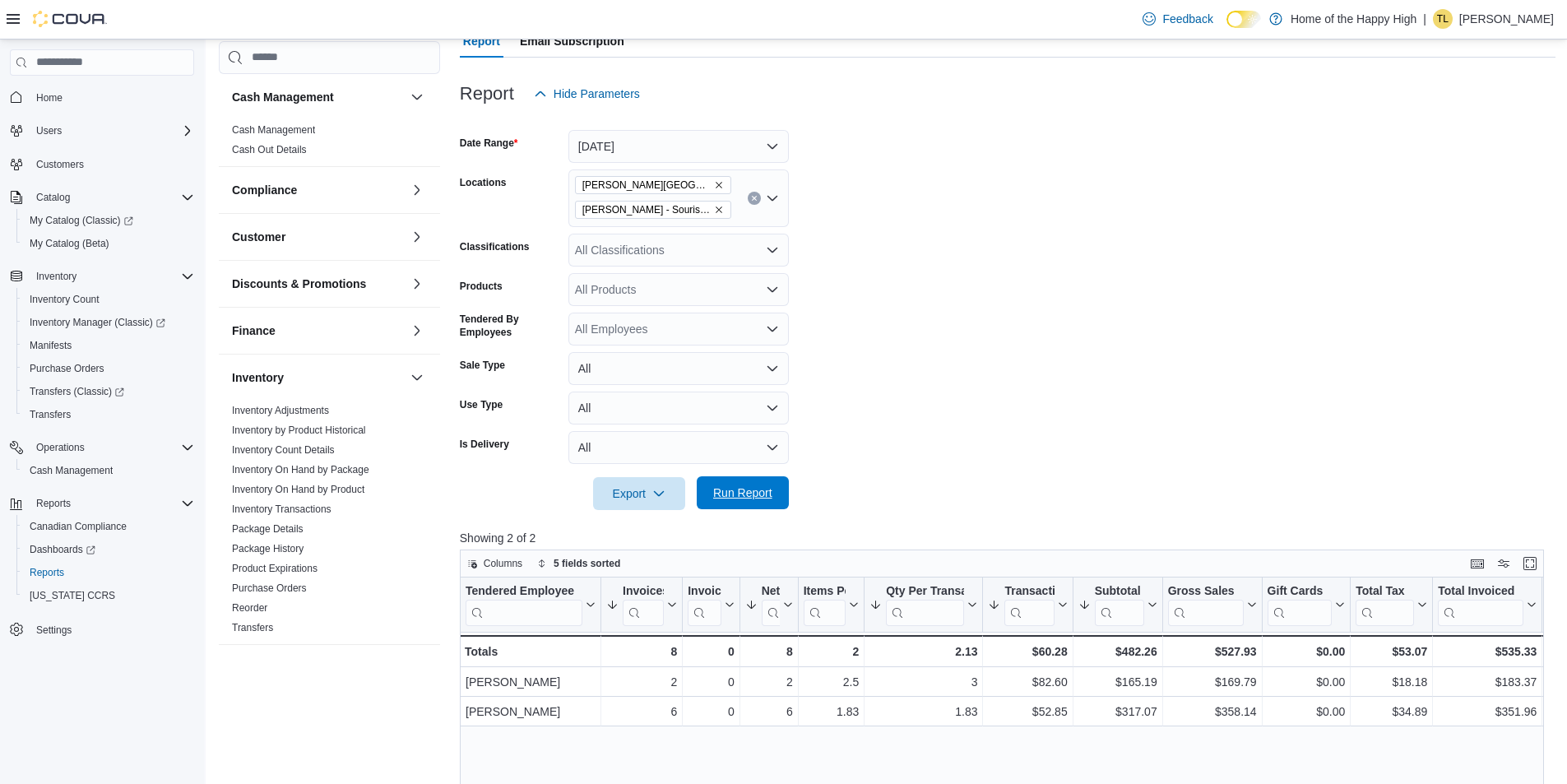
click at [728, 489] on span "Run Report" at bounding box center [743, 492] width 60 height 16
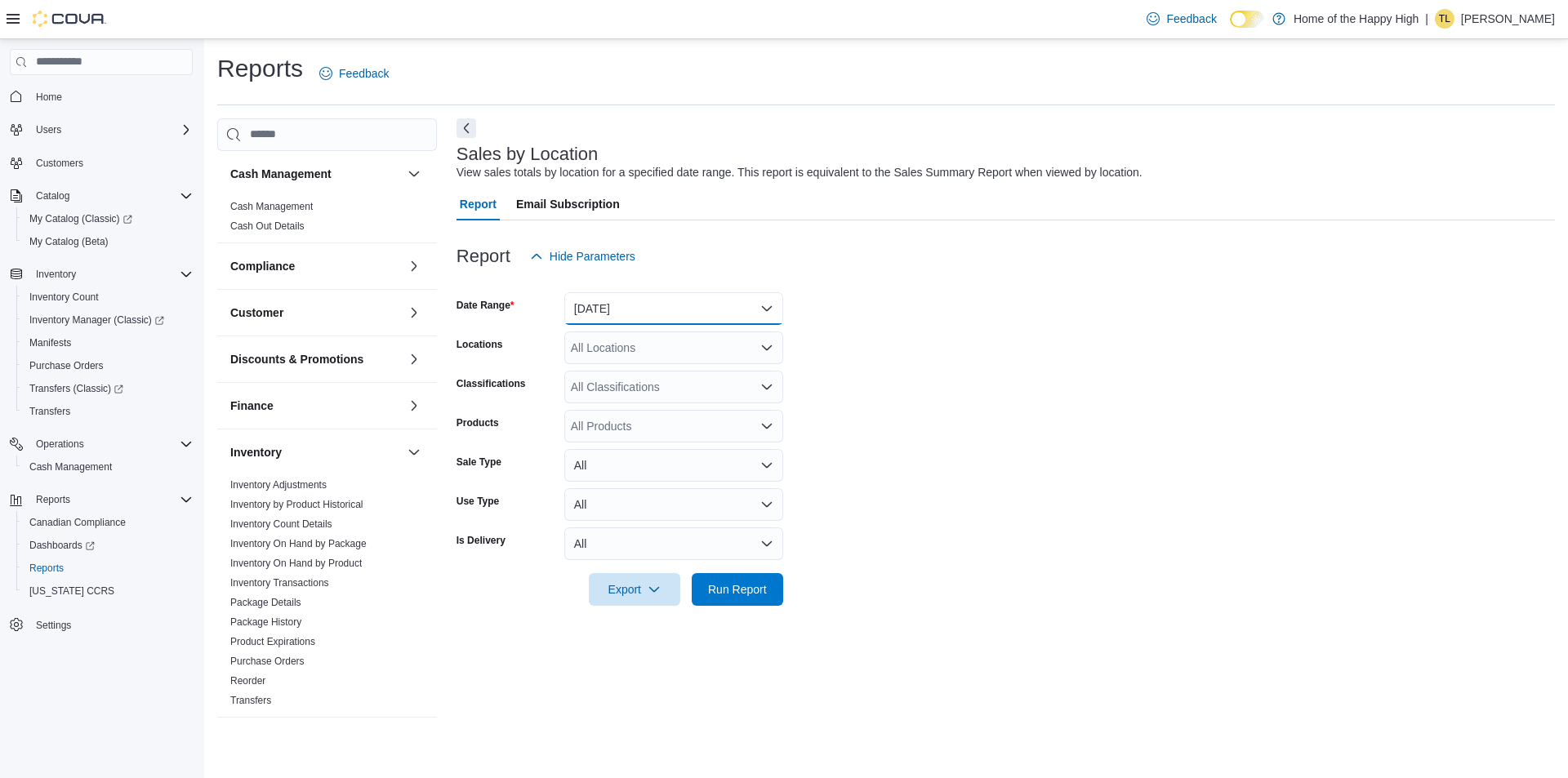
click at [651, 300] on button "[DATE]" at bounding box center [673, 308] width 219 height 33
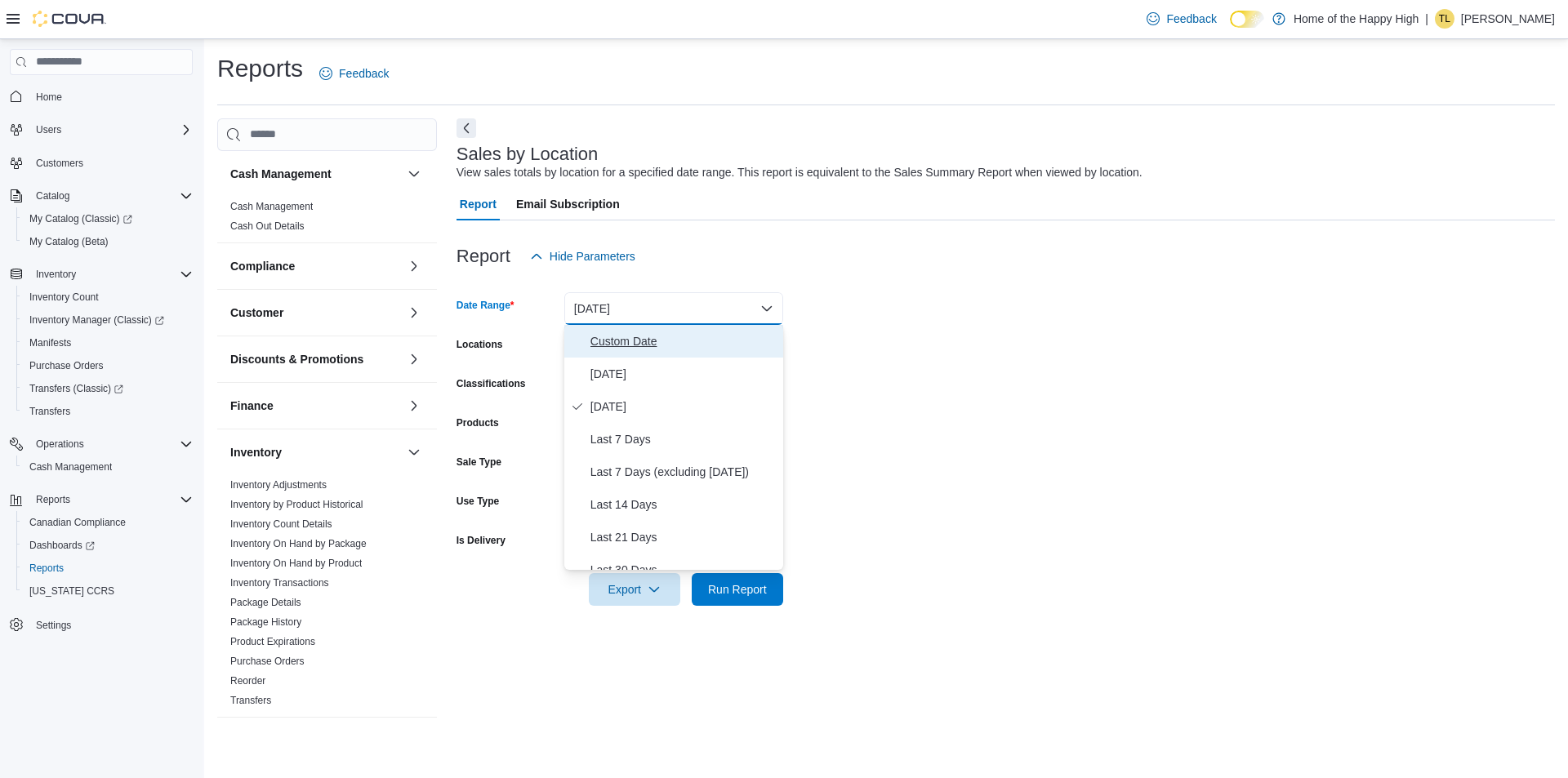
click at [623, 343] on span "Custom Date" at bounding box center [684, 341] width 186 height 20
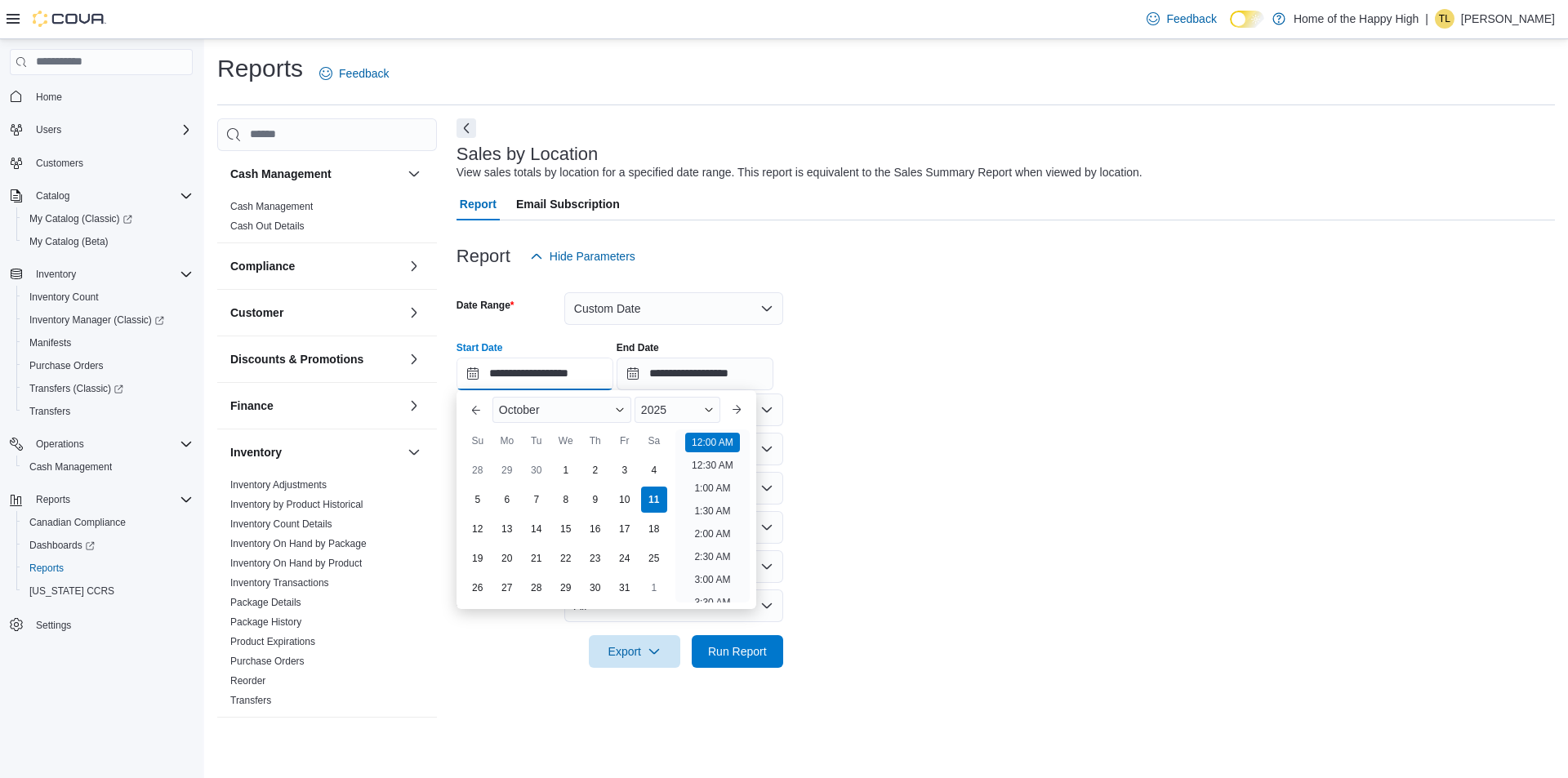
click at [475, 369] on input "**********" at bounding box center [534, 374] width 157 height 33
click at [498, 497] on div "6" at bounding box center [506, 499] width 28 height 28
type input "**********"
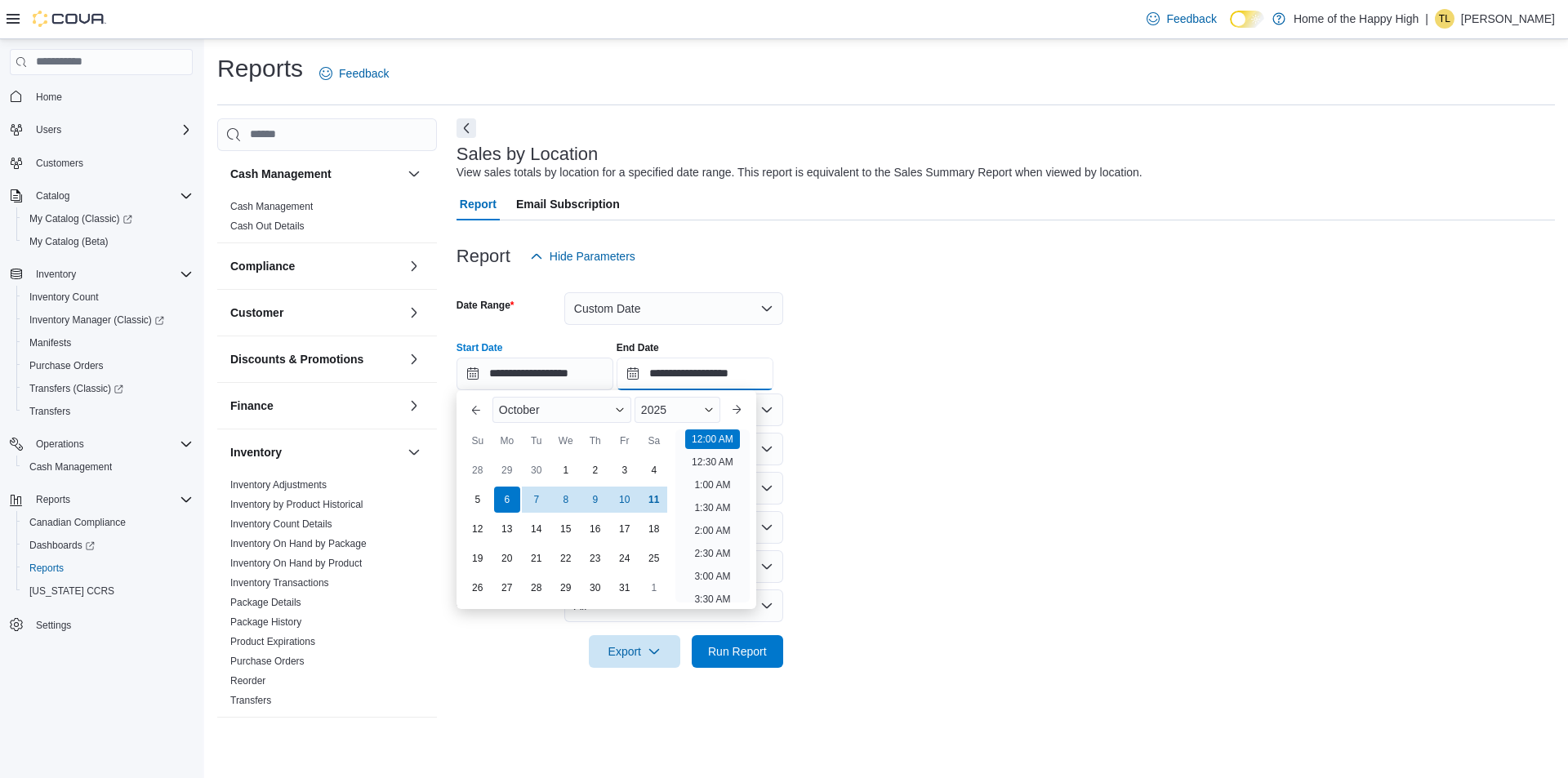
click at [648, 372] on input "**********" at bounding box center [695, 374] width 157 height 33
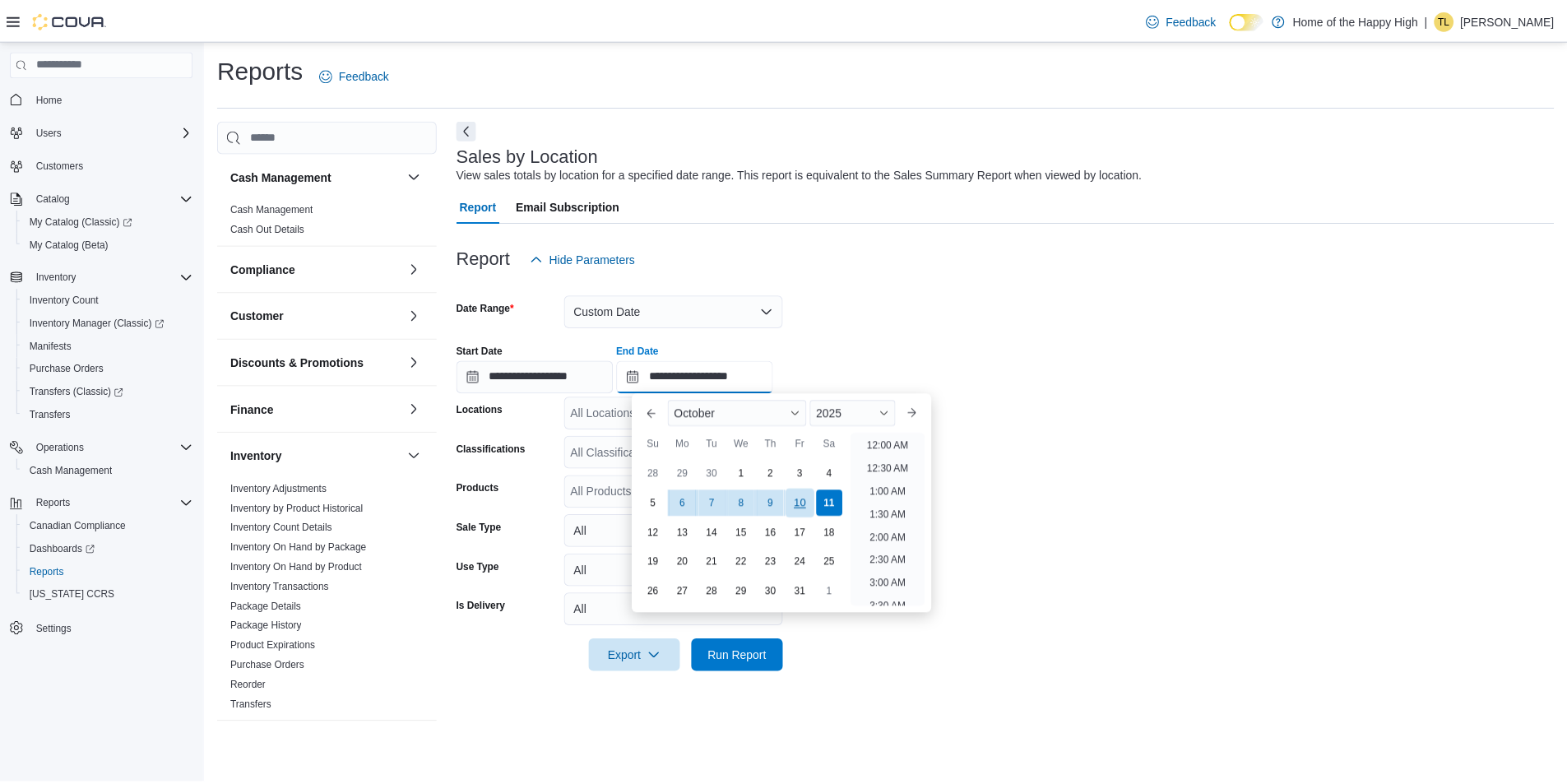
scroll to position [934, 0]
click at [810, 508] on div "10" at bounding box center [805, 503] width 28 height 28
type input "**********"
click at [596, 419] on div "All Locations" at bounding box center [678, 412] width 220 height 33
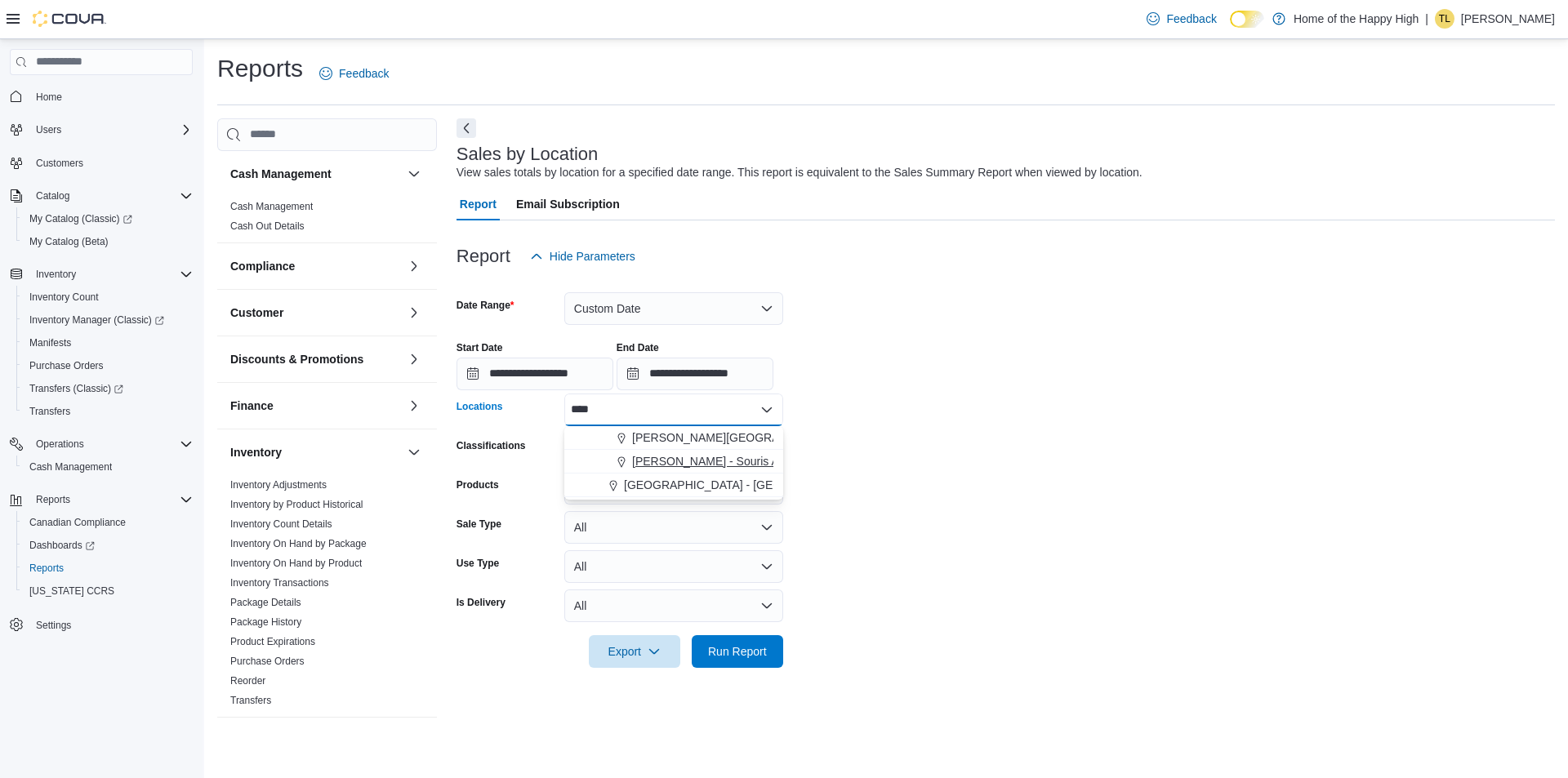
type input "****"
click at [731, 460] on span "[PERSON_NAME] - Souris Avenue - Fire & Flower" at bounding box center [760, 461] width 255 height 16
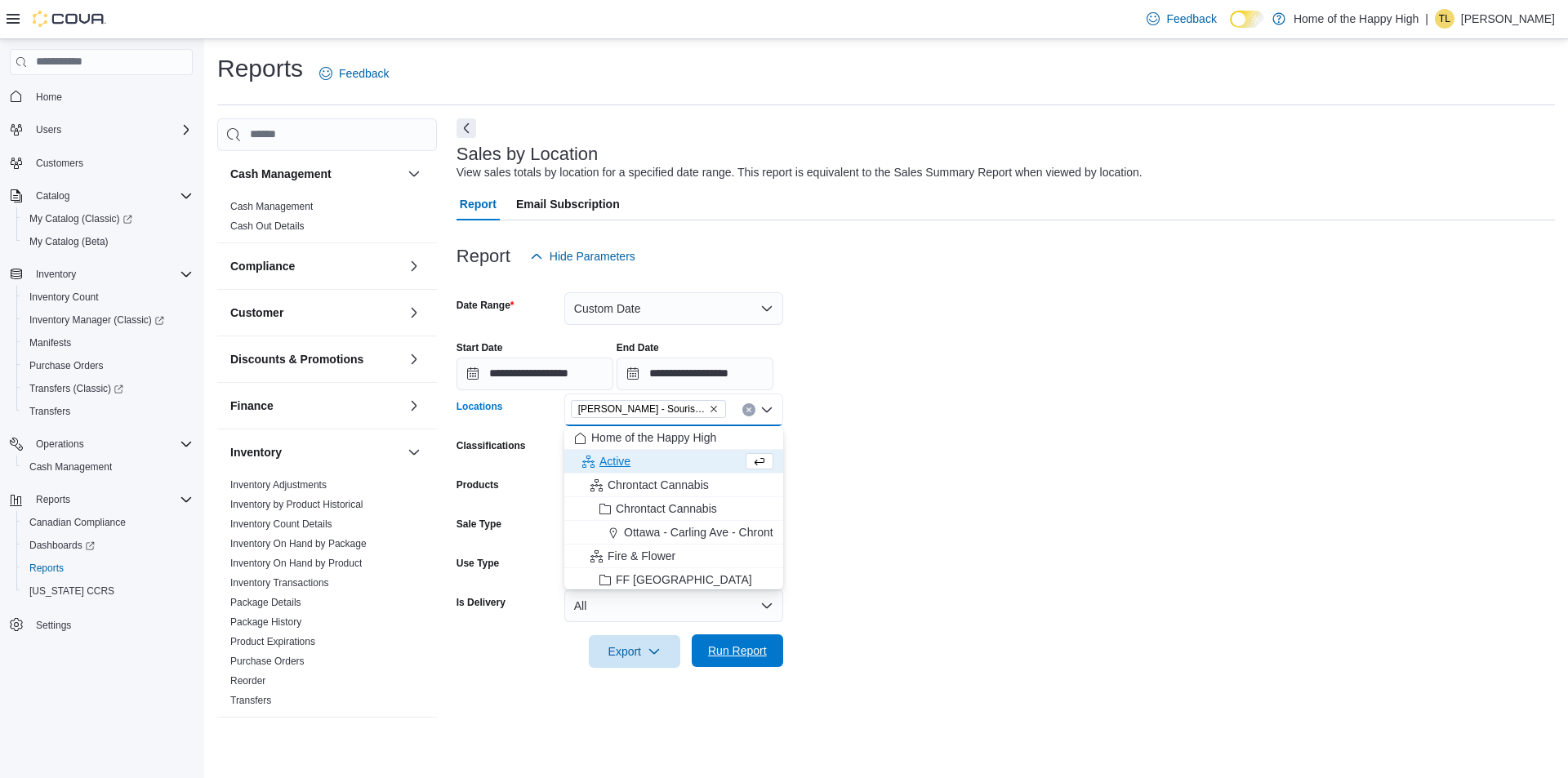
click at [717, 655] on span "Run Report" at bounding box center [737, 649] width 59 height 16
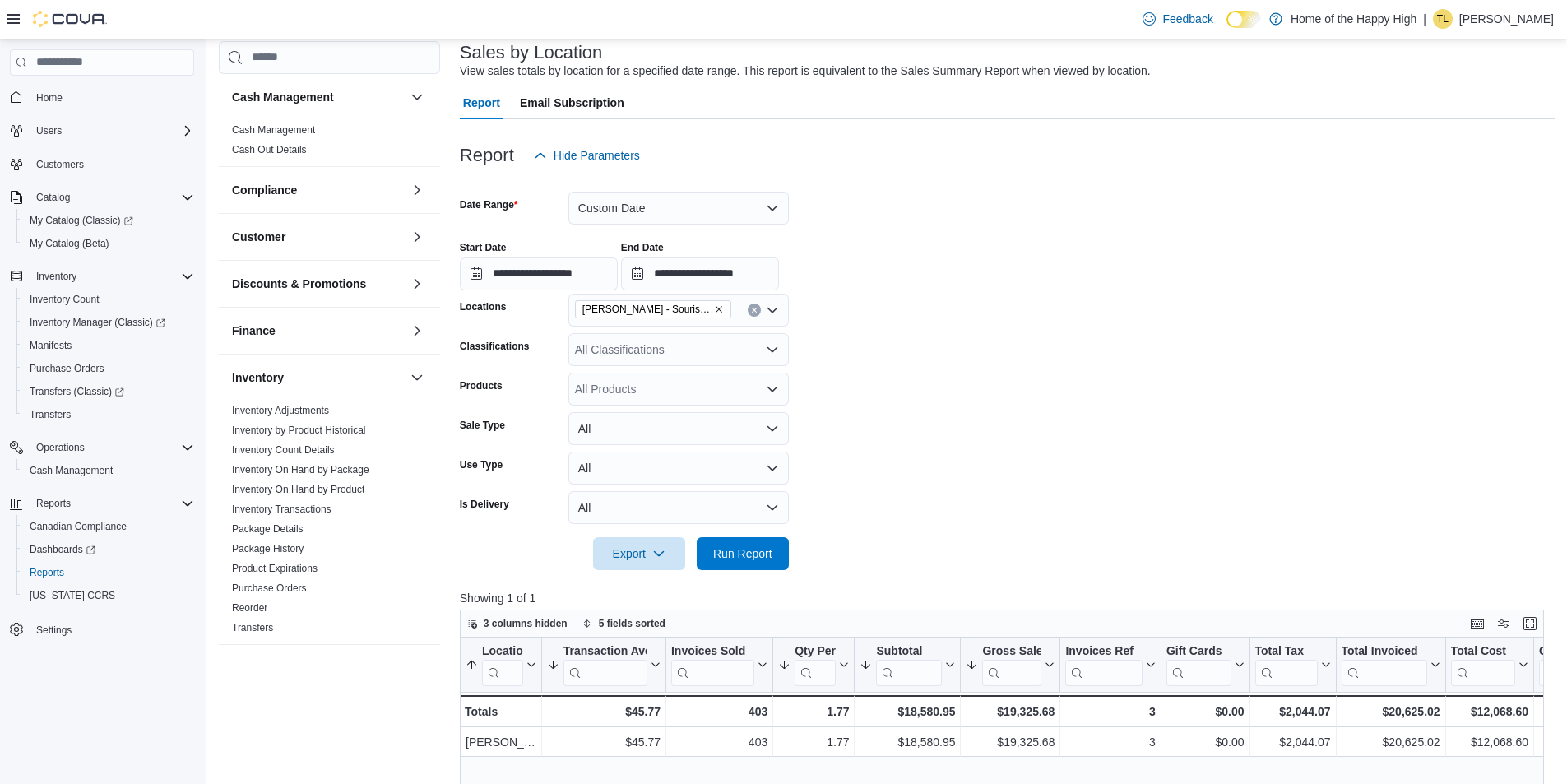
scroll to position [329, 0]
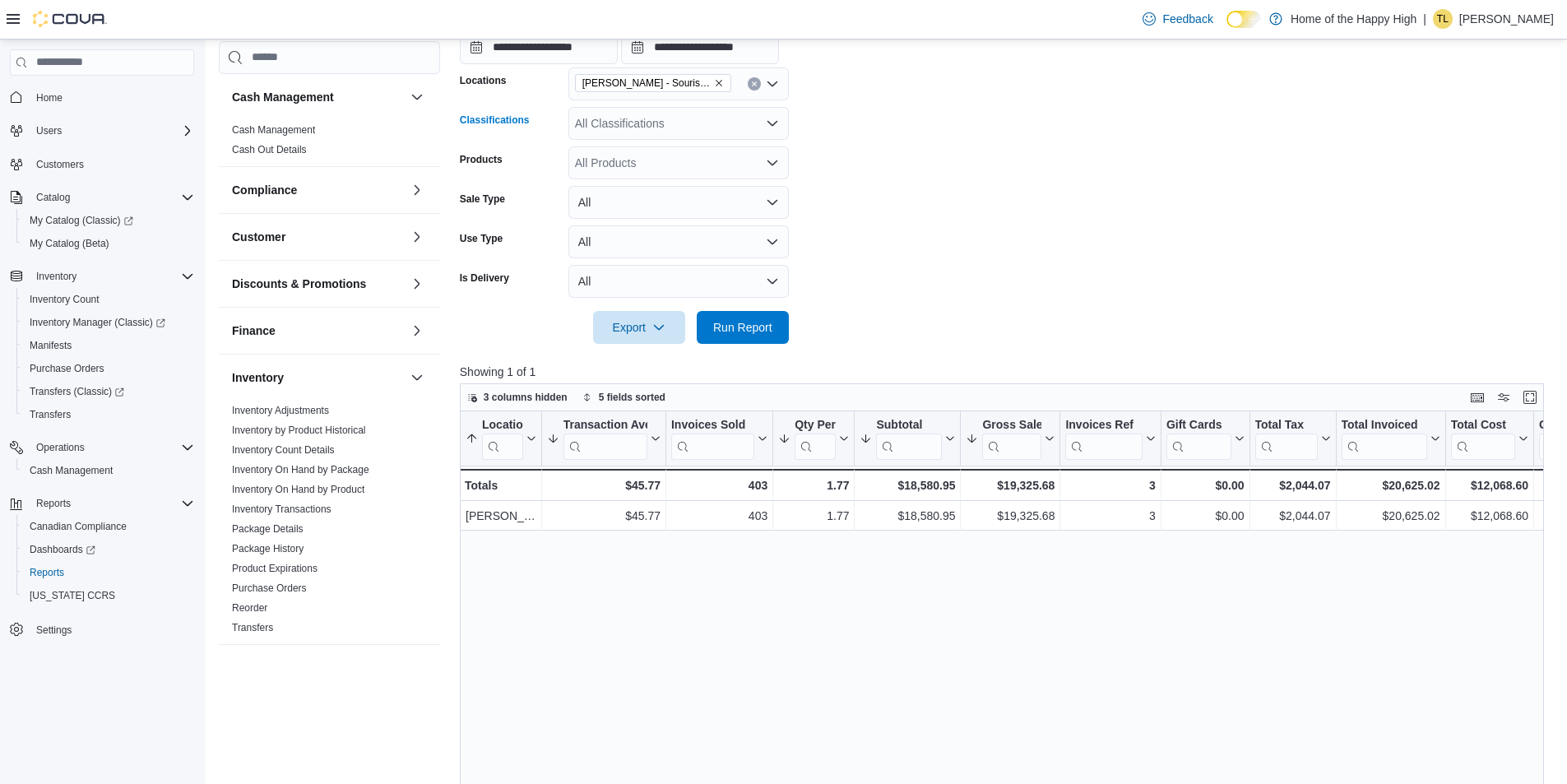
click at [682, 135] on div "All Classifications" at bounding box center [678, 123] width 220 height 33
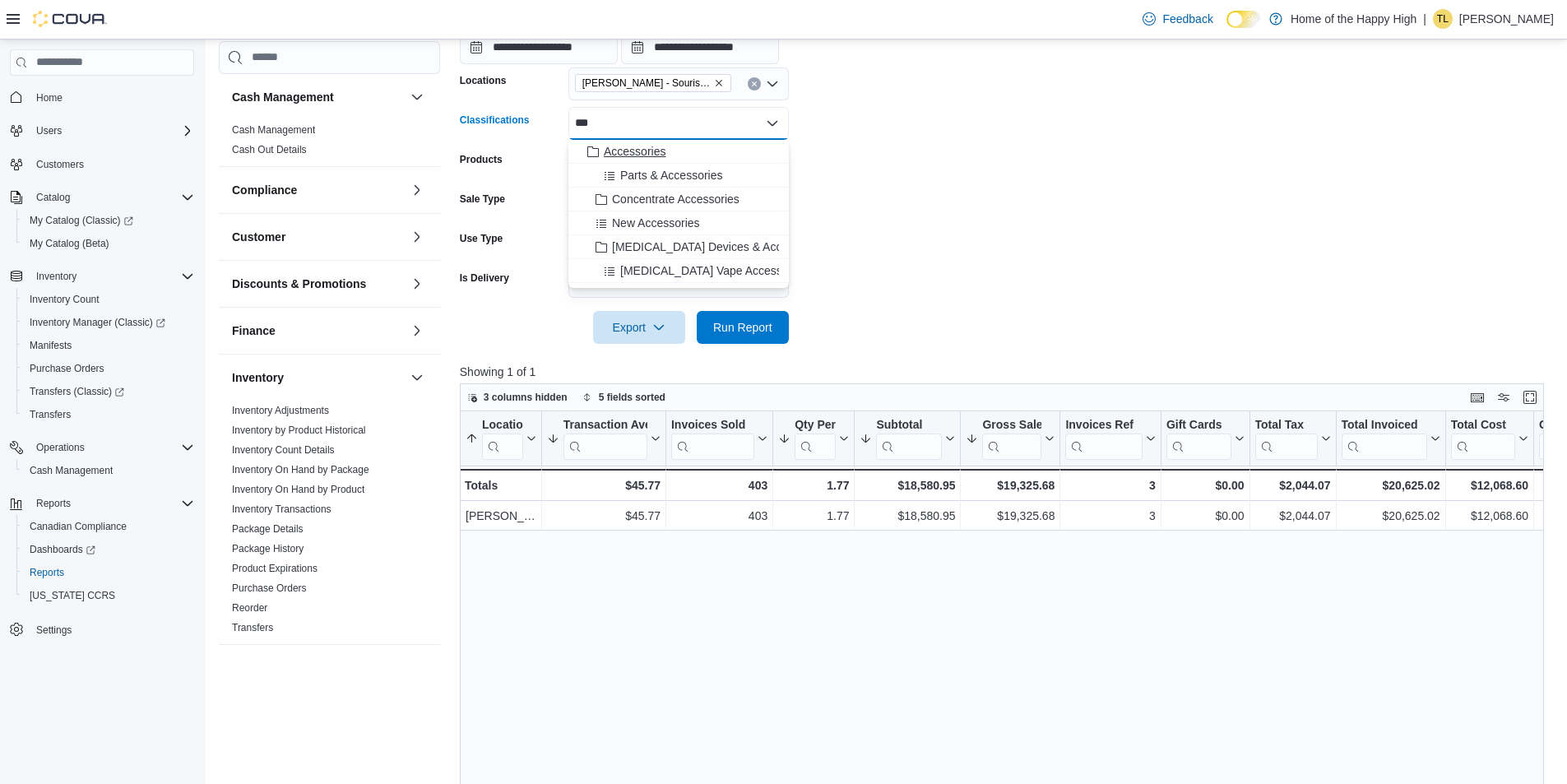
type input "***"
click at [624, 148] on span "Accessories" at bounding box center [634, 150] width 62 height 16
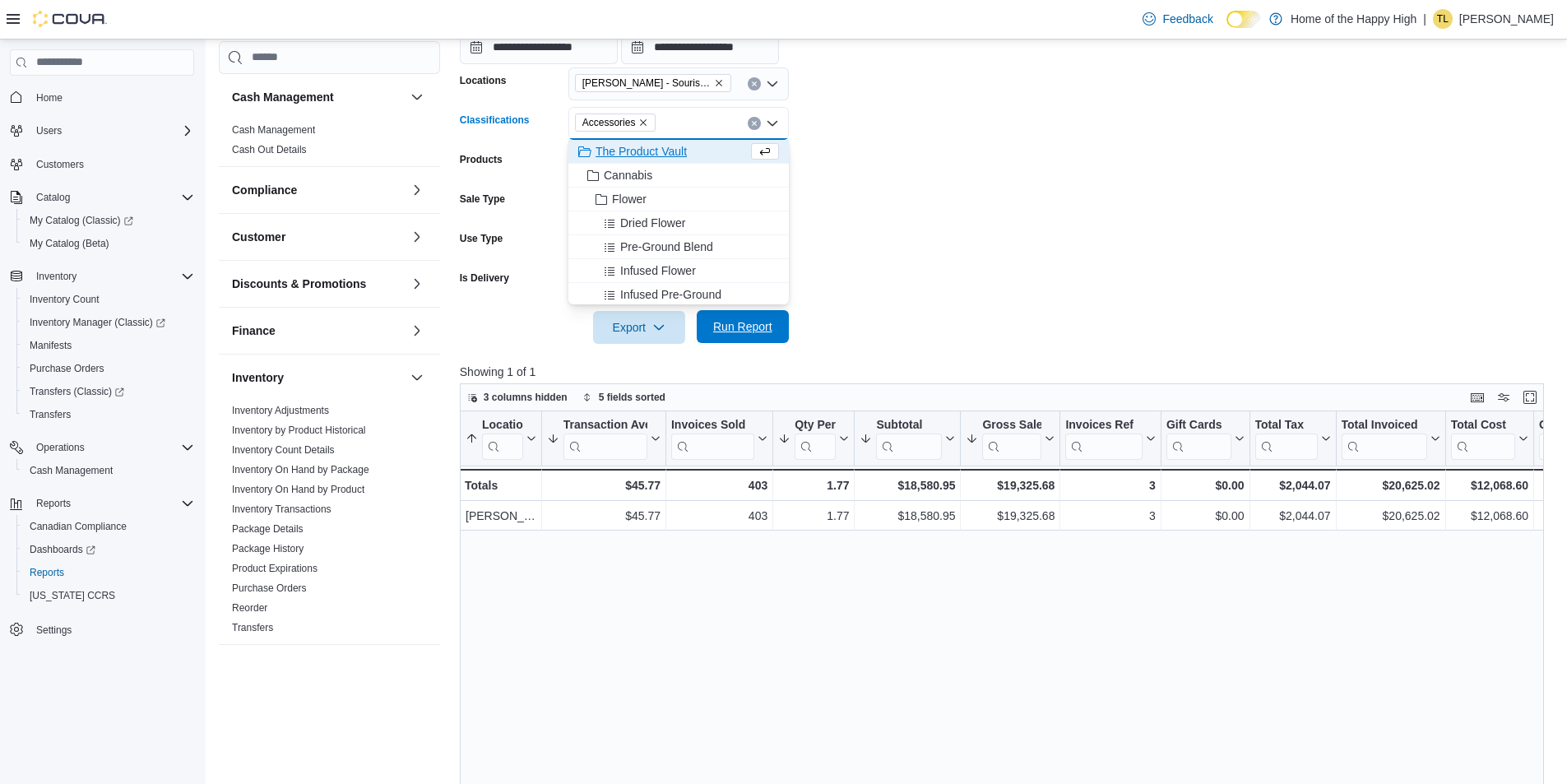
click at [725, 326] on span "Run Report" at bounding box center [743, 326] width 60 height 16
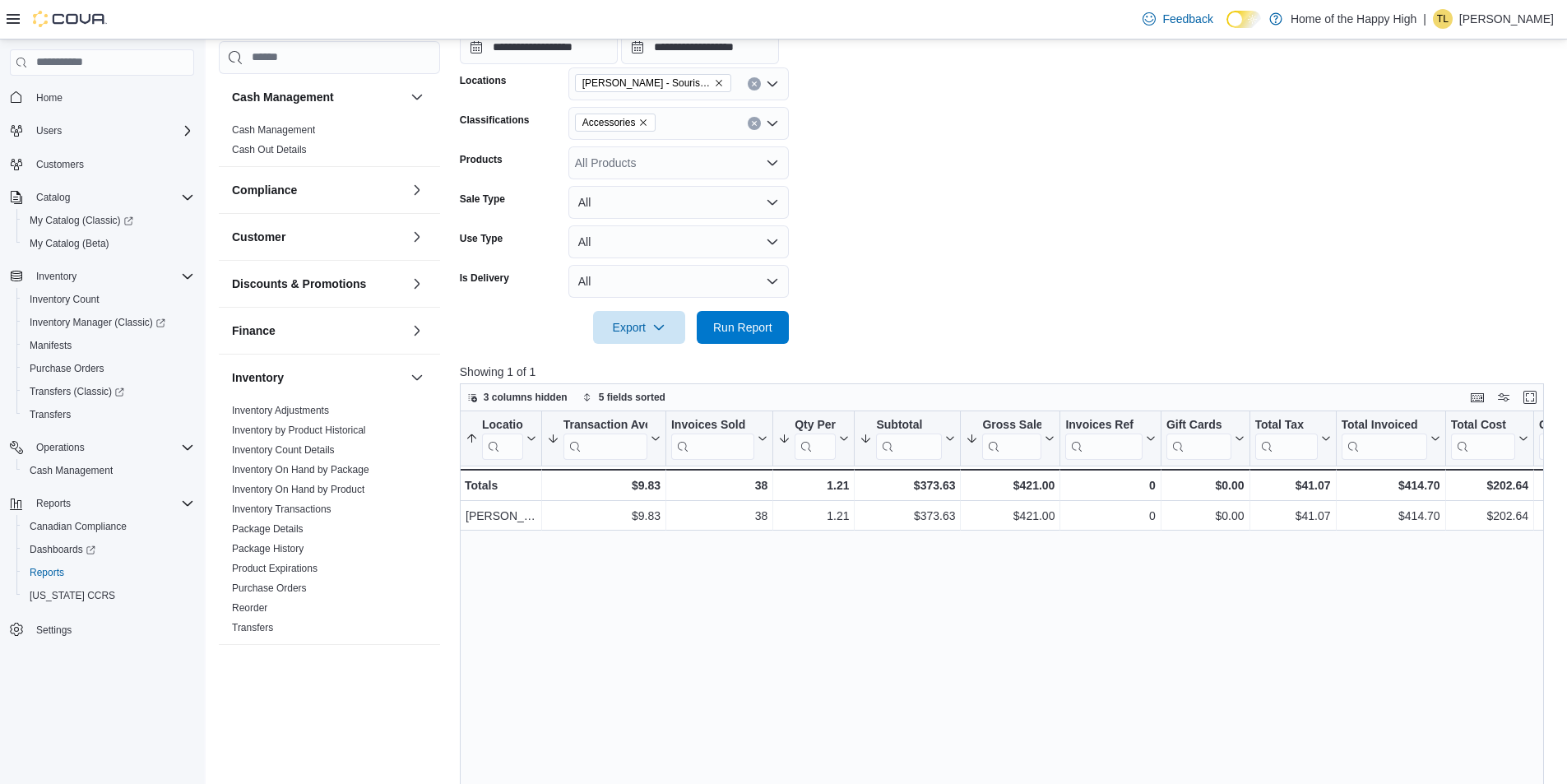
scroll to position [165, 0]
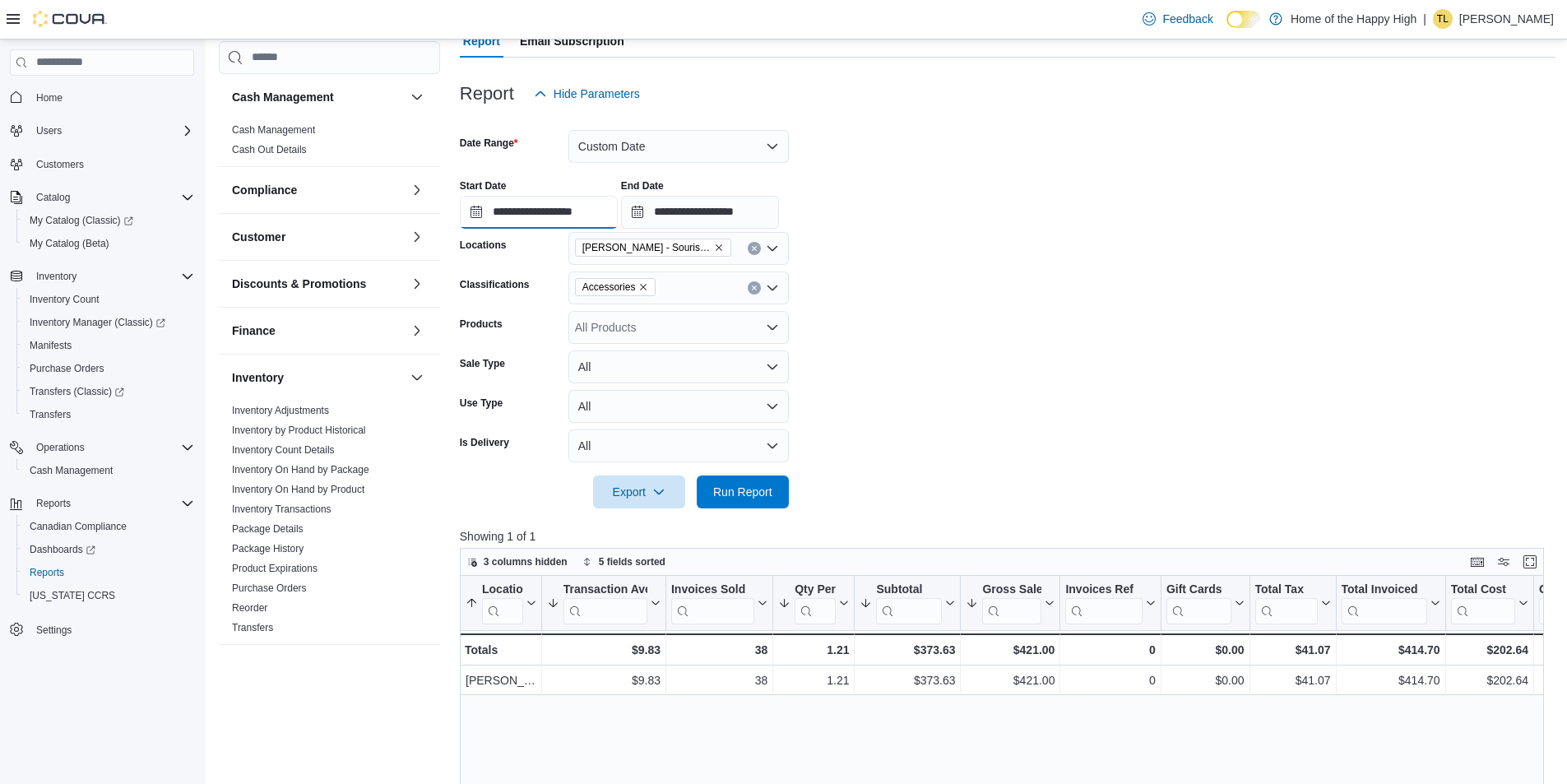
click at [476, 211] on input "**********" at bounding box center [538, 212] width 158 height 33
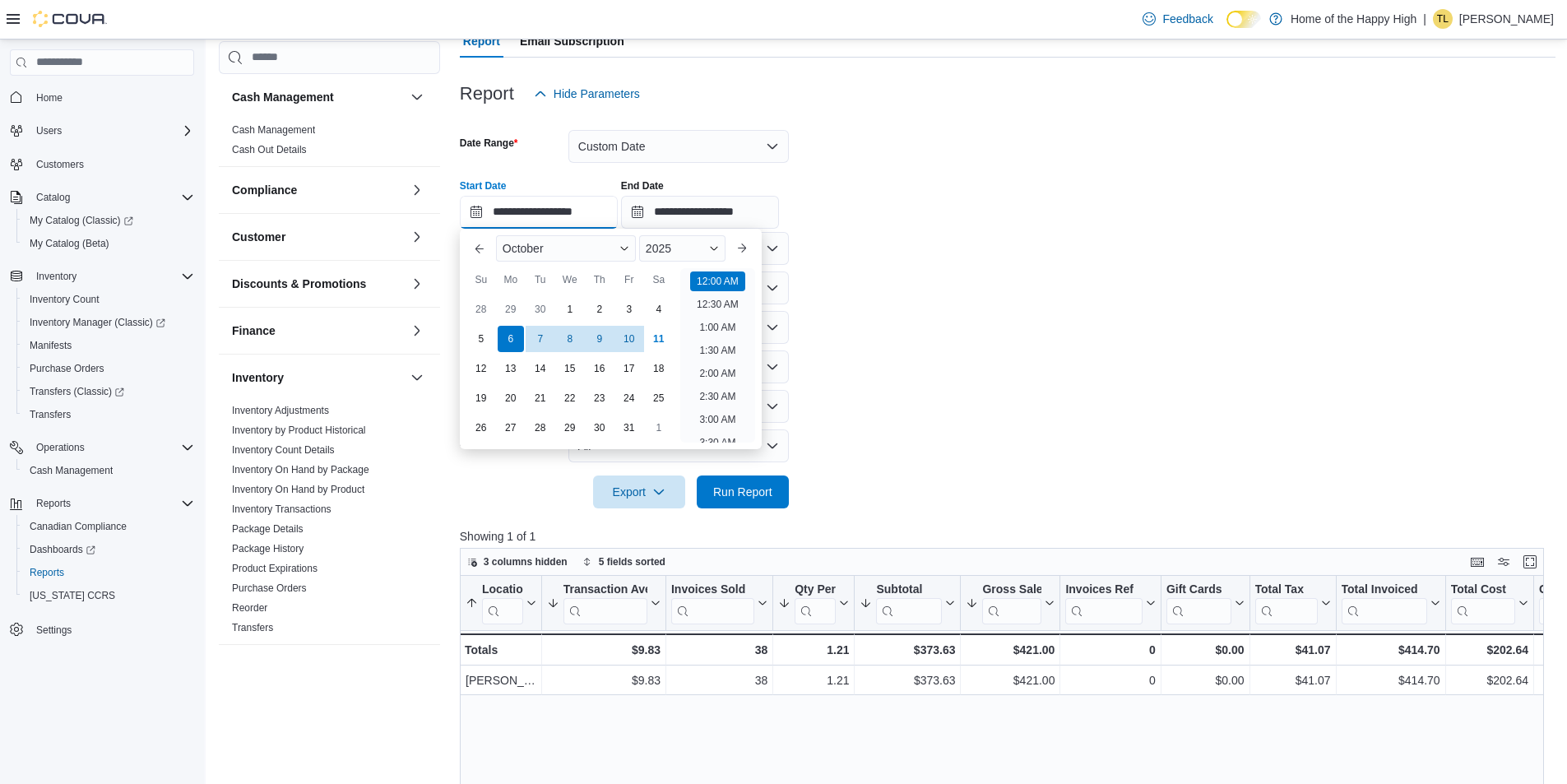
scroll to position [51, 0]
click at [719, 249] on span "Button. Open the year selector. 2025 is currently selected." at bounding box center [714, 248] width 9 height 9
click at [673, 409] on div "2024" at bounding box center [682, 404] width 79 height 20
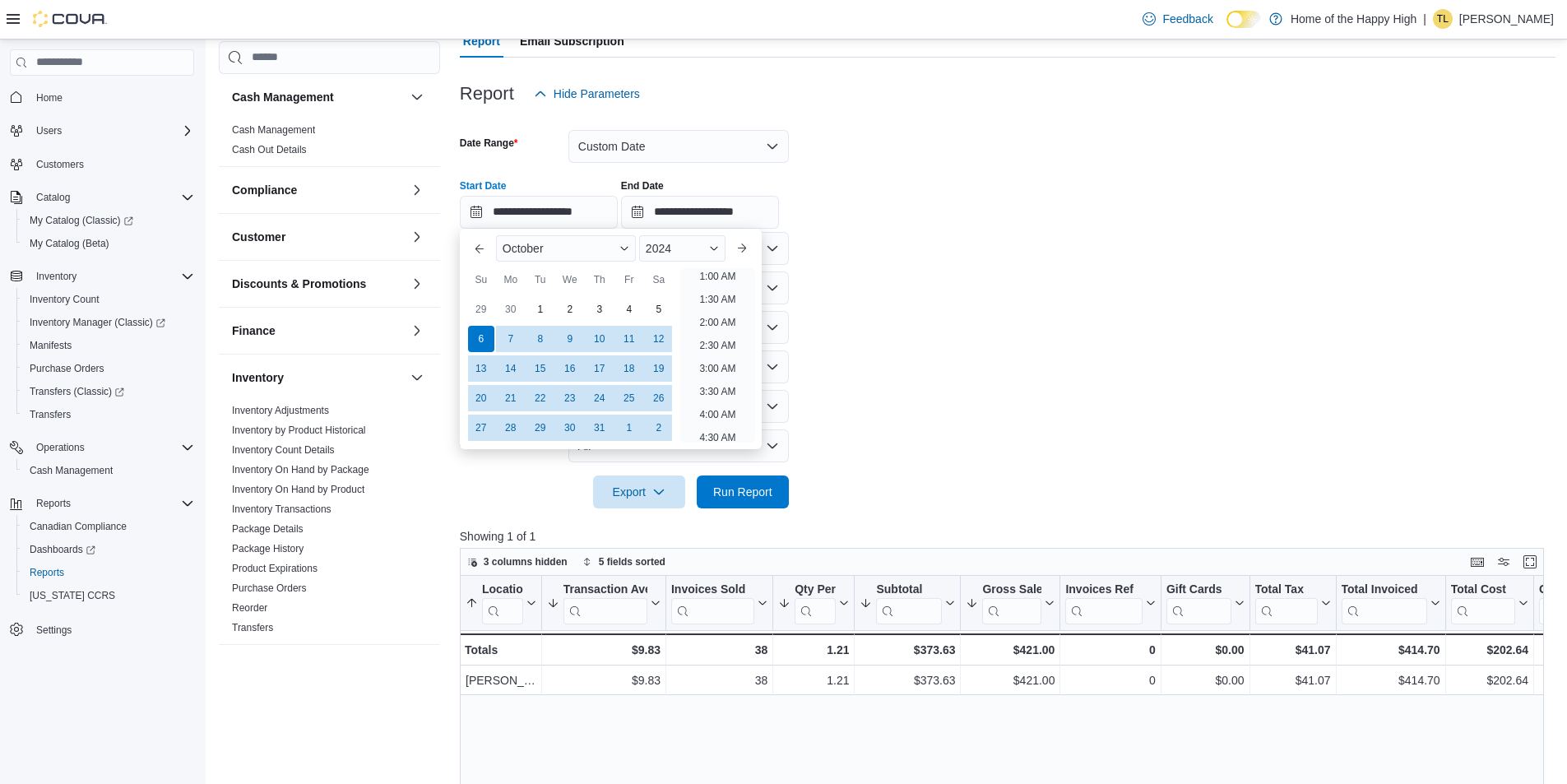
type input "**********"
click at [654, 207] on input "**********" at bounding box center [700, 212] width 158 height 33
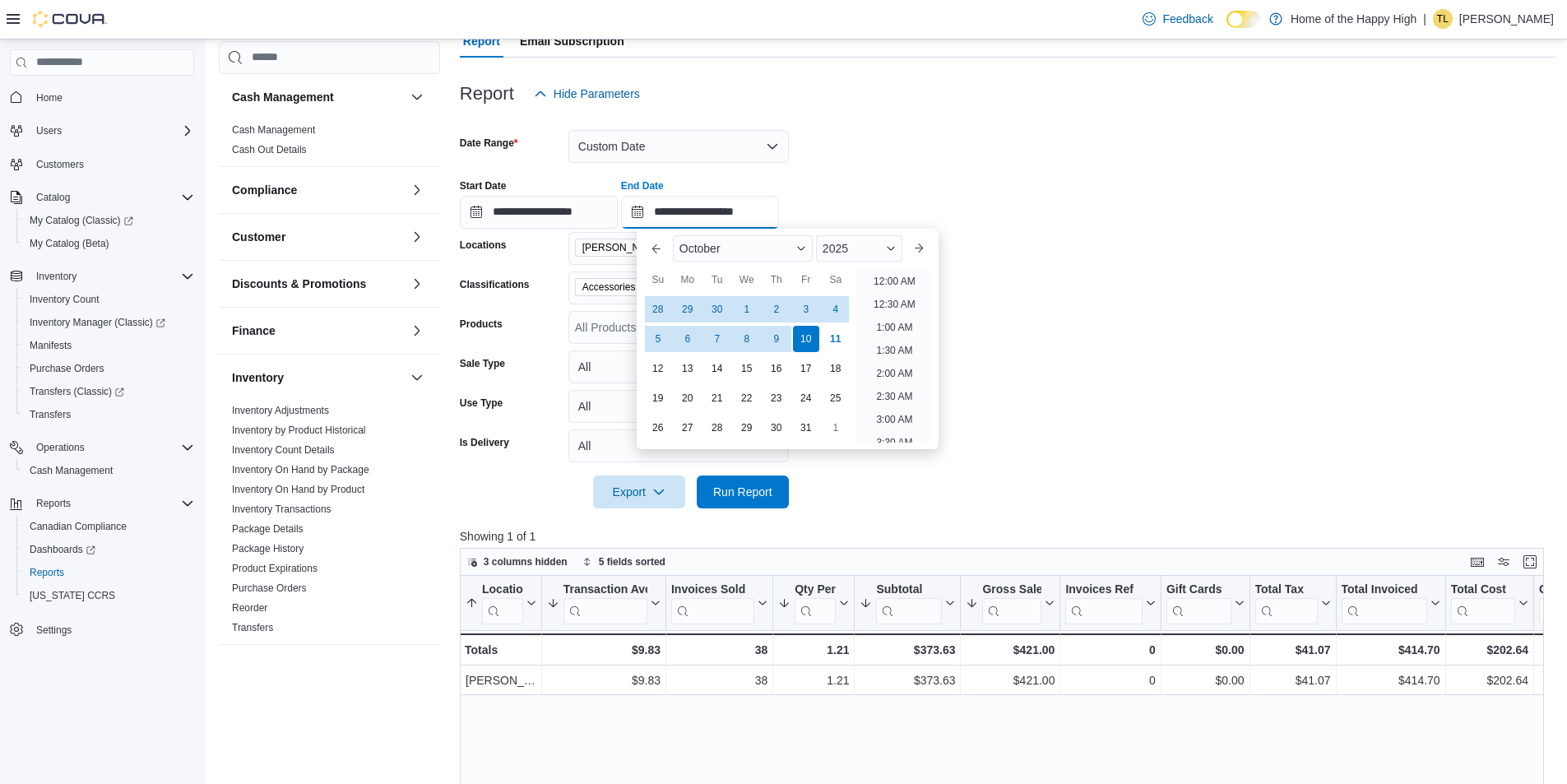
scroll to position [934, 0]
click at [888, 250] on div "2025" at bounding box center [859, 249] width 86 height 26
click at [858, 404] on div "2024" at bounding box center [859, 404] width 79 height 20
type input "**********"
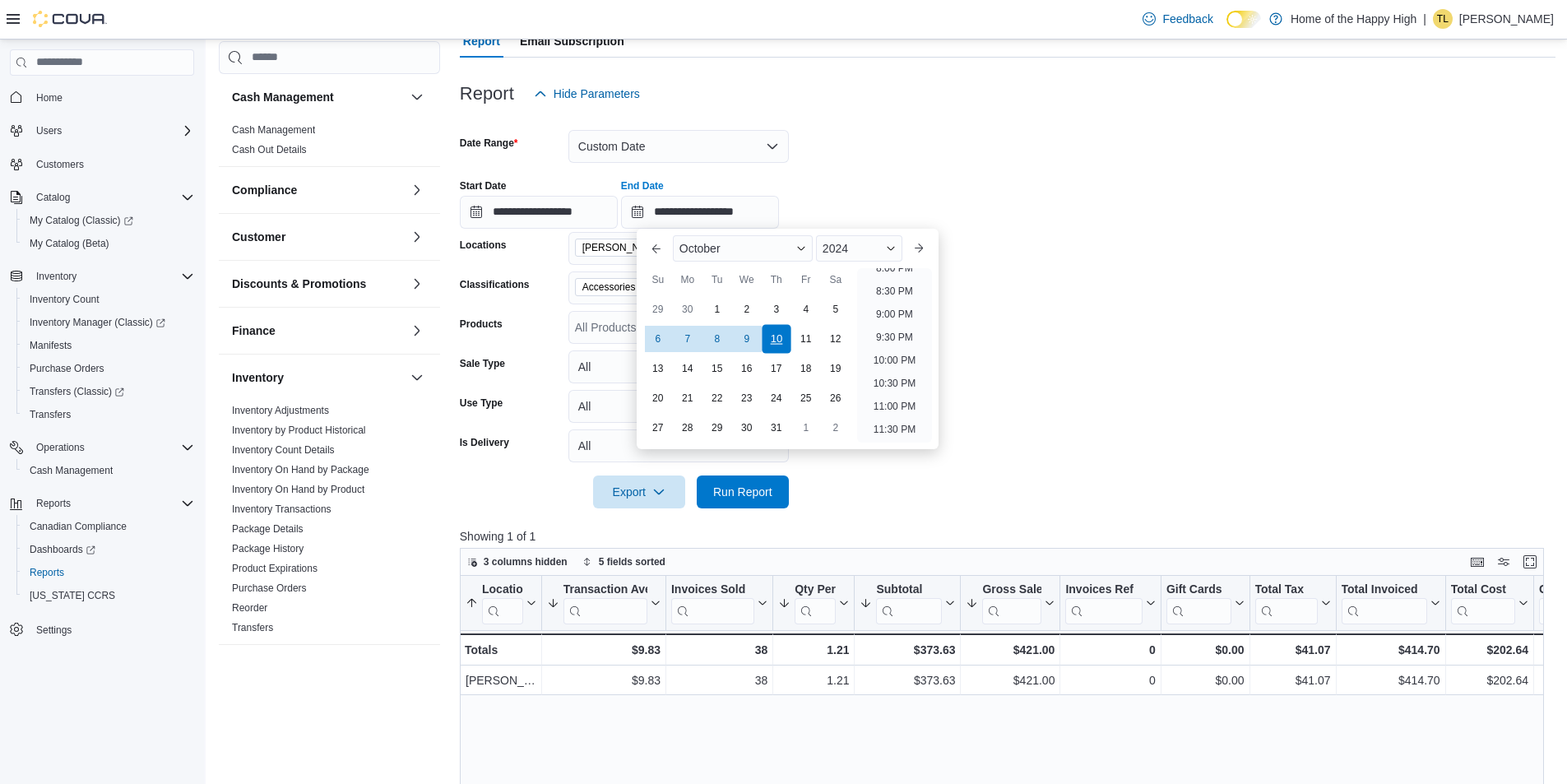
click at [780, 339] on div "10" at bounding box center [776, 339] width 28 height 28
click at [480, 212] on input "**********" at bounding box center [538, 212] width 158 height 33
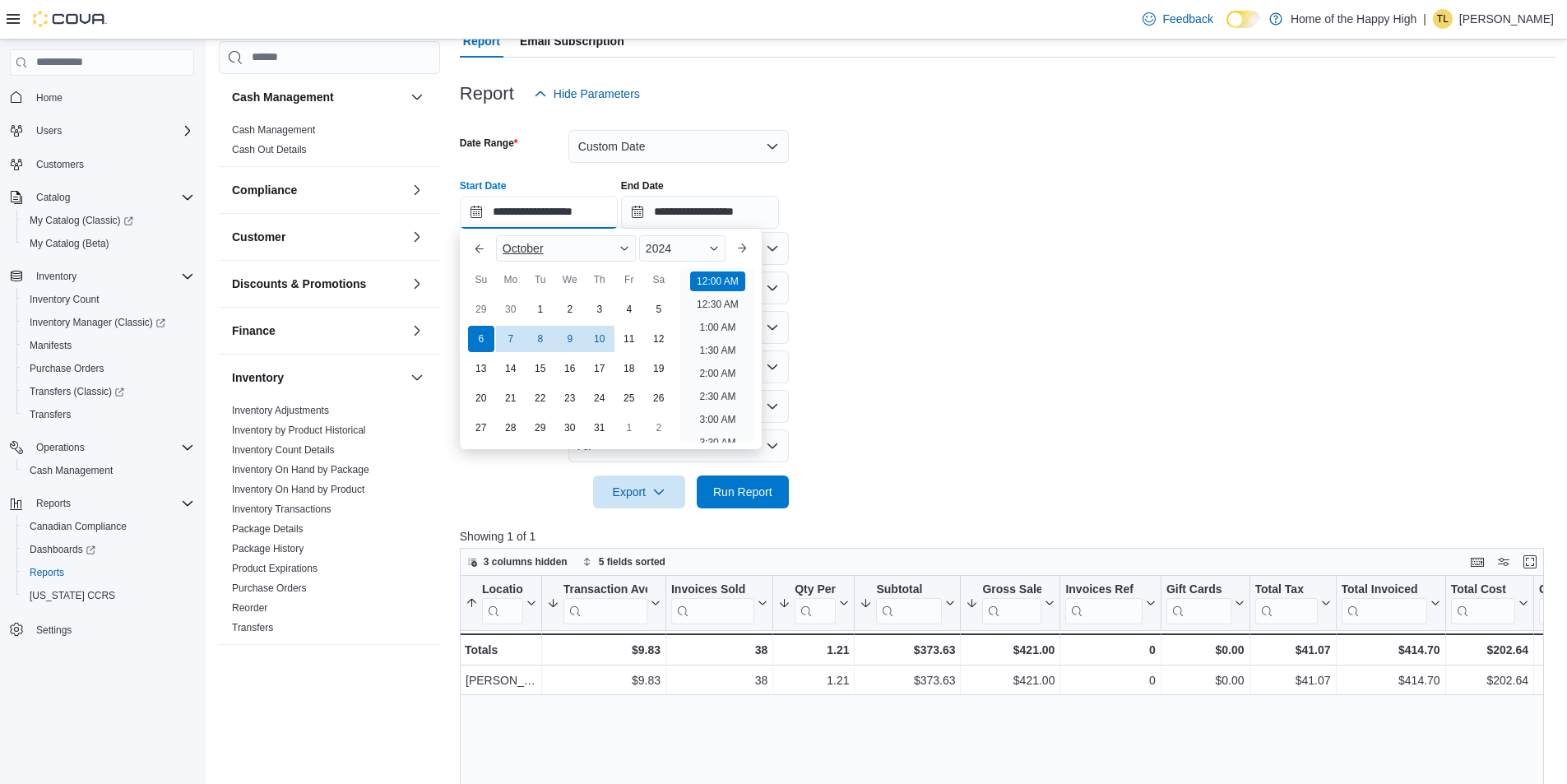
scroll to position [51, 0]
click at [607, 338] on div "10" at bounding box center [599, 339] width 28 height 28
click at [944, 356] on form "**********" at bounding box center [1008, 309] width 1096 height 398
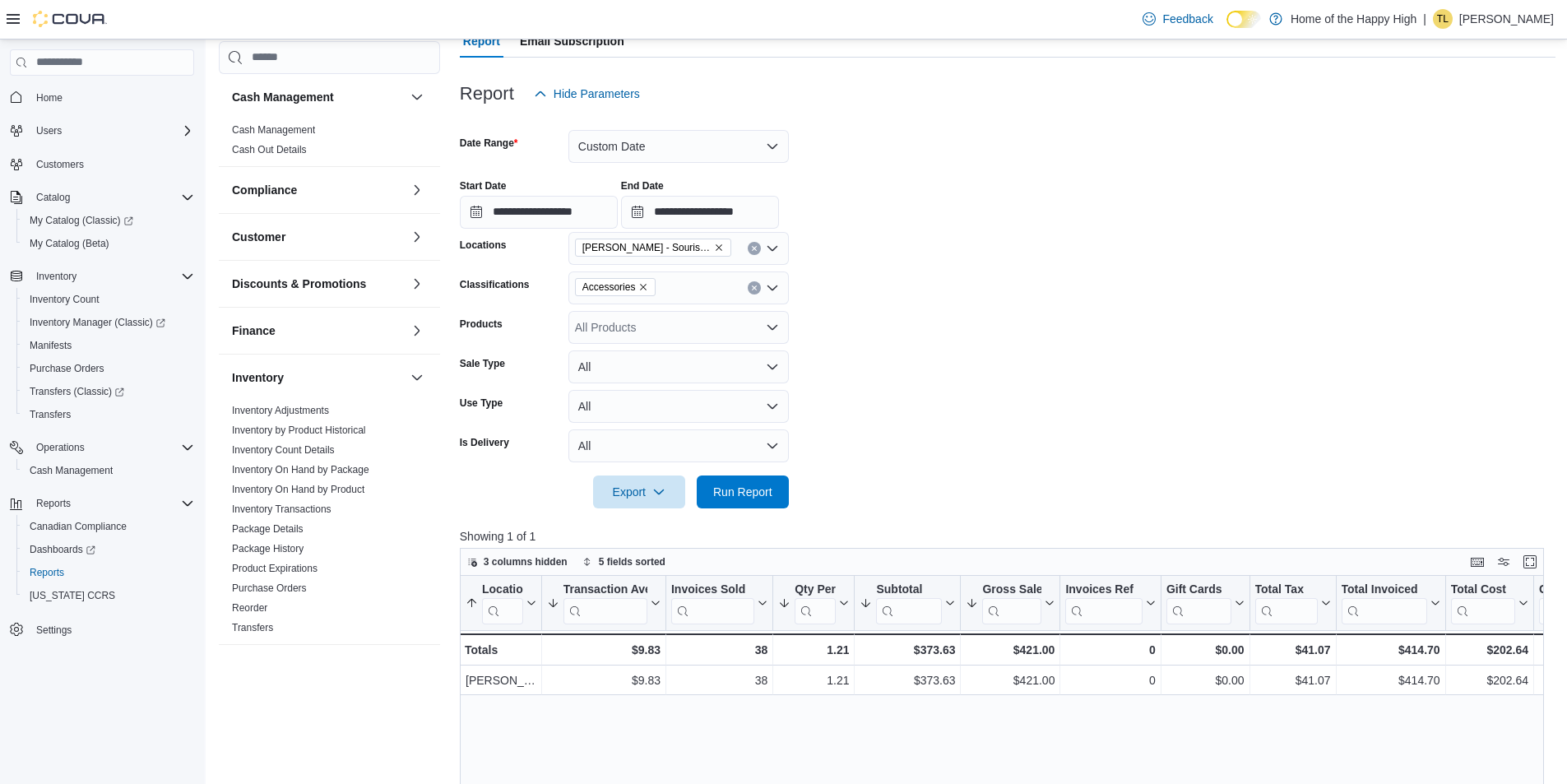
click at [642, 281] on span "Accessories" at bounding box center [616, 287] width 66 height 16
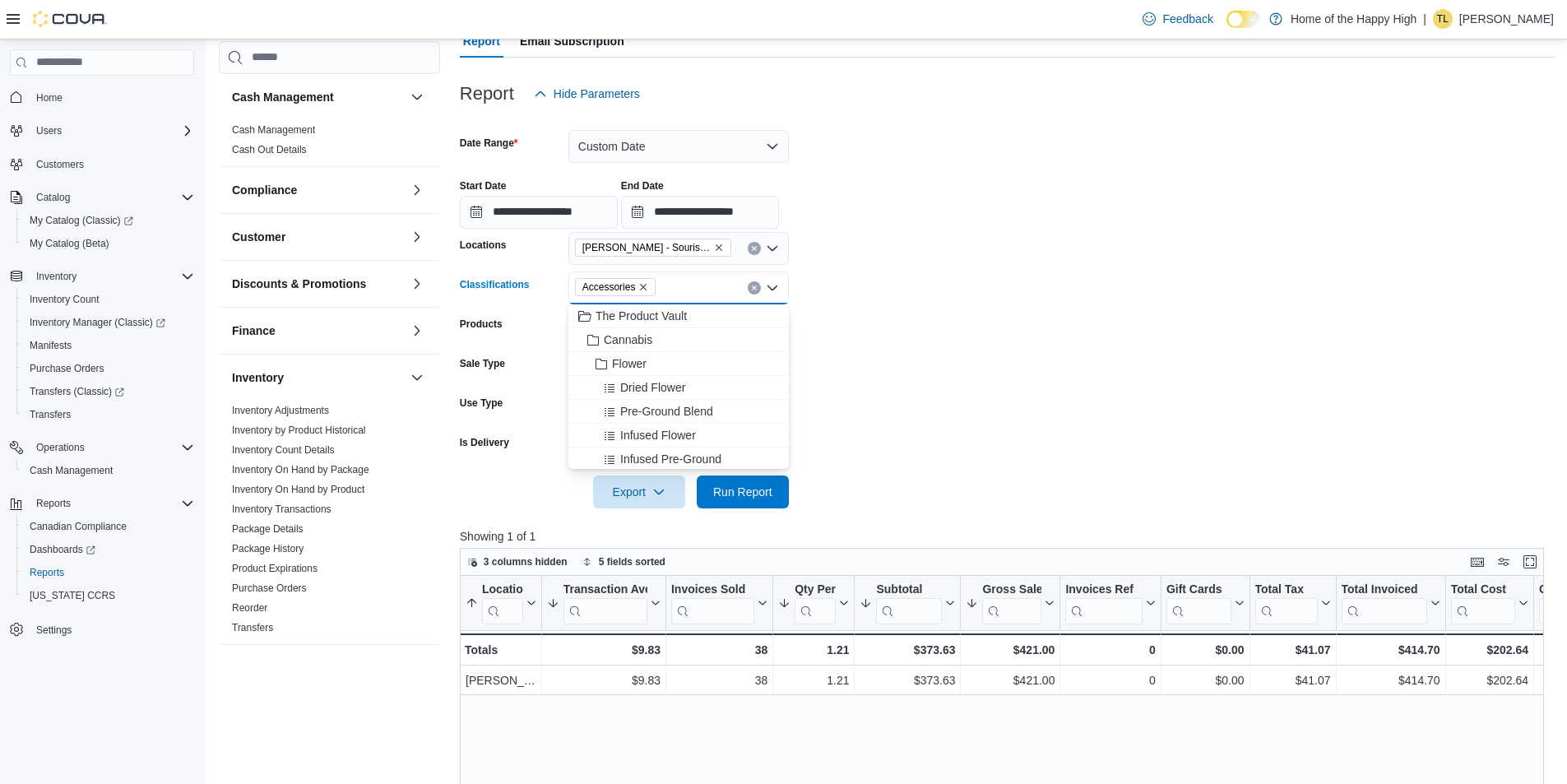
click at [643, 282] on icon "Remove Accessories from selection in this group" at bounding box center [643, 287] width 9 height 9
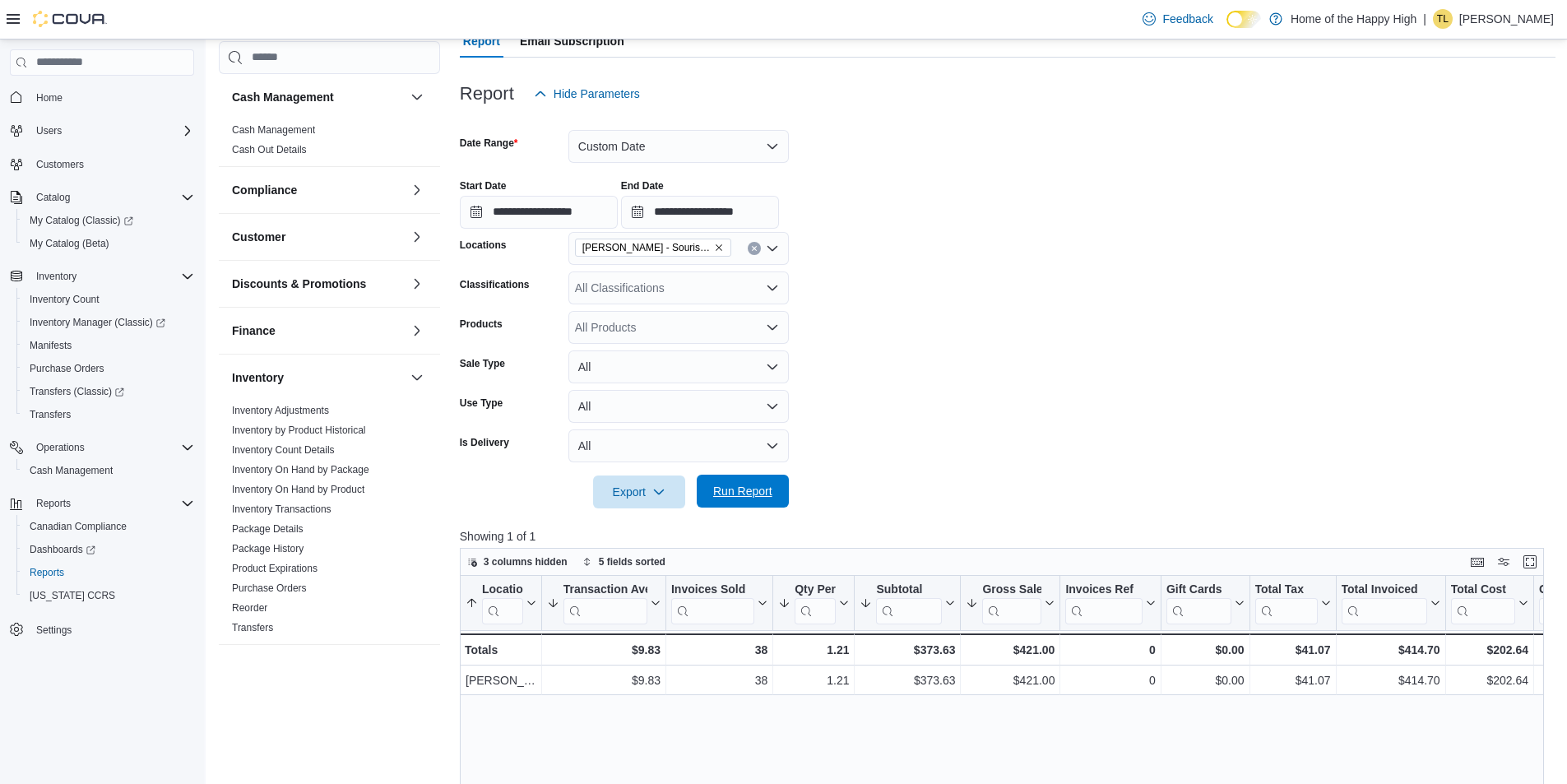
click at [758, 484] on span "Run Report" at bounding box center [743, 490] width 60 height 16
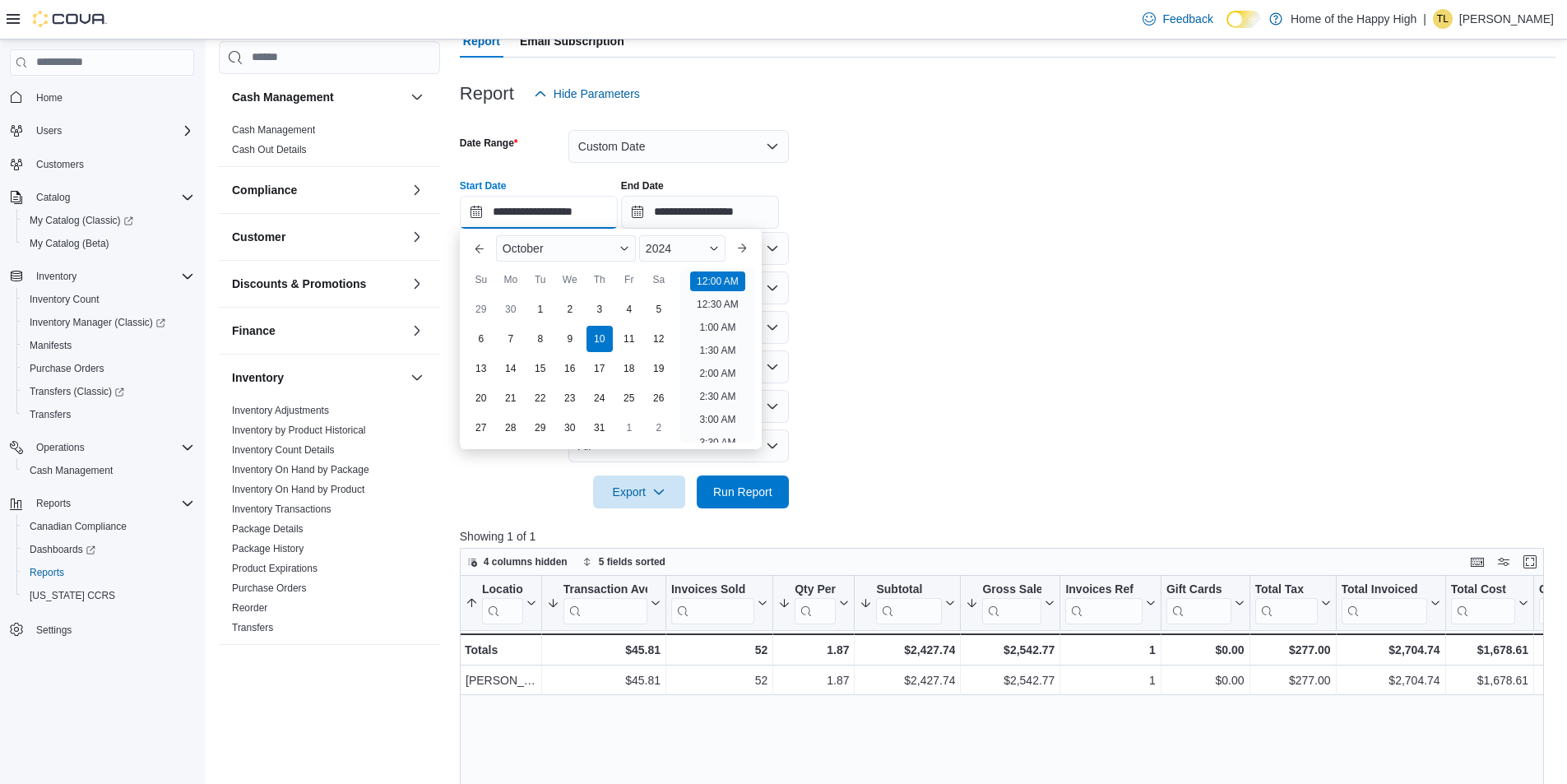
click at [470, 212] on input "**********" at bounding box center [538, 212] width 158 height 33
click at [625, 340] on div "11" at bounding box center [629, 339] width 28 height 28
type input "**********"
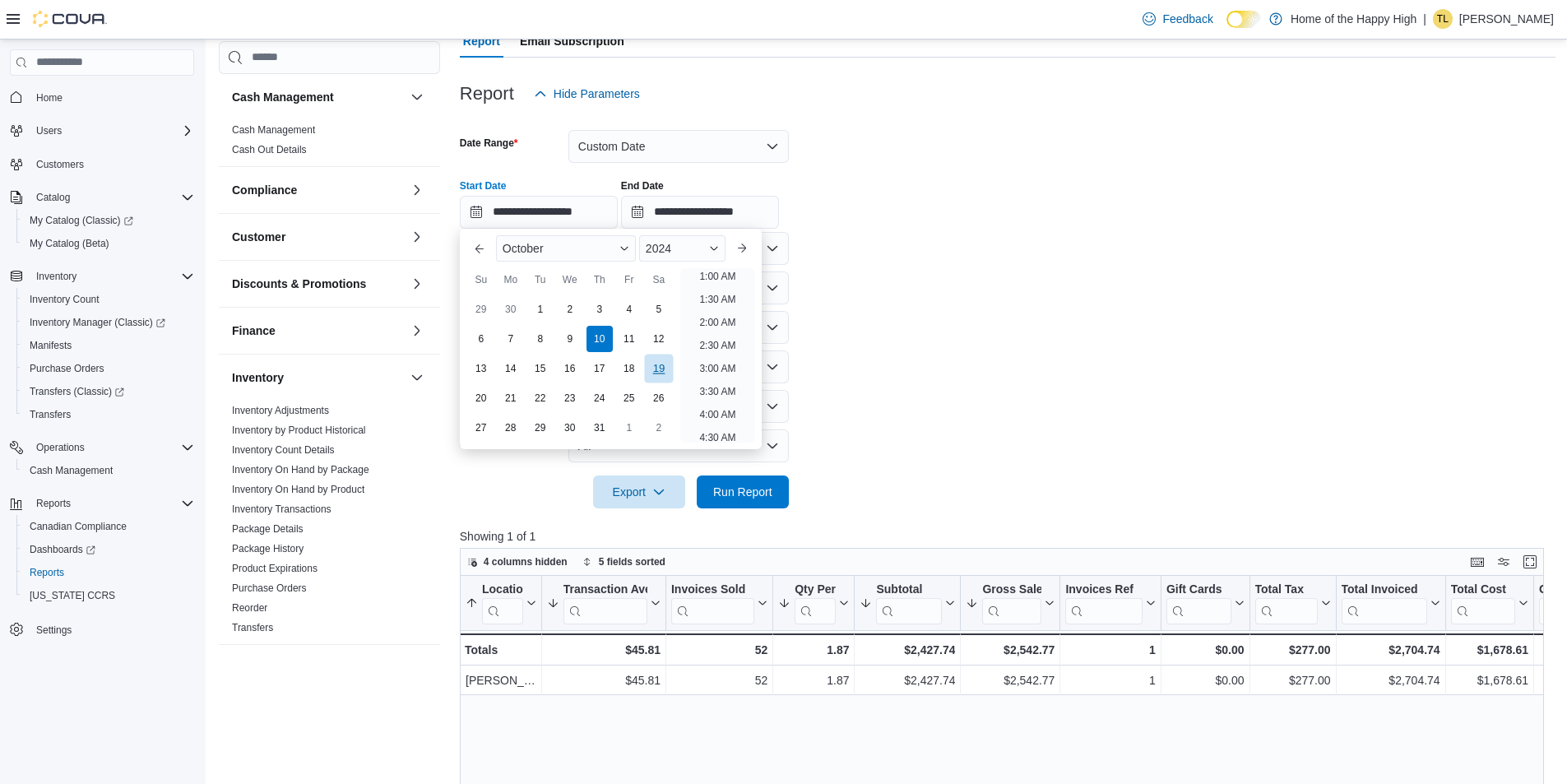
scroll to position [3, 0]
click at [760, 483] on span "Run Report" at bounding box center [743, 490] width 60 height 16
click at [481, 207] on input "**********" at bounding box center [538, 212] width 158 height 33
click at [657, 338] on div "12" at bounding box center [659, 339] width 28 height 28
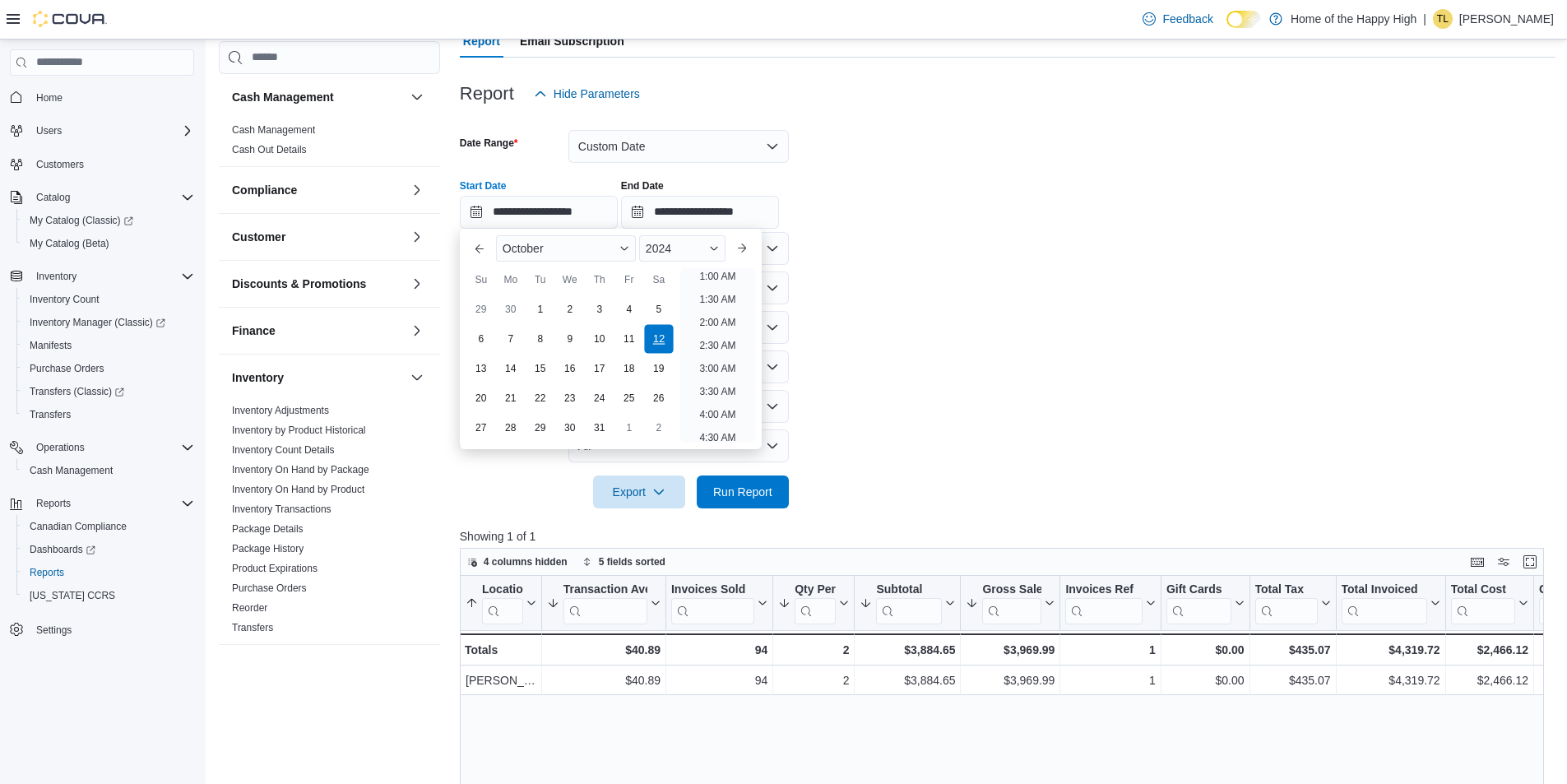
type input "**********"
click at [741, 489] on span "Run Report" at bounding box center [743, 490] width 60 height 16
